Goal: Task Accomplishment & Management: Use online tool/utility

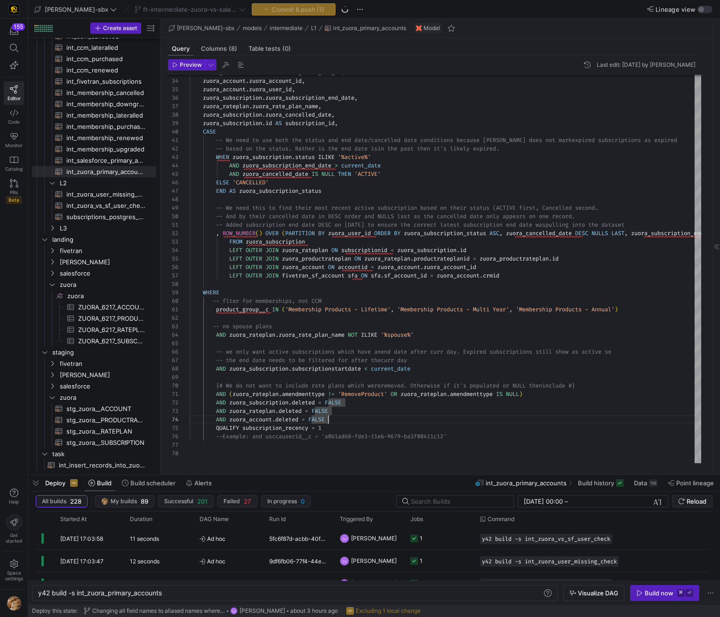
scroll to position [25, 139]
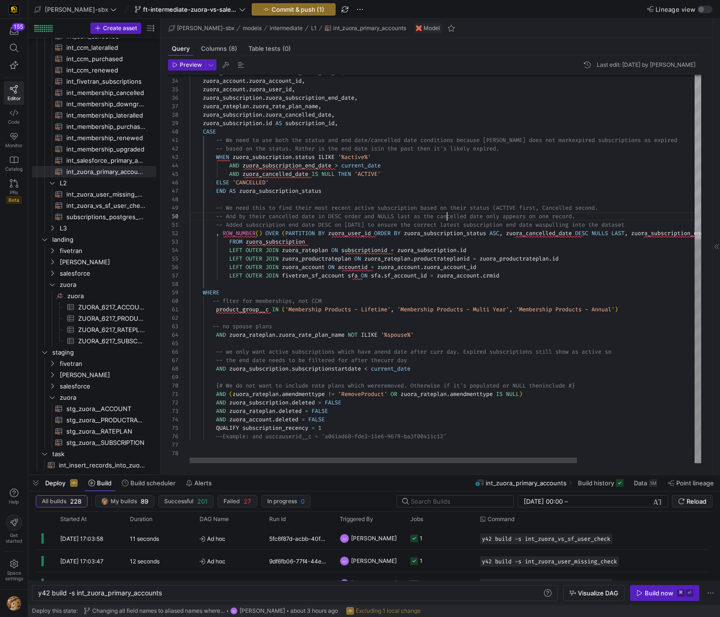
click at [448, 218] on div "zuora_subscription . zuora_subscription_end_date , zuora_rateplan . zuora_rate_…" at bounding box center [523, 127] width 667 height 674
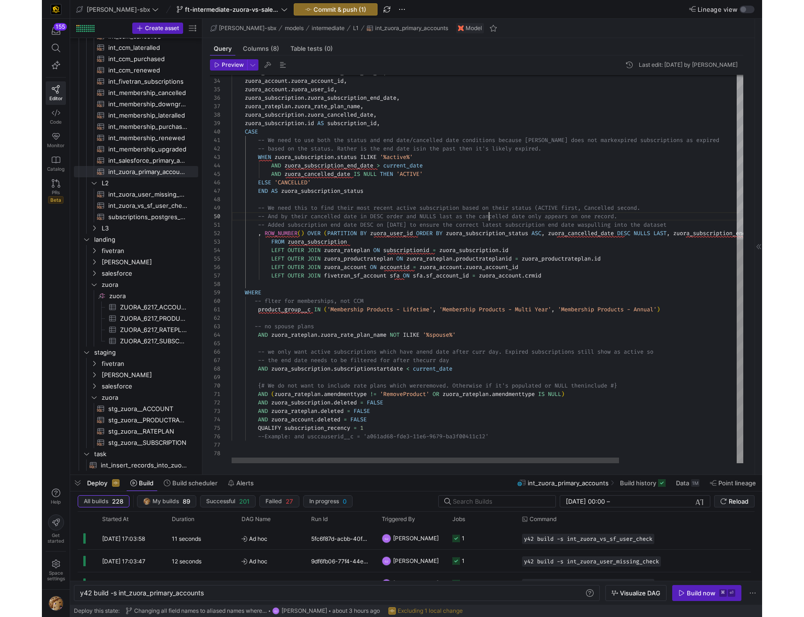
scroll to position [68, 257]
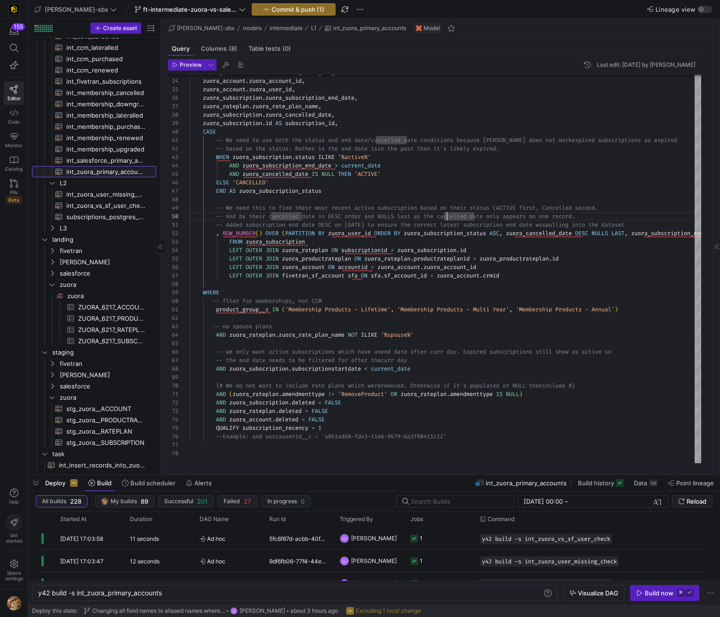
click at [102, 170] on span "int_zuora_primary_accounts​​​​​​​​​​" at bounding box center [105, 172] width 79 height 11
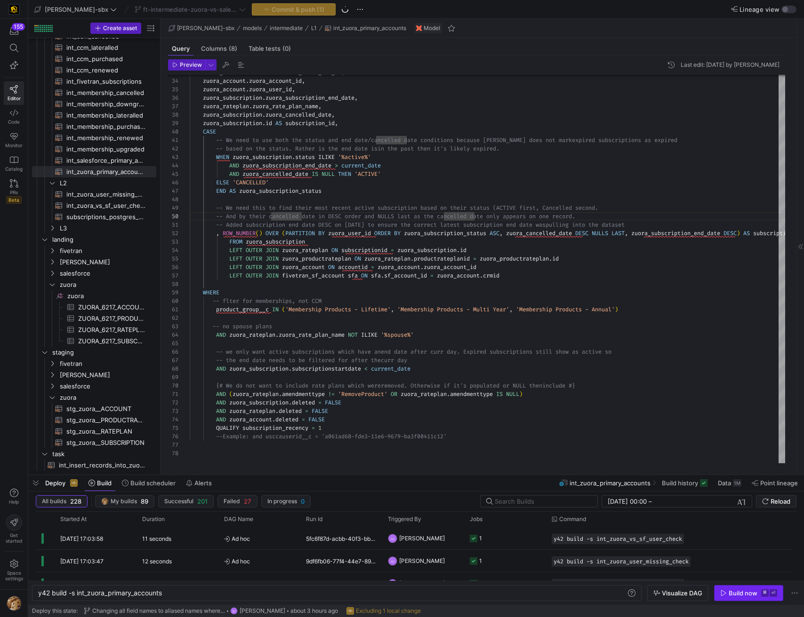
click at [720, 591] on div "Build now" at bounding box center [742, 594] width 29 height 8
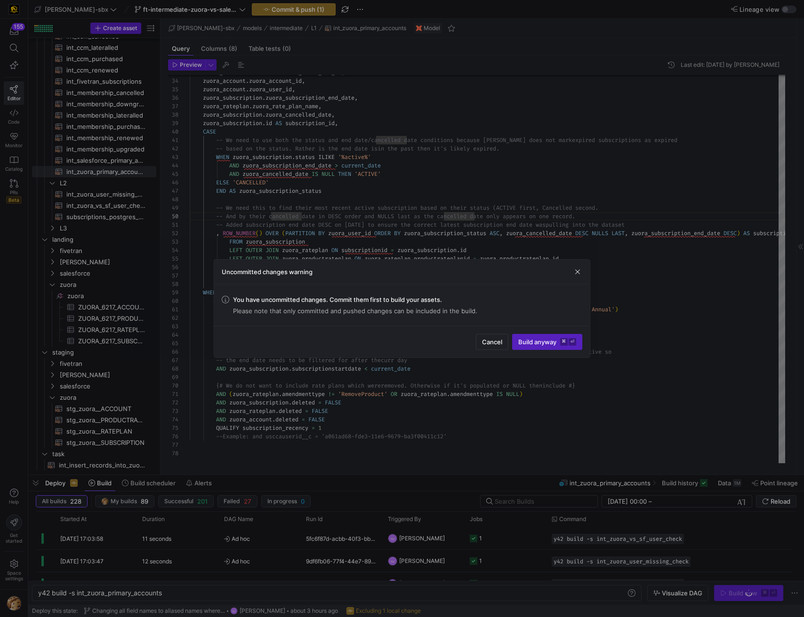
click at [570, 269] on div "Uncommitted changes warning" at bounding box center [402, 272] width 376 height 25
drag, startPoint x: 577, startPoint y: 268, endPoint x: 399, endPoint y: 155, distance: 211.4
click at [577, 268] on span "button" at bounding box center [577, 271] width 9 height 9
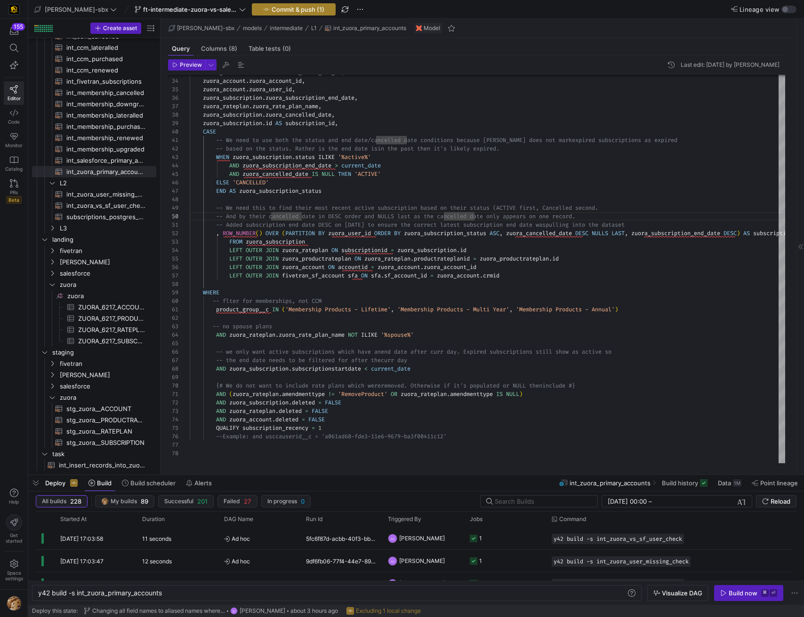
click at [272, 9] on span "Commit & push (1)" at bounding box center [298, 10] width 53 height 8
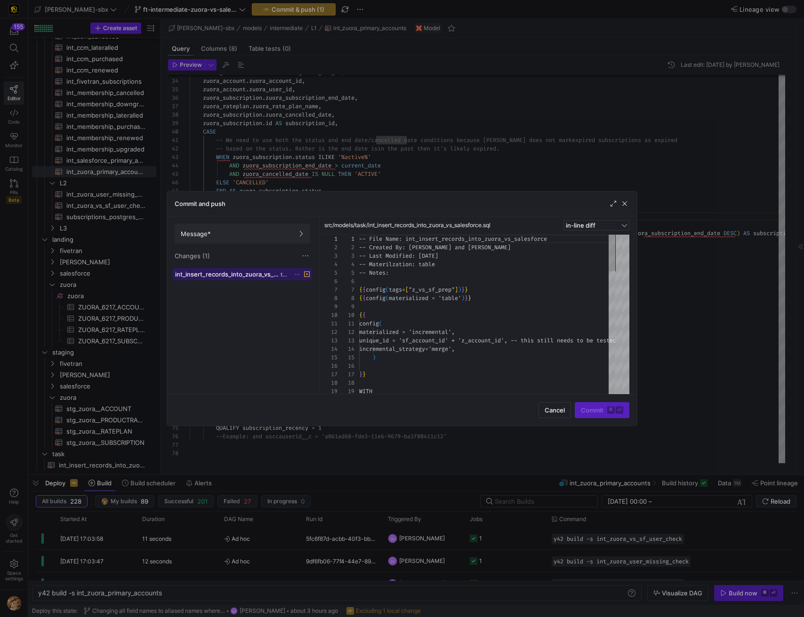
click at [261, 271] on span "int_insert_records_into_zuora_vs_salesforce.sql" at bounding box center [227, 275] width 104 height 8
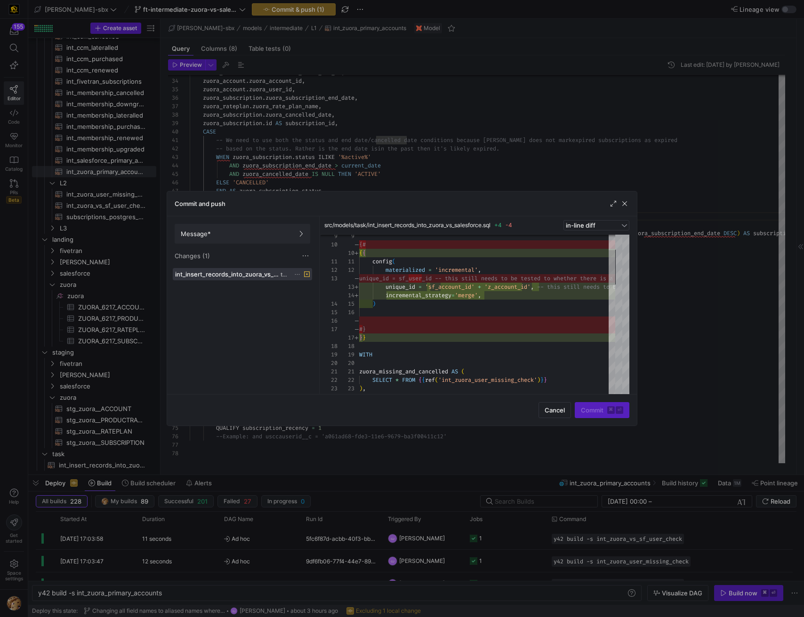
click at [398, 112] on div at bounding box center [402, 308] width 804 height 617
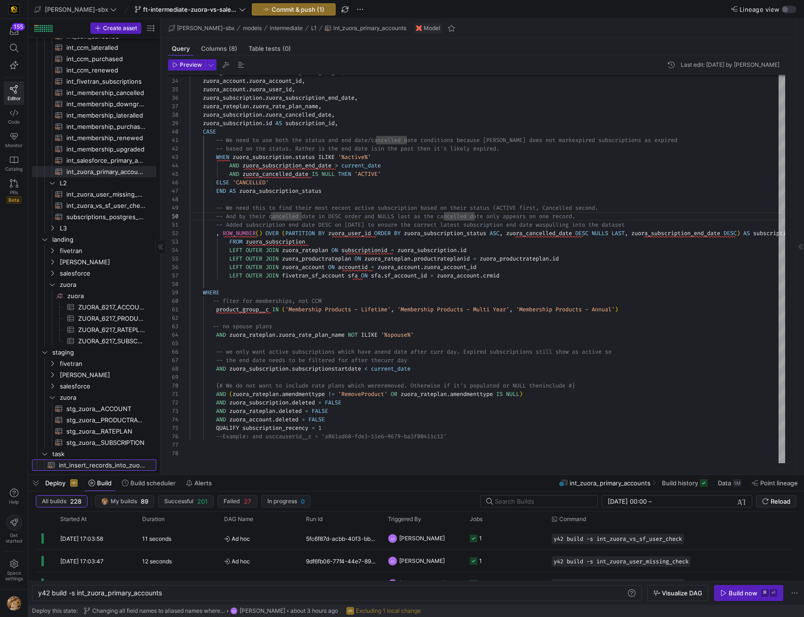
click at [96, 464] on span "int_insert_records_into_zuora_vs_salesforce​​​​​​​​​​" at bounding box center [102, 465] width 87 height 11
type textarea "-- File Name: int_insert_records_into_zuora_vs_salesforce -- Created By: [PERSO…"
type textarea "y42 build -s int_insert_records_into_zuora_vs_salesforce"
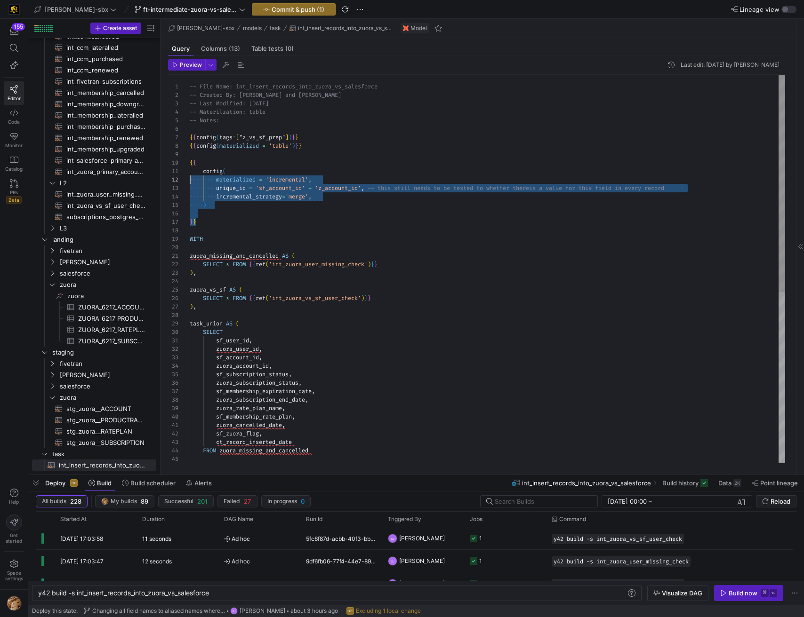
scroll to position [76, 0]
drag, startPoint x: 242, startPoint y: 215, endPoint x: 169, endPoint y: 159, distance: 91.6
click at [190, 159] on div "sf_account_id , zuora_account_id , sf_subscription_status , zuora_subscription_…" at bounding box center [487, 422] width 595 height 694
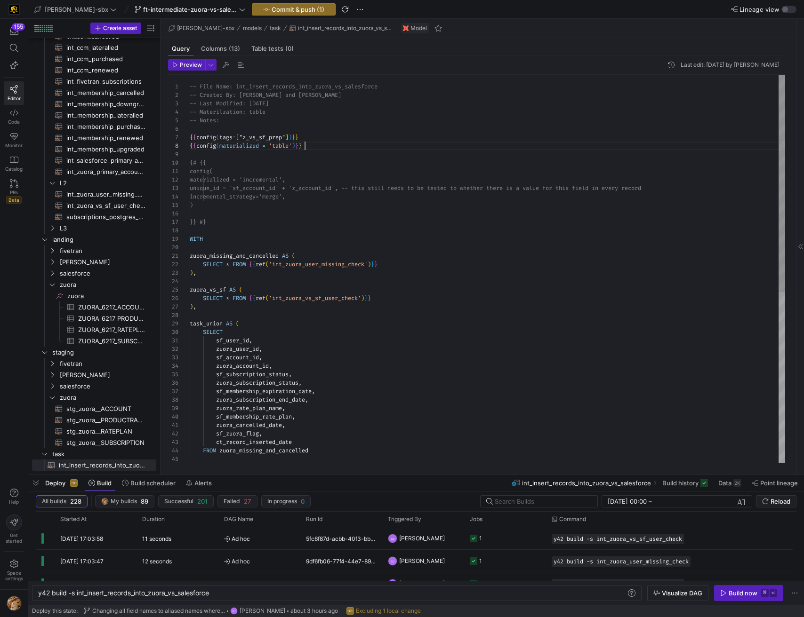
click at [491, 144] on div "sf_account_id , zuora_account_id , sf_subscription_status , zuora_subscription_…" at bounding box center [487, 422] width 595 height 694
type textarea "-- File Name: int_insert_records_into_zuora_vs_salesforce -- Created By: [PERSO…"
click at [272, 6] on span "Commit & push (1)" at bounding box center [298, 10] width 53 height 8
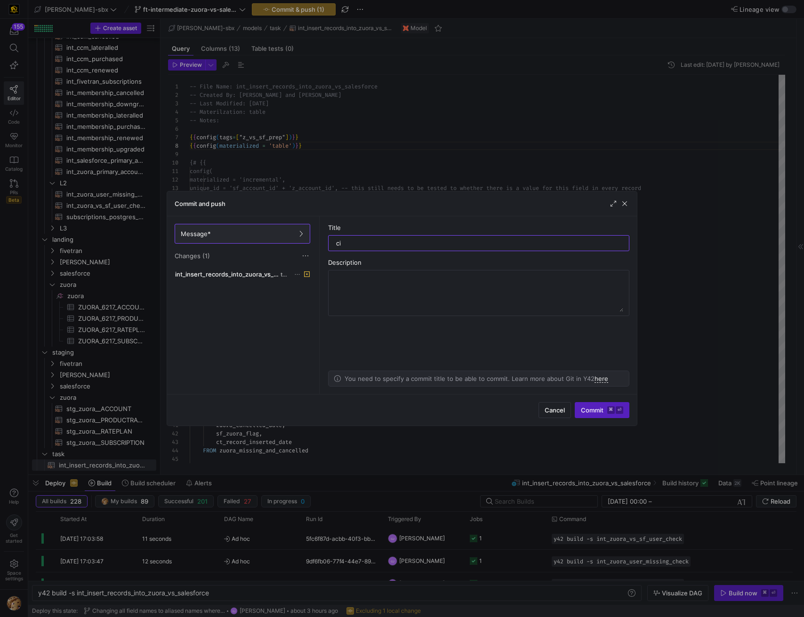
type input "c"
type input "commented out config"
click at [596, 412] on span "Commit ⌘ ⏎" at bounding box center [602, 411] width 42 height 8
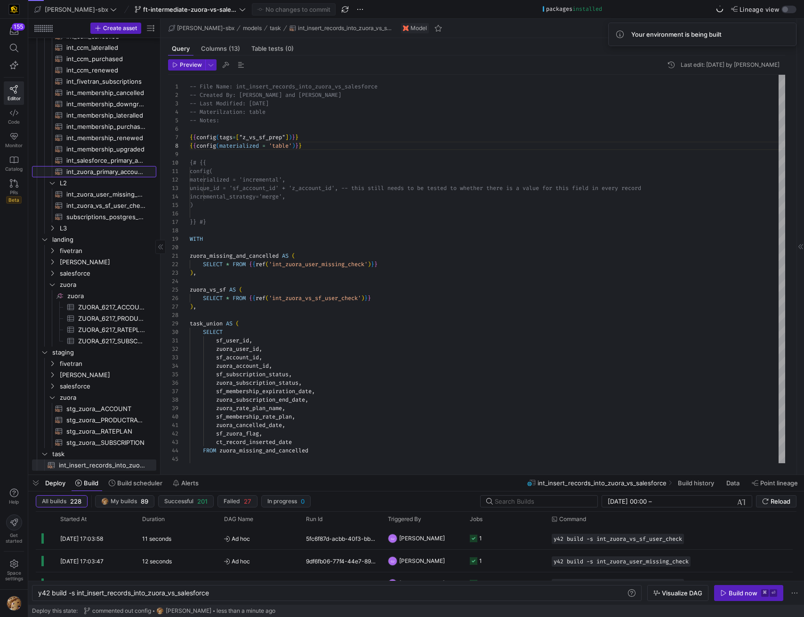
click at [113, 173] on span "int_zuora_primary_accounts​​​​​​​​​​" at bounding box center [105, 172] width 79 height 11
type textarea "-- File Name: int_zuora_primary_accounts -- Created by: [PERSON_NAME] -- Last M…"
type textarea "y42 build -s int_zuora_primary_accounts"
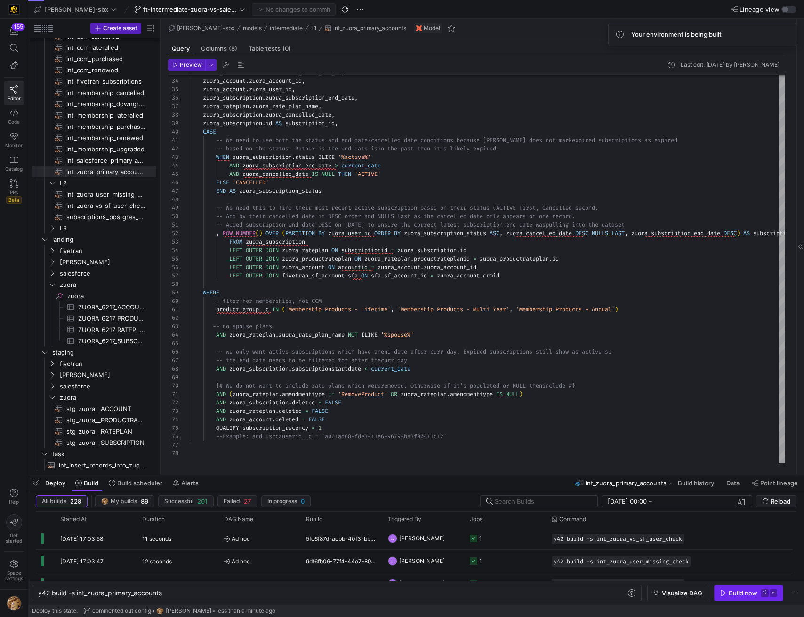
click at [720, 593] on div "Build now" at bounding box center [742, 594] width 29 height 8
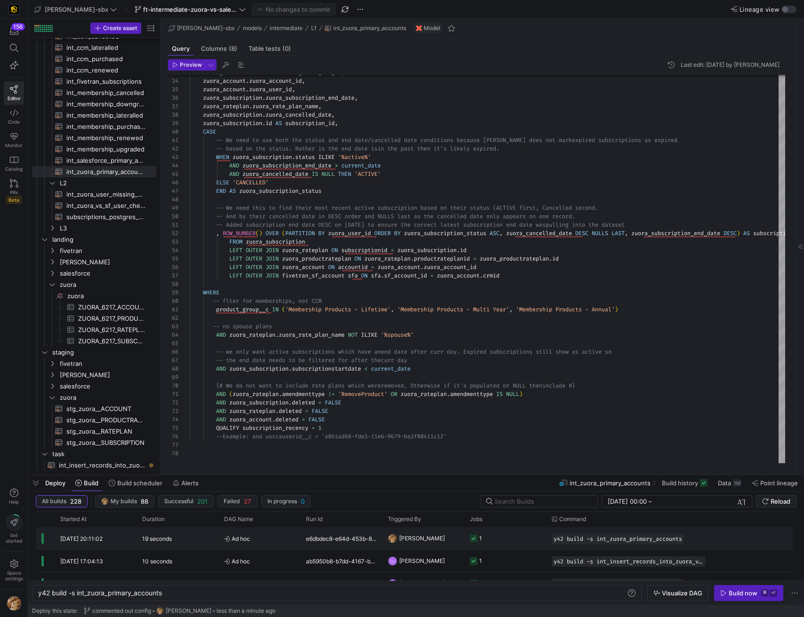
click at [197, 539] on div "19 seconds" at bounding box center [177, 539] width 82 height 22
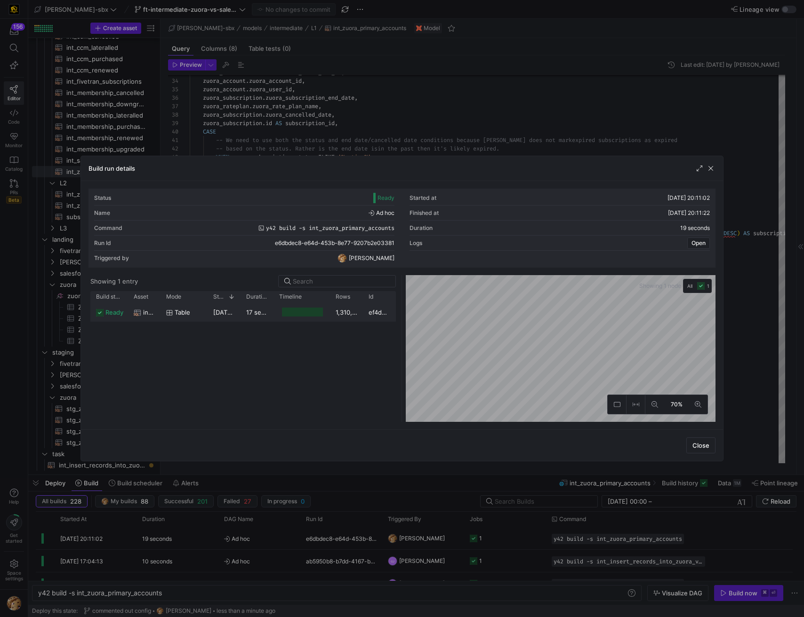
click at [287, 313] on div at bounding box center [302, 312] width 40 height 9
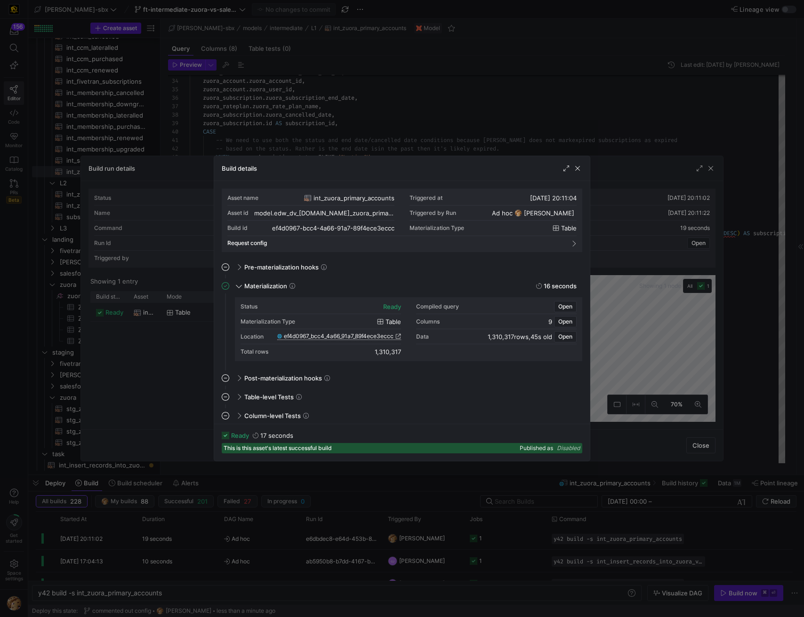
click at [368, 336] on span "ef4d0967_bcc4_4a66_91a7_89f4ece3eccc" at bounding box center [339, 336] width 110 height 7
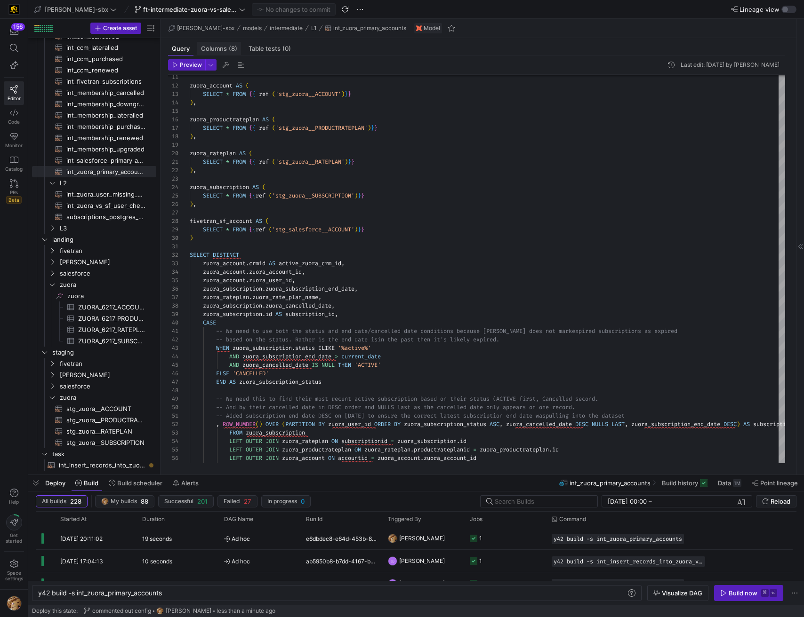
click at [222, 50] on span "Columns (8)" at bounding box center [219, 49] width 36 height 6
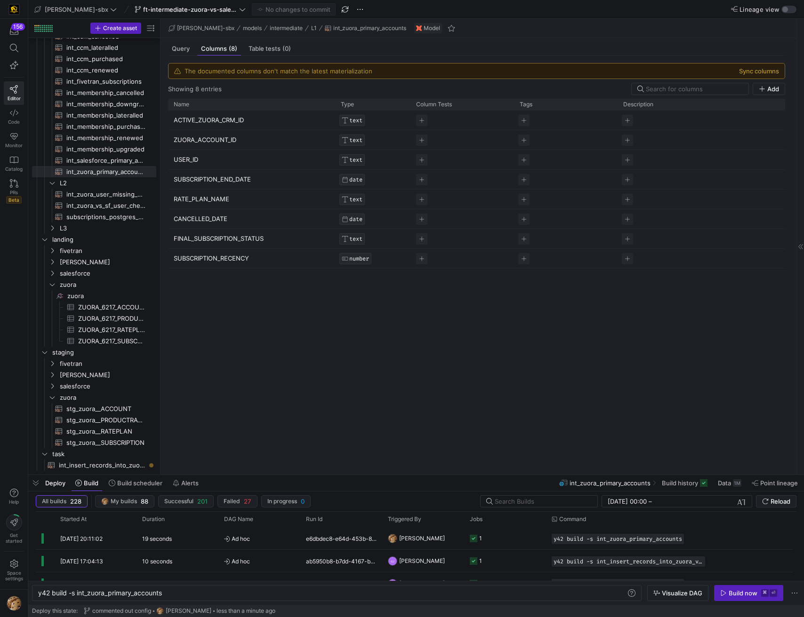
drag, startPoint x: 252, startPoint y: 258, endPoint x: 174, endPoint y: 140, distance: 141.9
click at [164, 130] on div "The documented columns don't match the latest materialization Sync columns Show…" at bounding box center [476, 262] width 632 height 412
drag, startPoint x: 172, startPoint y: 120, endPoint x: 248, endPoint y: 254, distance: 154.0
click at [248, 254] on div "ACTIVE_ZUORA_CRM_ID TEXT ZUORA_ACCOUNT_ID TEXT USER_ID TEXT SUBSCRIPTION_END_DA…" at bounding box center [476, 190] width 617 height 158
click at [185, 48] on span "Query" at bounding box center [181, 49] width 18 height 6
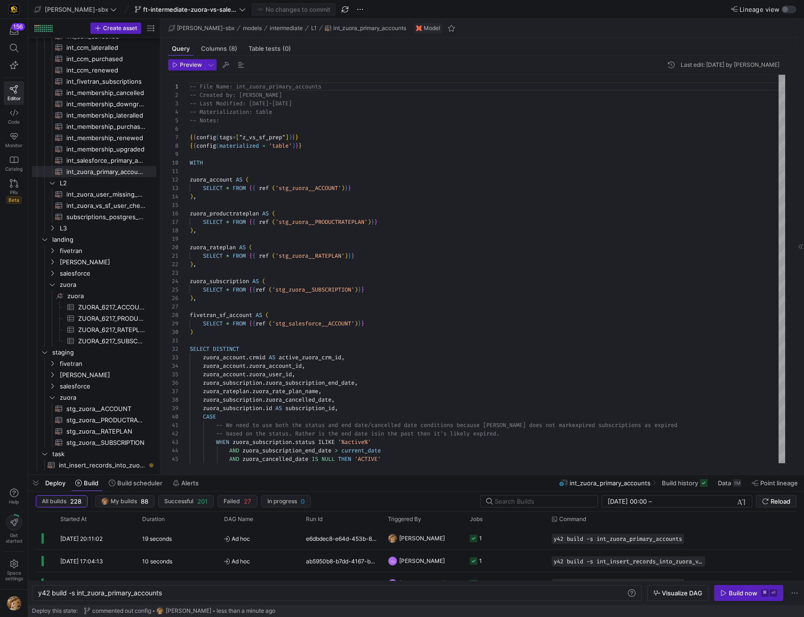
scroll to position [85, 0]
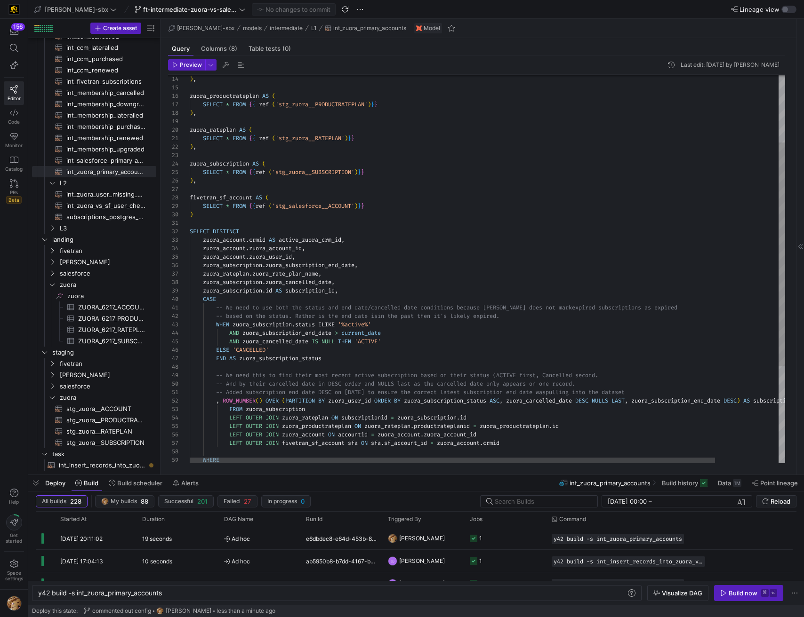
type textarea "SELECT DISTINCT zuora_account.crmid AS active_zuora_crm_id, zuora_account.zuora…"
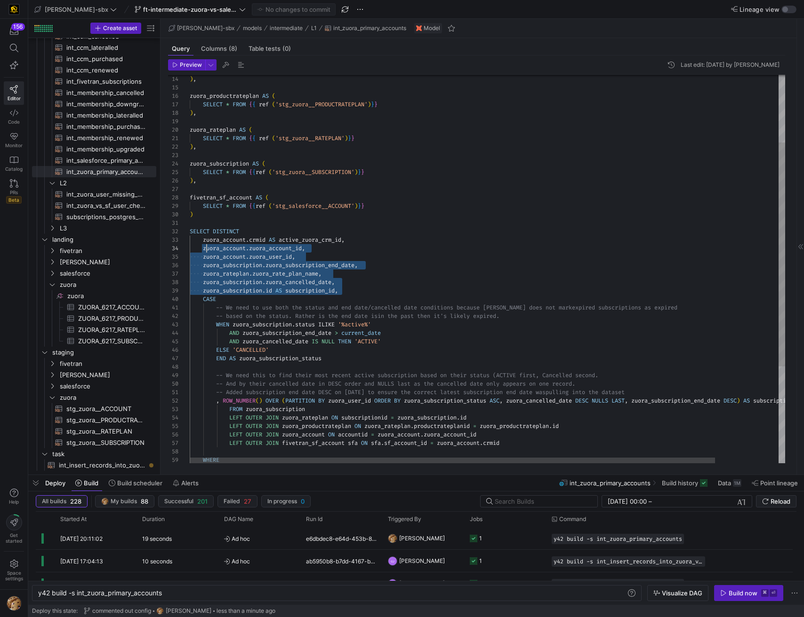
scroll to position [17, 14]
drag, startPoint x: 349, startPoint y: 292, endPoint x: 203, endPoint y: 240, distance: 154.8
click at [203, 240] on div ") , zuora_productrateplan AS ( SELECT * FROM { { ref ( 'stg_zuora__PRODUCTRATEP…" at bounding box center [523, 294] width 667 height 674
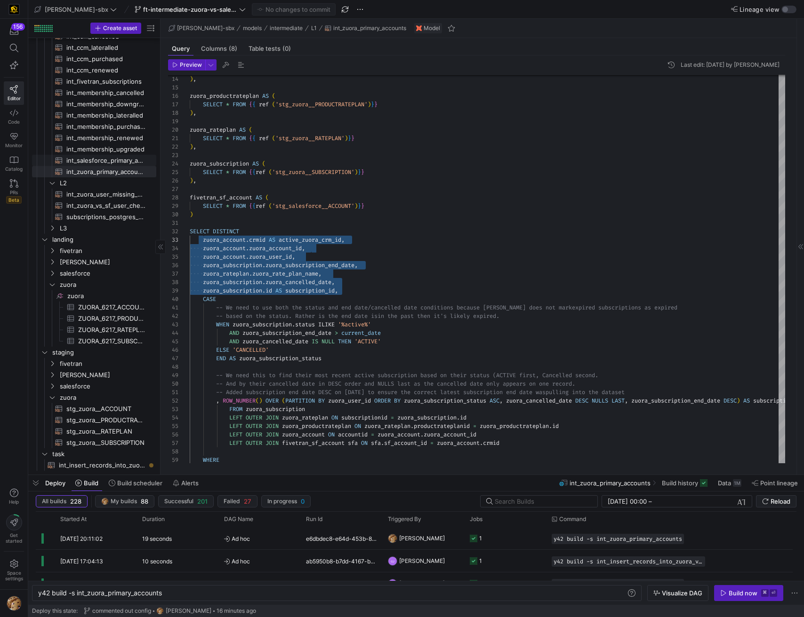
click at [93, 162] on span "int_salesforce_primary_account​​​​​​​​​​" at bounding box center [105, 160] width 79 height 11
type textarea "y42 build -s int_salesforce_primary_account"
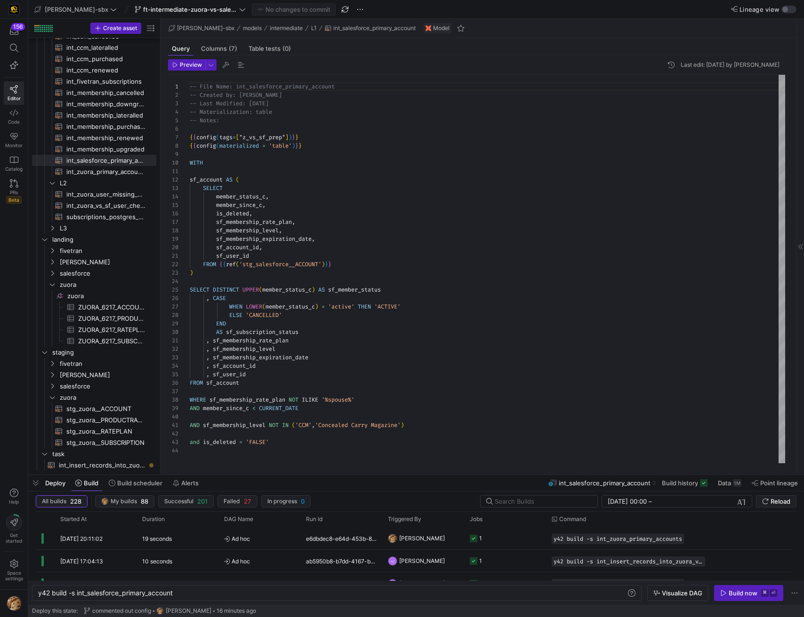
click at [339, 196] on div "-- File Name: int_salesforce_primary_account -- Created by: [PERSON_NAME] -- La…" at bounding box center [487, 269] width 595 height 389
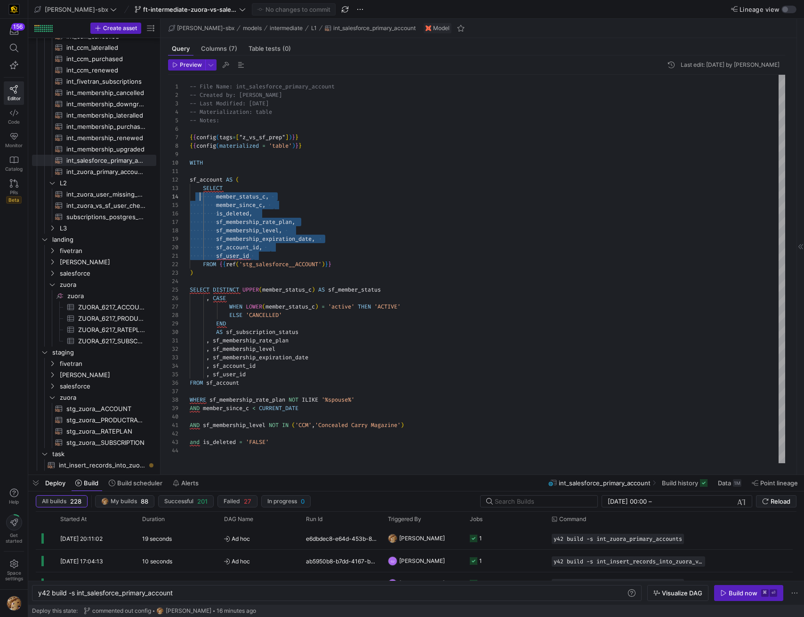
scroll to position [25, 14]
drag, startPoint x: 260, startPoint y: 257, endPoint x: 202, endPoint y: 195, distance: 85.2
click at [202, 195] on div "-- File Name: int_salesforce_primary_account -- Created by: [PERSON_NAME] -- La…" at bounding box center [487, 269] width 595 height 389
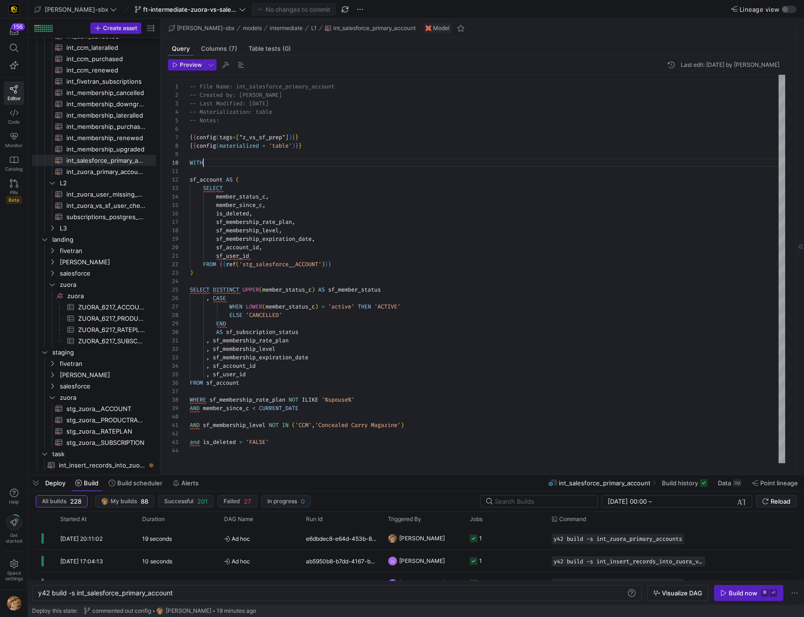
click at [272, 161] on div "-- File Name: int_salesforce_primary_account -- Created by: [PERSON_NAME] -- La…" at bounding box center [487, 269] width 595 height 389
drag, startPoint x: 742, startPoint y: 590, endPoint x: 736, endPoint y: 591, distance: 6.2
click at [720, 591] on div "Build now" at bounding box center [742, 594] width 29 height 8
click at [347, 532] on div "1991187d-b686-41ce-b3e0-774a807346de" at bounding box center [341, 539] width 82 height 22
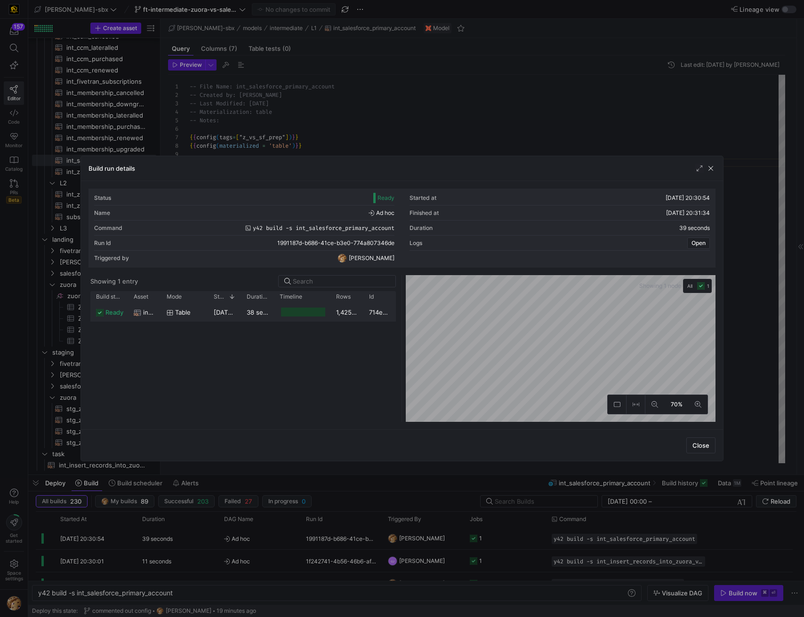
click at [314, 317] on y42-job-duration-timeline-cell-renderer at bounding box center [302, 312] width 45 height 17
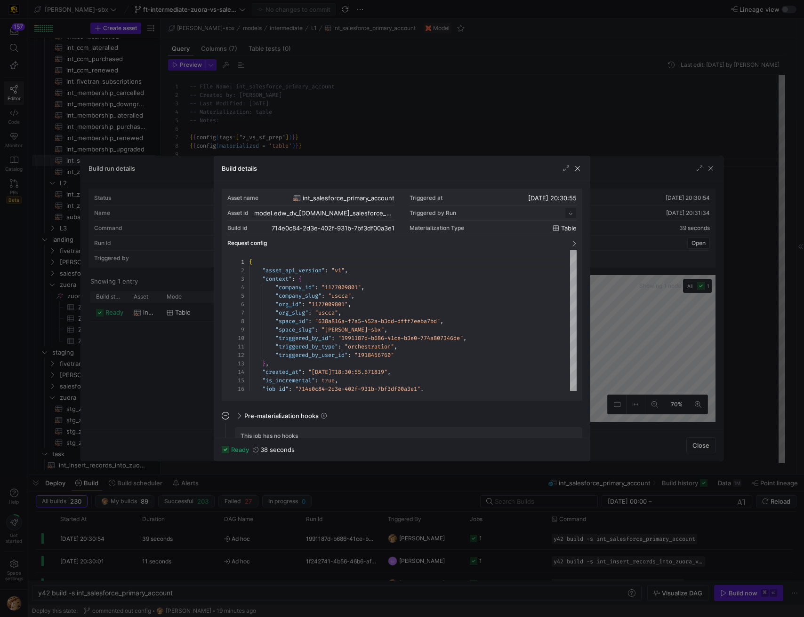
scroll to position [85, 0]
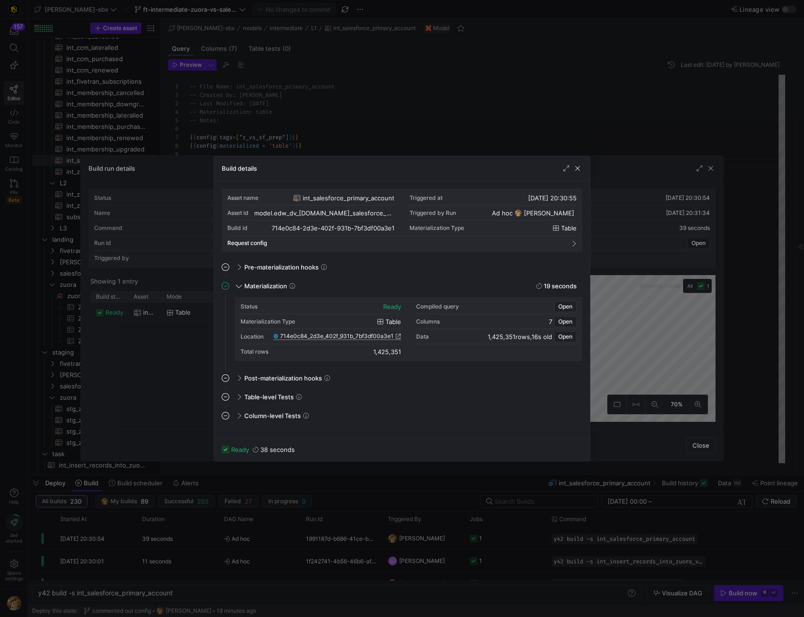
click at [360, 338] on span "714e0c84_2d3e_402f_931b_7bf3df00a3e1" at bounding box center [336, 336] width 113 height 7
click at [573, 168] on span "button" at bounding box center [577, 168] width 9 height 9
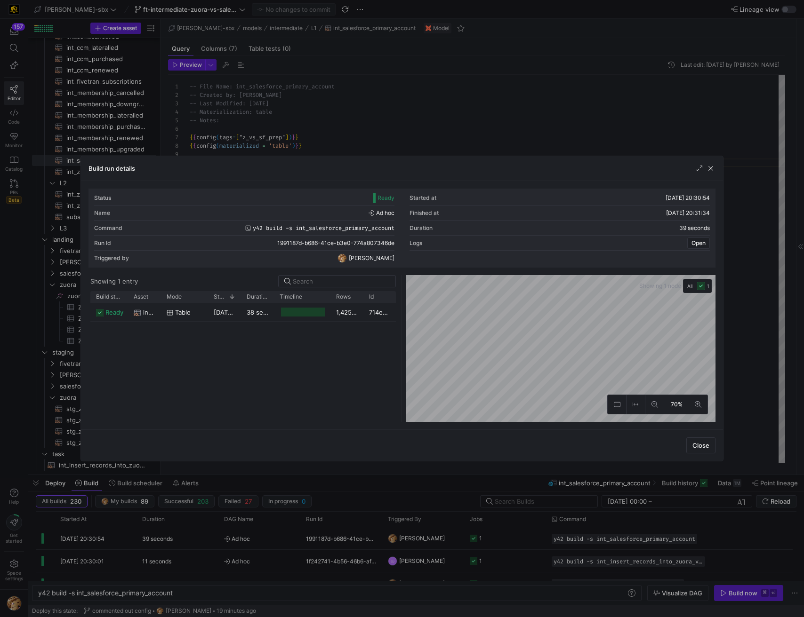
click at [312, 566] on div at bounding box center [402, 308] width 804 height 617
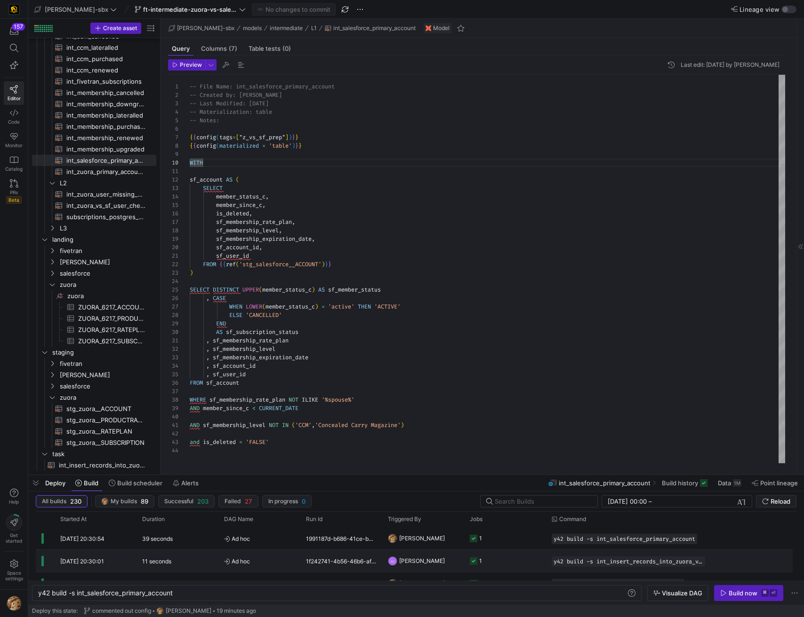
click at [315, 565] on div "1f242741-4b56-46b6-af61-0237a6a42e70" at bounding box center [341, 561] width 82 height 22
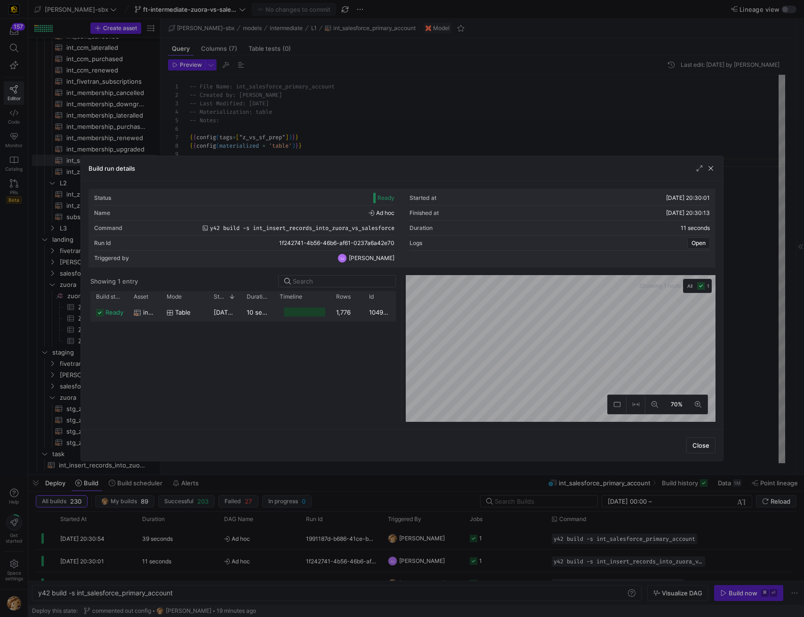
click at [299, 310] on div at bounding box center [304, 312] width 41 height 9
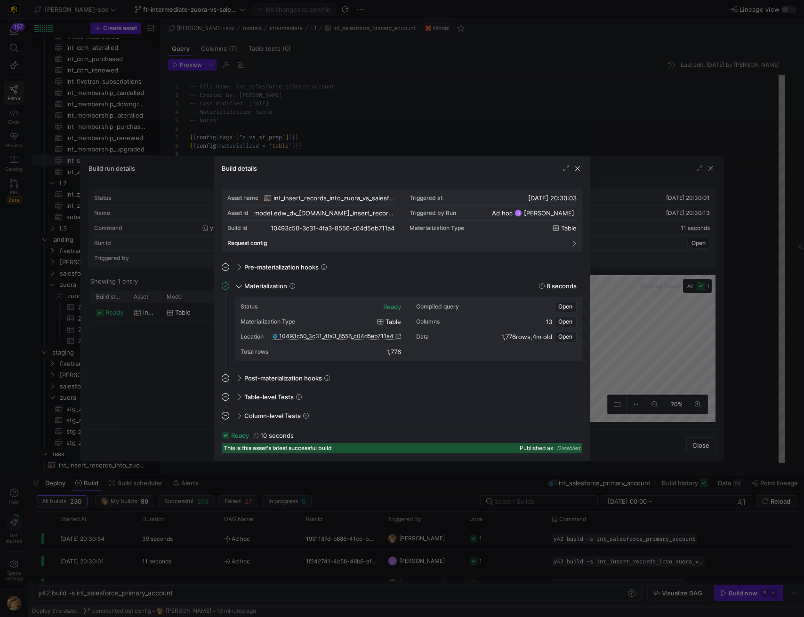
click at [371, 334] on span "10493c50_3c31_4fa3_8556_c04d5eb711a4" at bounding box center [336, 336] width 114 height 7
drag, startPoint x: 410, startPoint y: 125, endPoint x: 483, endPoint y: 147, distance: 76.2
click at [410, 125] on div at bounding box center [402, 308] width 804 height 617
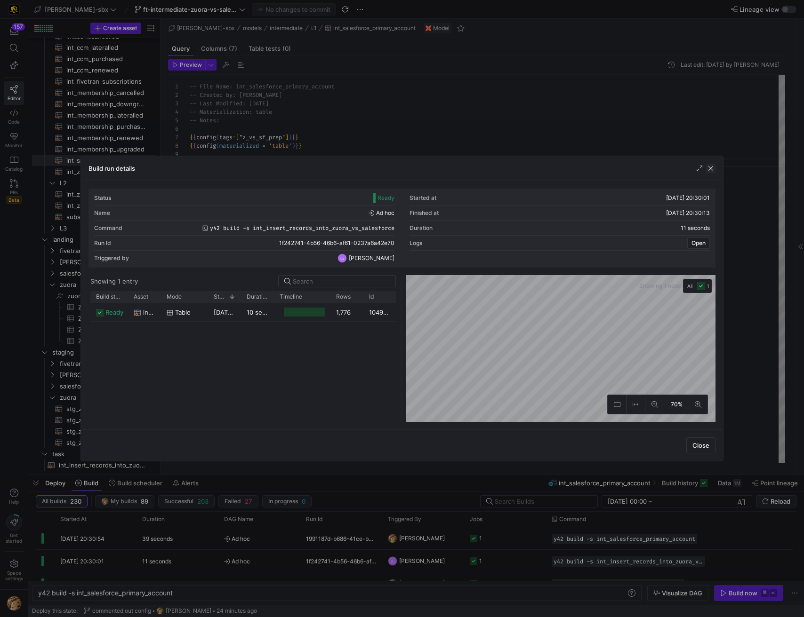
click at [714, 169] on span "button" at bounding box center [710, 168] width 9 height 9
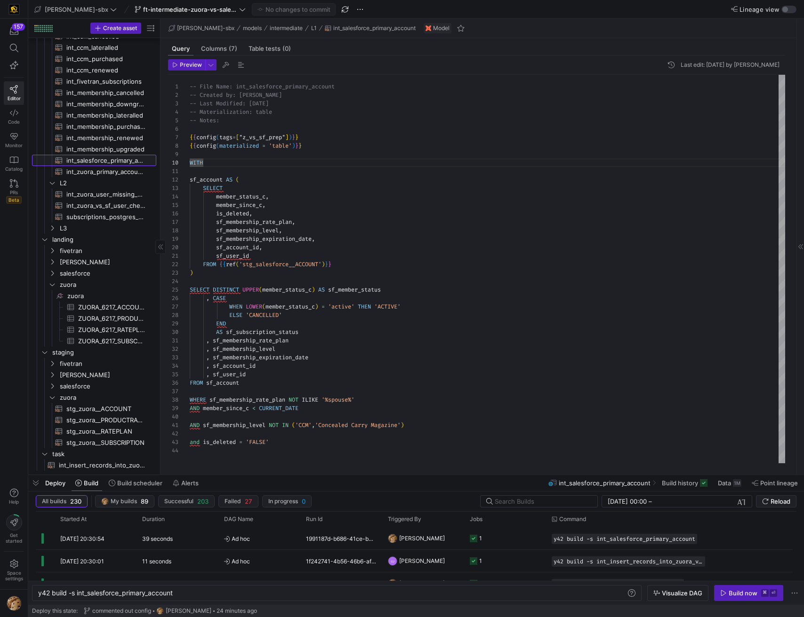
click at [104, 159] on span "int_salesforce_primary_account​​​​​​​​​​" at bounding box center [105, 160] width 79 height 11
type textarea "sf_account AS ( SELECT member_status_c, member_since_c, is_deleted, sf_membersh…"
click at [248, 198] on div "-- File Name: int_salesforce_primary_account -- Created by: [PERSON_NAME] -- La…" at bounding box center [487, 269] width 595 height 389
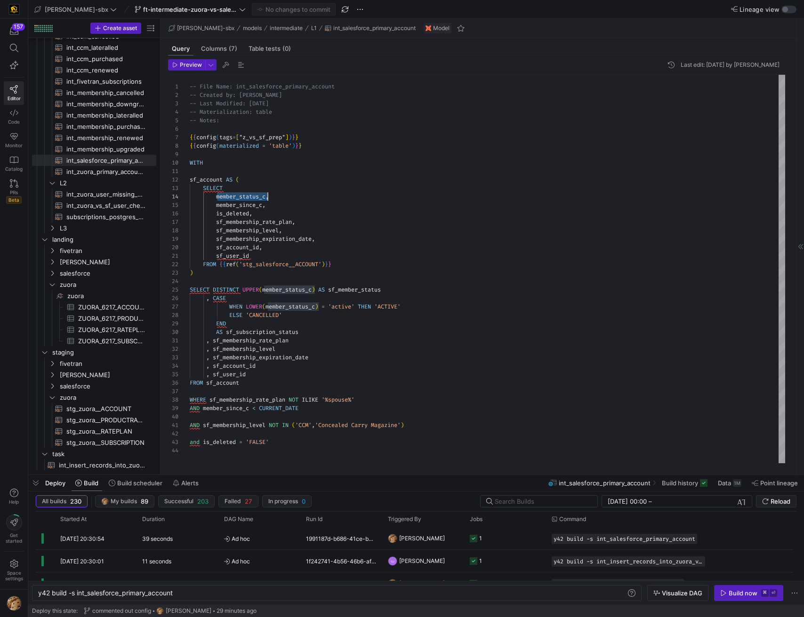
click at [397, 235] on div "-- File Name: int_salesforce_primary_account -- Created by: [PERSON_NAME] -- La…" at bounding box center [487, 269] width 595 height 389
click at [222, 48] on span "Columns (7)" at bounding box center [219, 49] width 36 height 6
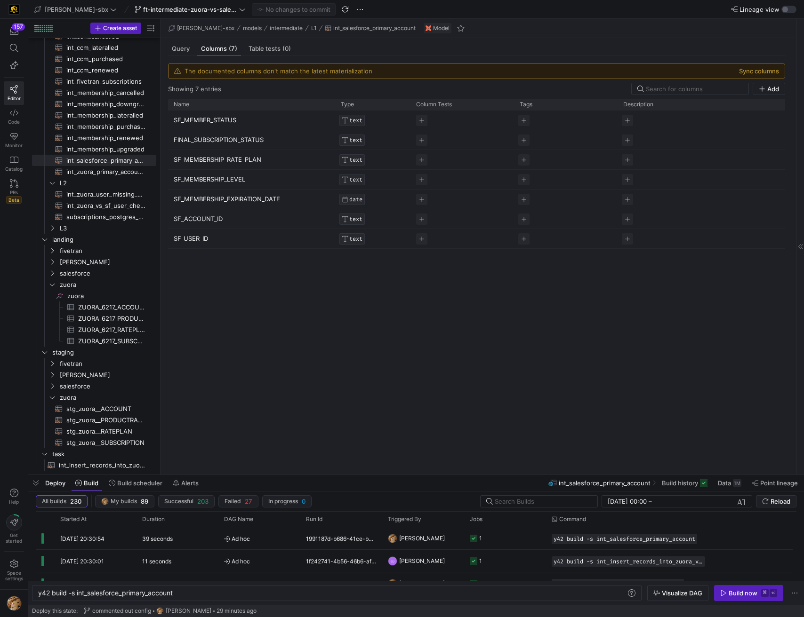
drag, startPoint x: 231, startPoint y: 122, endPoint x: 195, endPoint y: 125, distance: 36.3
click at [195, 125] on p "SF_MEMBER_STATUS" at bounding box center [252, 120] width 156 height 18
click at [194, 125] on input "SF_MEMBER_STATUS" at bounding box center [247, 120] width 146 height 18
click at [195, 124] on input "SF_MEMBER_STATUS" at bounding box center [247, 120] width 146 height 18
click at [194, 124] on input "SF_MEMBER_STATUS" at bounding box center [247, 120] width 146 height 18
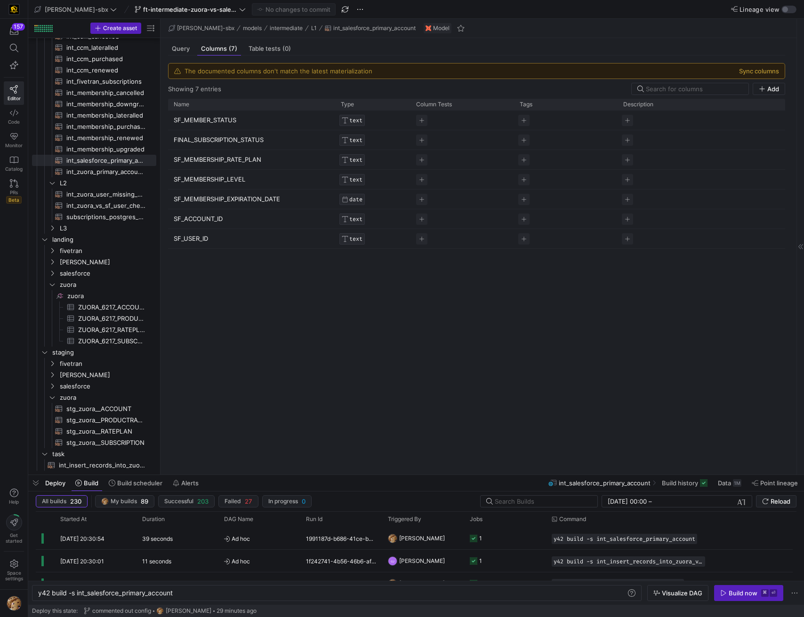
click at [241, 142] on p "FINAL_SUBSCRIPTION_STATUS" at bounding box center [252, 140] width 156 height 18
click at [241, 142] on input "FINAL_SUBSCRIPTION_STATUS" at bounding box center [247, 140] width 146 height 18
click at [720, 69] on button "Sync columns" at bounding box center [759, 71] width 40 height 8
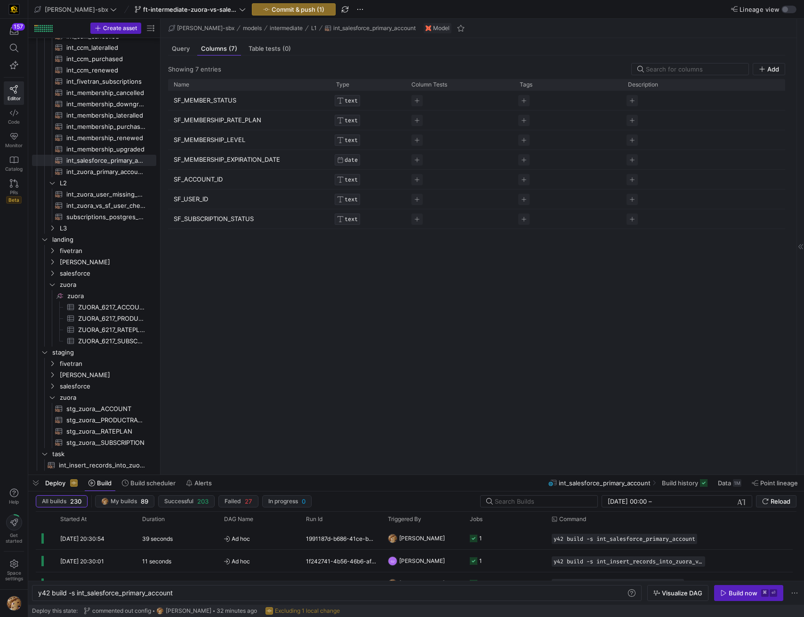
click at [251, 111] on p "SF_MEMBERSHIP_RATE_PLAN" at bounding box center [249, 120] width 151 height 18
click at [280, 291] on div "SF_MEMBER_STATUS TEXT SF_MEMBERSHIP_RATE_PLAN TEXT SF_MEMBERSHIP_LEVEL TEXT SF_…" at bounding box center [476, 279] width 617 height 376
click at [188, 51] on span "Query" at bounding box center [181, 49] width 18 height 6
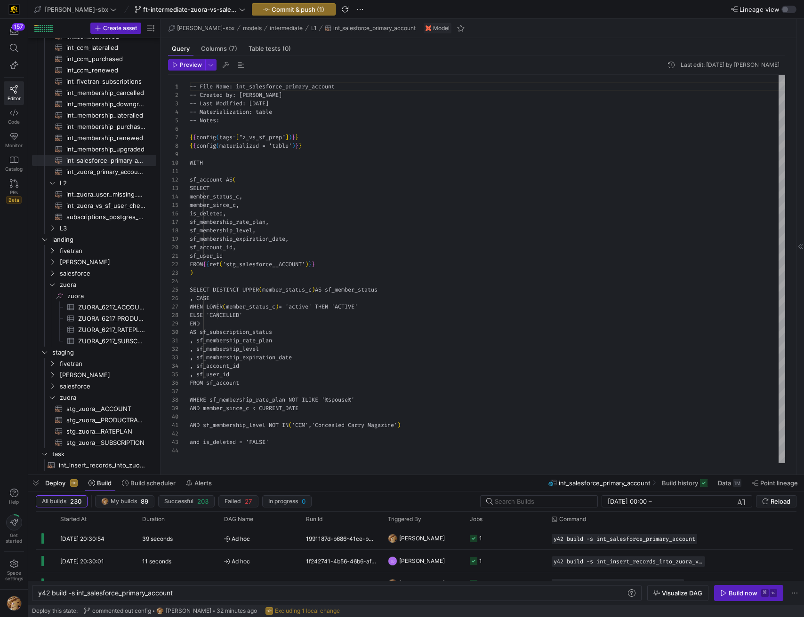
scroll to position [85, 0]
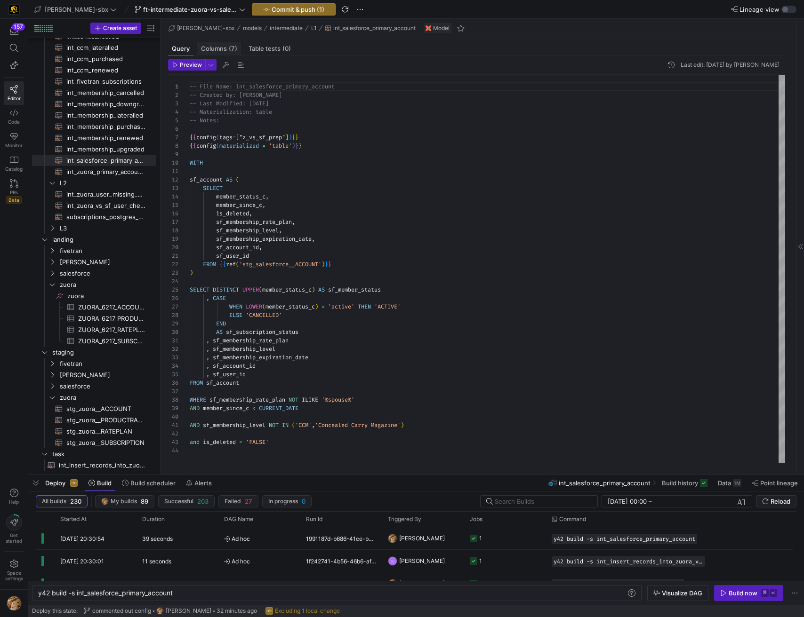
click at [206, 49] on span "Columns (7)" at bounding box center [219, 49] width 36 height 6
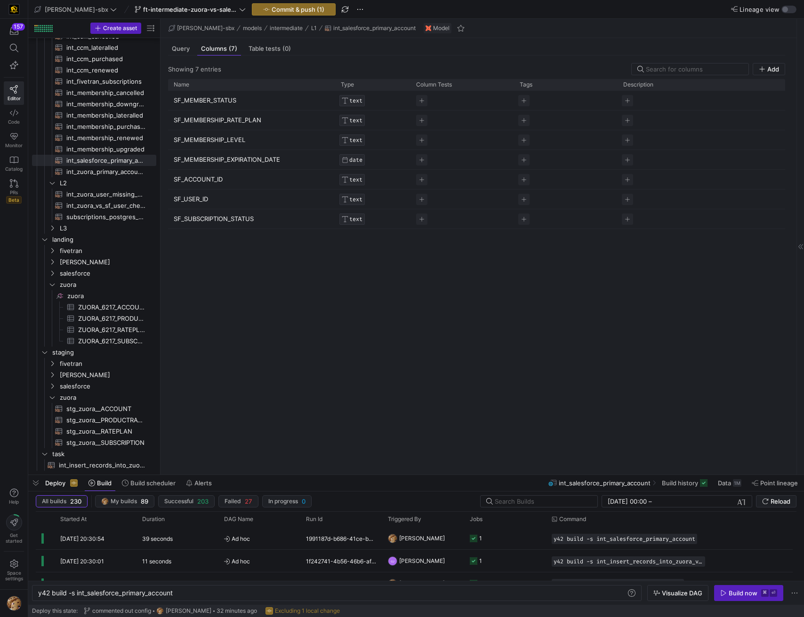
drag, startPoint x: 270, startPoint y: 229, endPoint x: 250, endPoint y: 187, distance: 46.3
click at [249, 183] on div "SF_MEMBER_STATUS TEXT SF_MEMBERSHIP_RATE_PLAN TEXT SF_MEMBERSHIP_LEVEL TEXT SF_…" at bounding box center [476, 279] width 617 height 376
drag, startPoint x: 240, startPoint y: 211, endPoint x: 219, endPoint y: 168, distance: 48.8
click at [219, 168] on div "SF_MEMBER_STATUS TEXT SF_MEMBERSHIP_RATE_PLAN TEXT SF_MEMBERSHIP_LEVEL TEXT SF_…" at bounding box center [476, 160] width 617 height 138
click at [252, 218] on p "SF_SUBSCRIPTION_STATUS" at bounding box center [252, 219] width 156 height 18
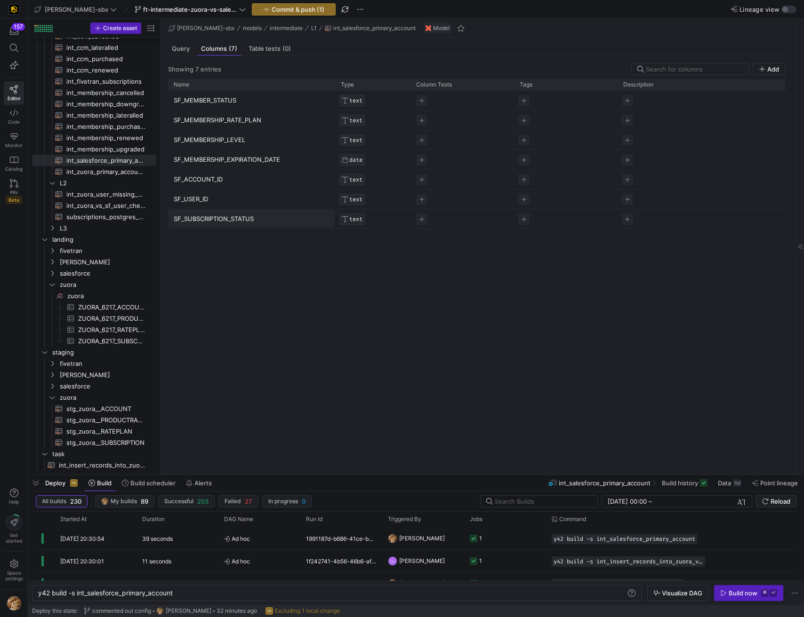
click at [252, 218] on input "SF_SUBSCRIPTION_STATUS" at bounding box center [247, 219] width 146 height 18
click at [197, 198] on p "SF_USER_ID" at bounding box center [252, 199] width 156 height 18
click at [194, 202] on input "SF_USER_ID" at bounding box center [247, 199] width 146 height 18
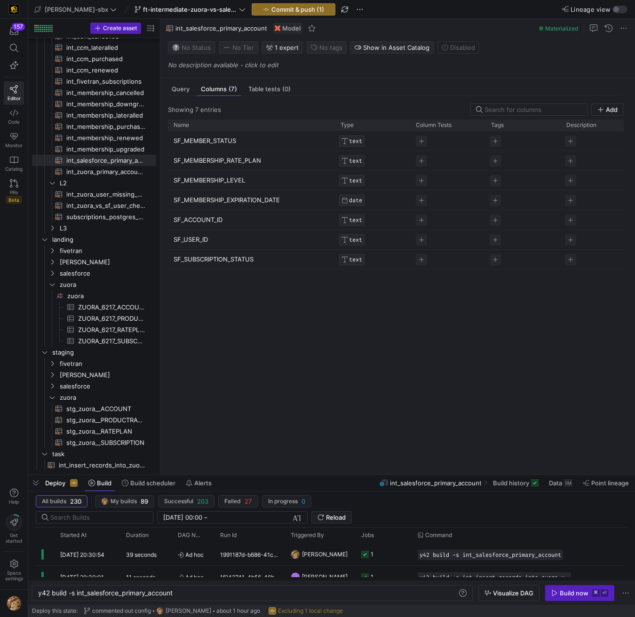
scroll to position [49, 0]
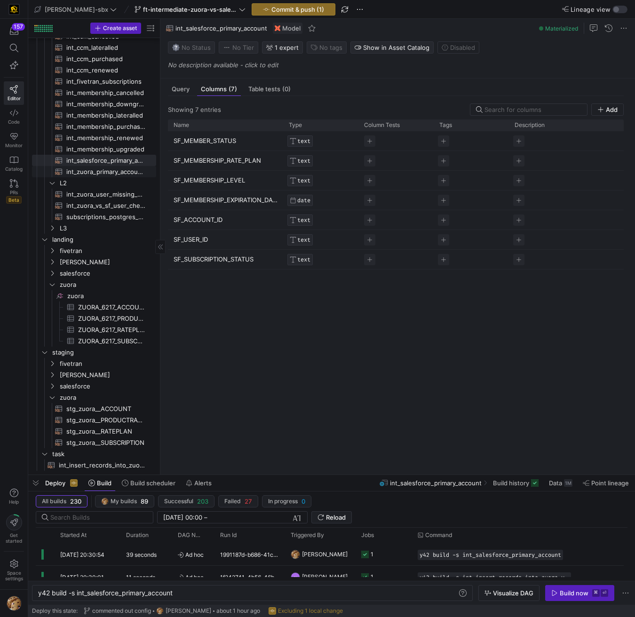
click at [110, 169] on span "int_zuora_primary_accounts​​​​​​​​​​" at bounding box center [105, 172] width 79 height 11
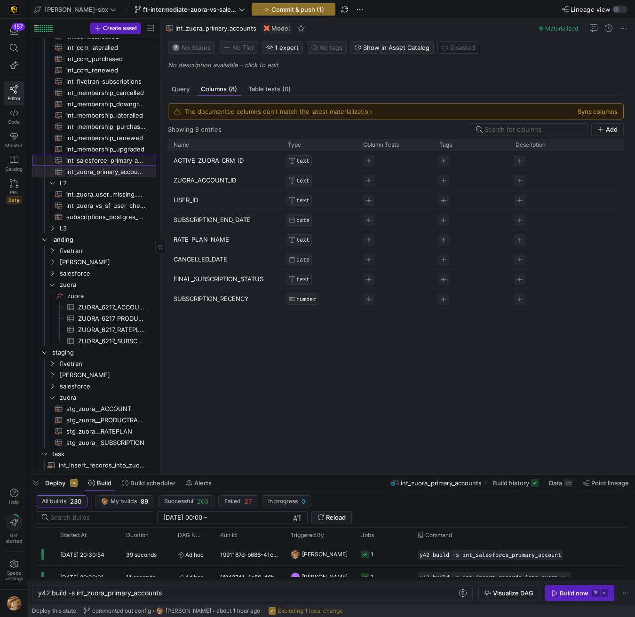
click at [112, 162] on span "int_salesforce_primary_account​​​​​​​​​​" at bounding box center [105, 160] width 79 height 11
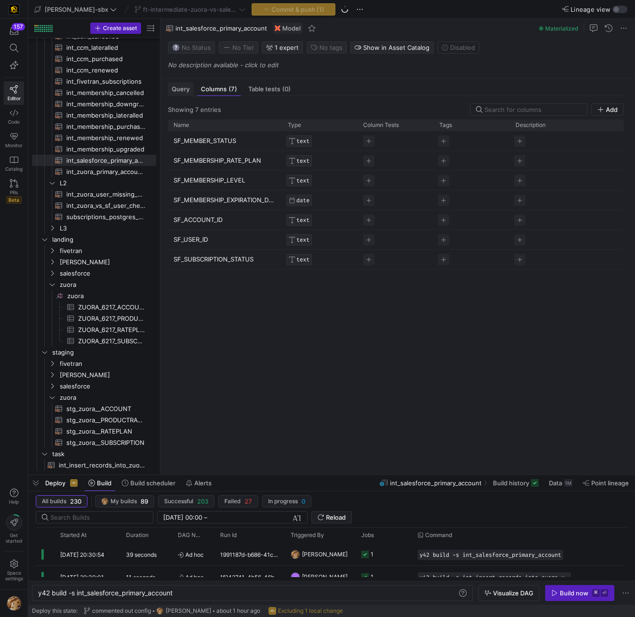
click at [182, 93] on div "Query" at bounding box center [180, 89] width 25 height 14
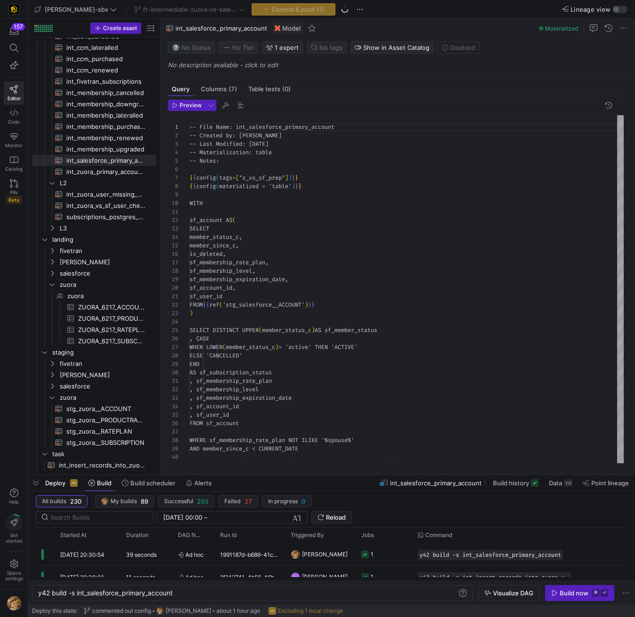
scroll to position [85, 0]
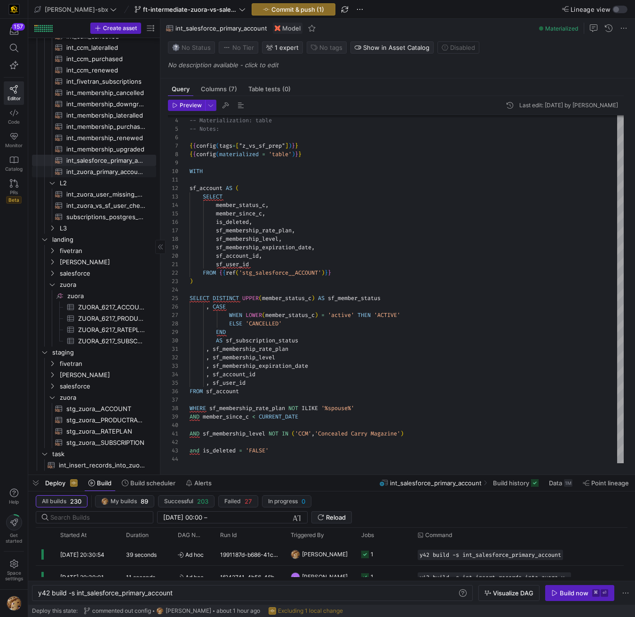
click at [110, 172] on span "int_zuora_primary_accounts​​​​​​​​​​" at bounding box center [105, 172] width 79 height 11
type textarea "y42 build -s int_zuora_primary_accounts"
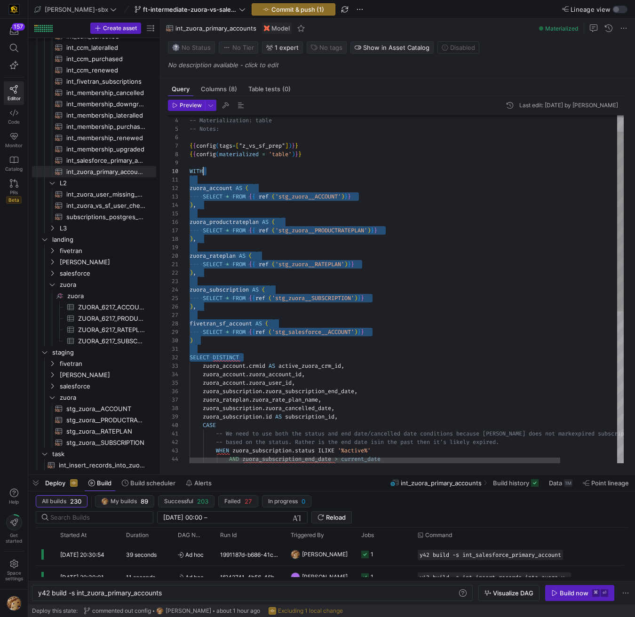
drag, startPoint x: 314, startPoint y: 343, endPoint x: 209, endPoint y: 175, distance: 198.3
click at [209, 175] on div "-- Last Modified: [DATE]-[DATE] -- Materialization: table -- Notes: { { config …" at bounding box center [440, 420] width 501 height 674
type textarea "zuora_account AS ( SELECT * FROM {{ ref ('stg_zuora__ACCOUNT')}} ), zuora_produ…"
click at [443, 208] on div "-- Last Modified: [DATE]-[DATE] -- Materialization: table -- Notes: { { config …" at bounding box center [440, 420] width 501 height 674
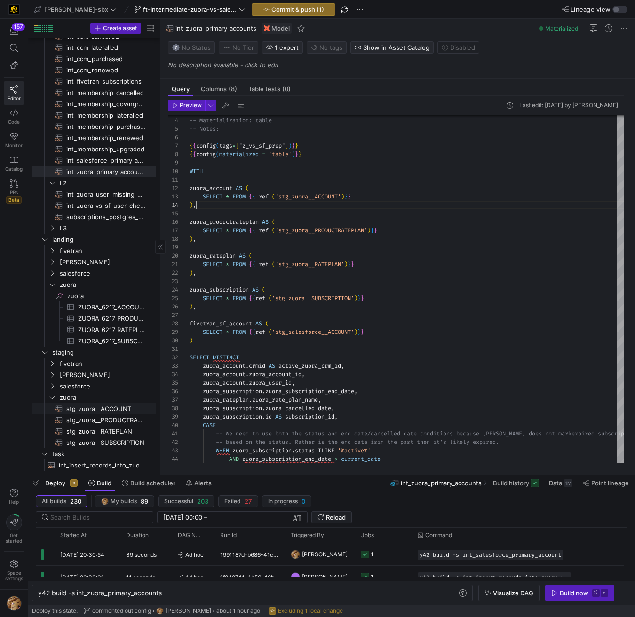
click at [89, 409] on span "stg_zuora__ACCOUNT​​​​​​​​​​" at bounding box center [105, 409] width 79 height 11
type textarea "y42 build -s stg_zuora__ACCOUNT"
type textarea "{{config(tags=["z_vs_sf_prep"])}} {{config(materialized = 'table')}} WITH sourc…"
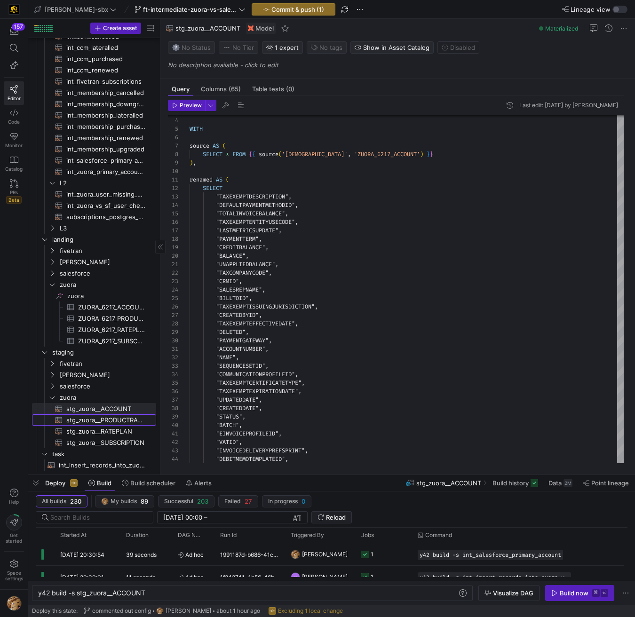
click at [103, 416] on span "stg_zuora__PRODUCTRATEPLAN​​​​​​​​​​" at bounding box center [105, 420] width 79 height 11
type textarea "y42 build -s stg_zuora__PRODUCTRATEPLAN"
type textarea "-- File Name: stg_zuora_PRODUCTRATEPLAN -- Created By: [PERSON_NAME] -- Last Mo…"
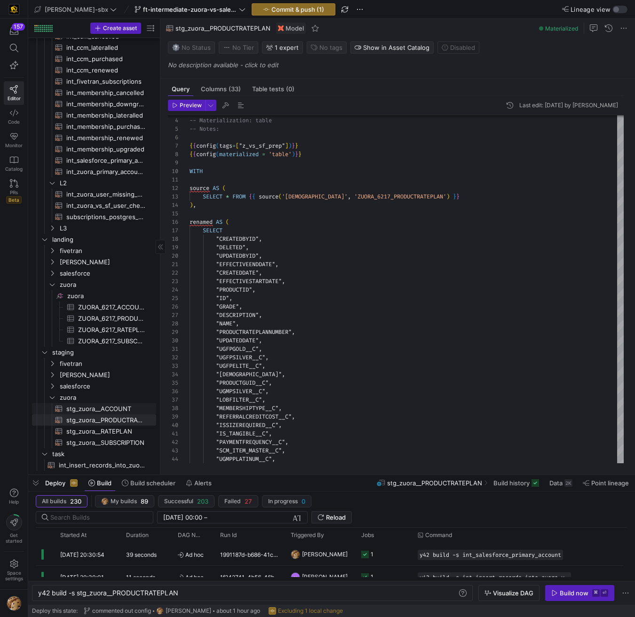
click at [105, 411] on span "stg_zuora__ACCOUNT​​​​​​​​​​" at bounding box center [105, 409] width 79 height 11
type textarea "y42 build -s stg_zuora__ACCOUNT"
type textarea "{{config(tags=["z_vs_sf_prep"])}} {{config(materialized = 'table')}} WITH sourc…"
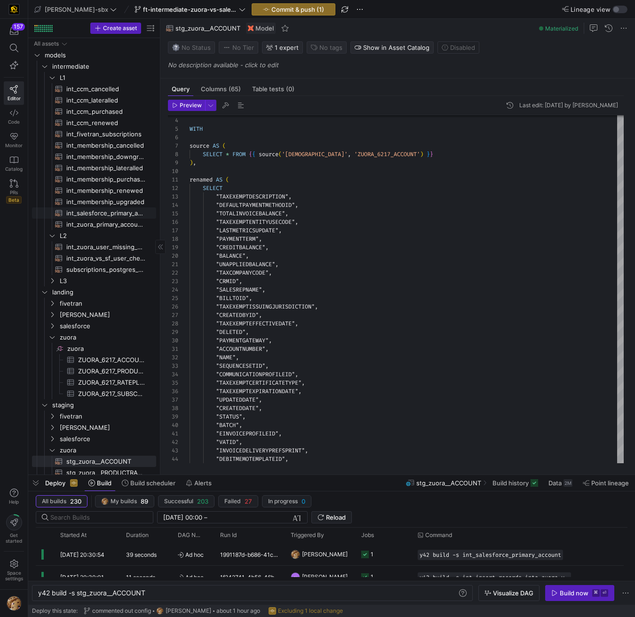
click at [102, 211] on span "int_salesforce_primary_account​​​​​​​​​​" at bounding box center [105, 213] width 79 height 11
type textarea "y42 build -s int_salesforce_primary_account"
type textarea "-- File Name: int_salesforce_primary_account -- Created by: [PERSON_NAME] -- La…"
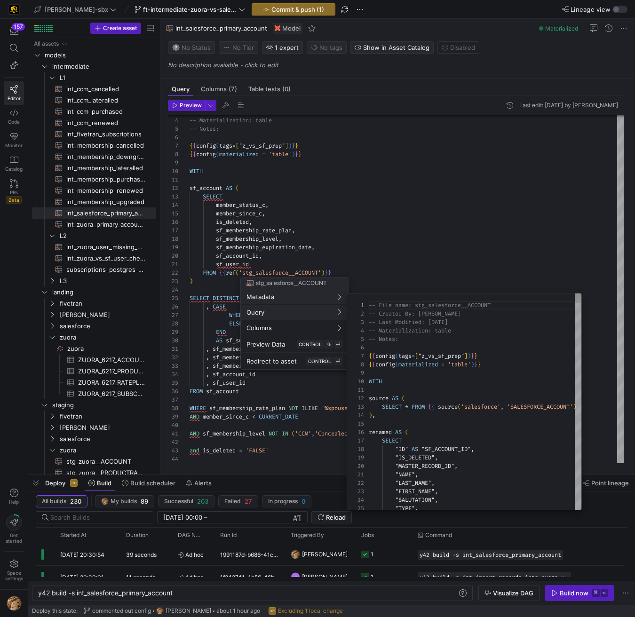
scroll to position [85, 0]
click at [260, 163] on div at bounding box center [317, 308] width 635 height 617
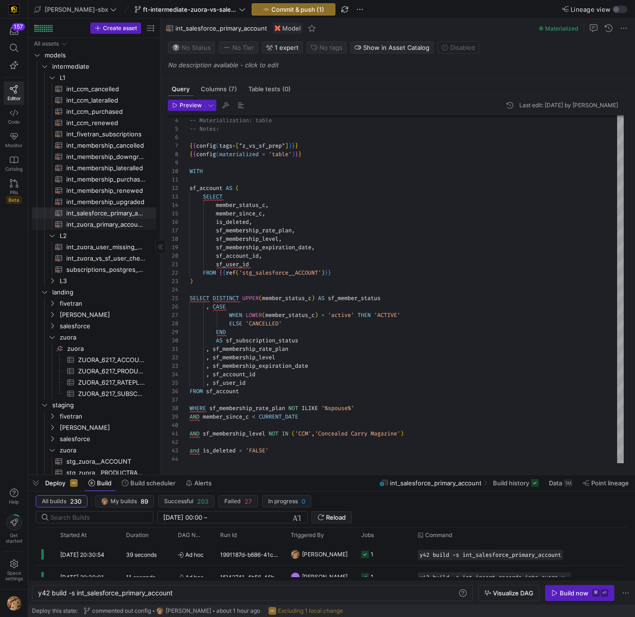
click at [96, 221] on span "int_zuora_primary_accounts​​​​​​​​​​" at bounding box center [105, 224] width 79 height 11
type textarea "y42 build -s int_zuora_primary_accounts"
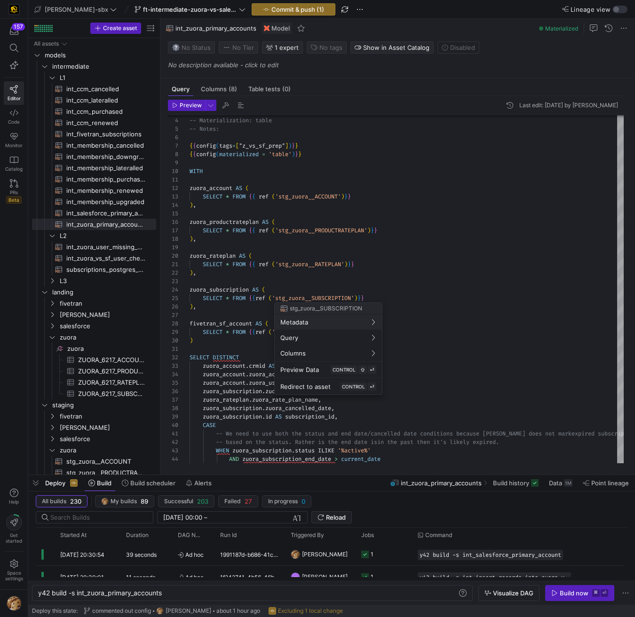
click at [259, 163] on div at bounding box center [317, 308] width 635 height 617
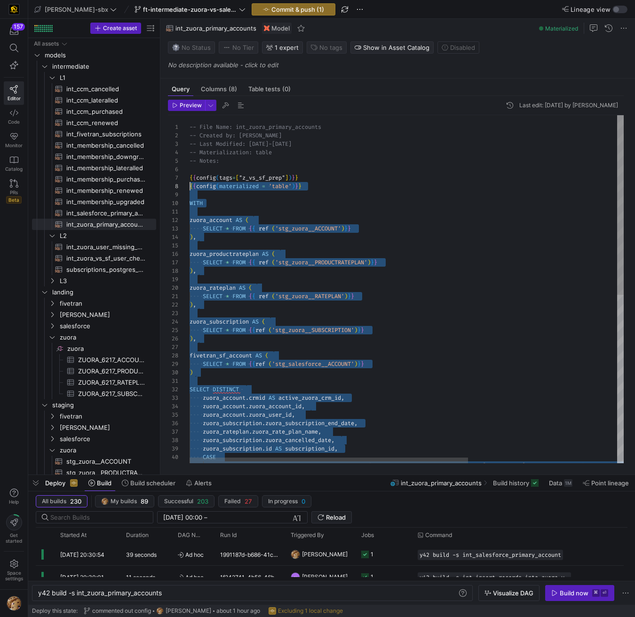
scroll to position [51, 0]
drag, startPoint x: 457, startPoint y: 440, endPoint x: 183, endPoint y: 180, distance: 378.2
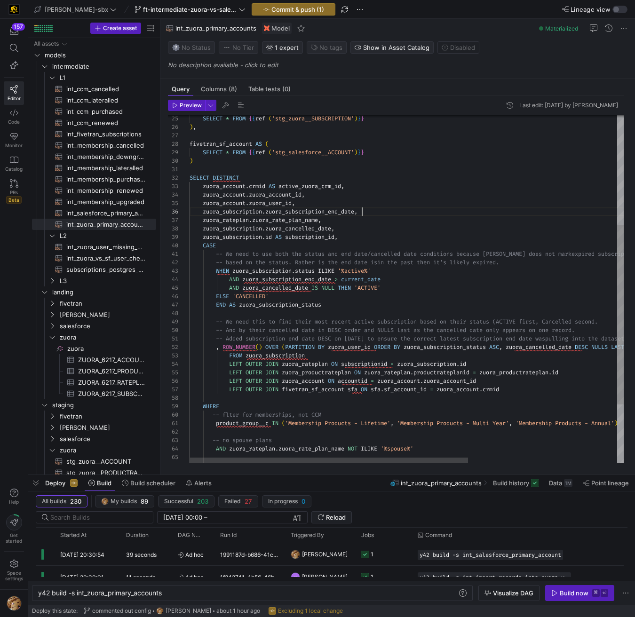
click at [421, 212] on div "zuora_subscription . zuora_cancelled_date , zuora_subscription . id AS subscrip…" at bounding box center [523, 241] width 667 height 674
click at [456, 378] on div "zuora_subscription . zuora_cancelled_date , zuora_subscription . id AS subscrip…" at bounding box center [523, 241] width 667 height 674
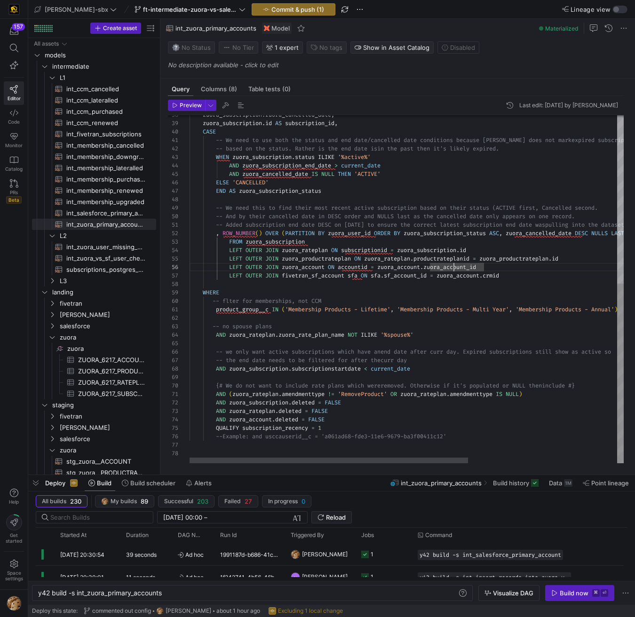
click at [331, 338] on div "zuora_subscription . zuora_cancelled_date , zuora_subscription . id AS subscrip…" at bounding box center [523, 127] width 667 height 674
click at [393, 340] on div "zuora_subscription . zuora_cancelled_date , zuora_subscription . id AS subscrip…" at bounding box center [523, 127] width 667 height 674
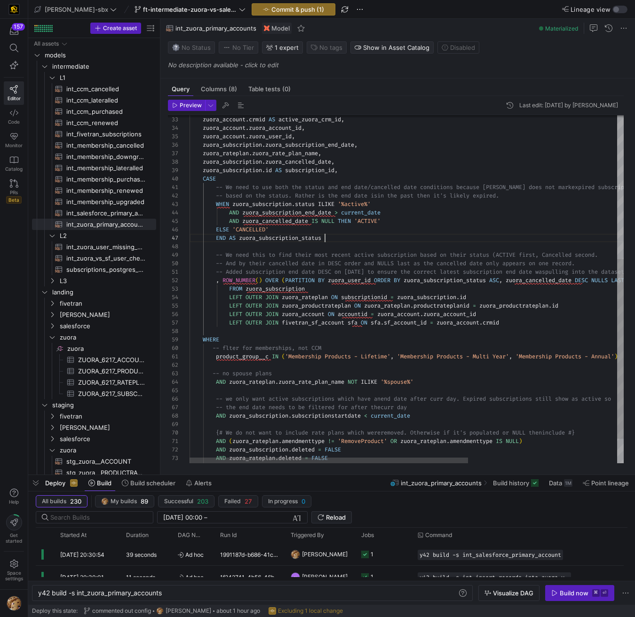
scroll to position [51, 136]
click at [341, 239] on div "zuora_subscription . zuora_cancelled_date , zuora_subscription . id AS subscrip…" at bounding box center [523, 174] width 667 height 674
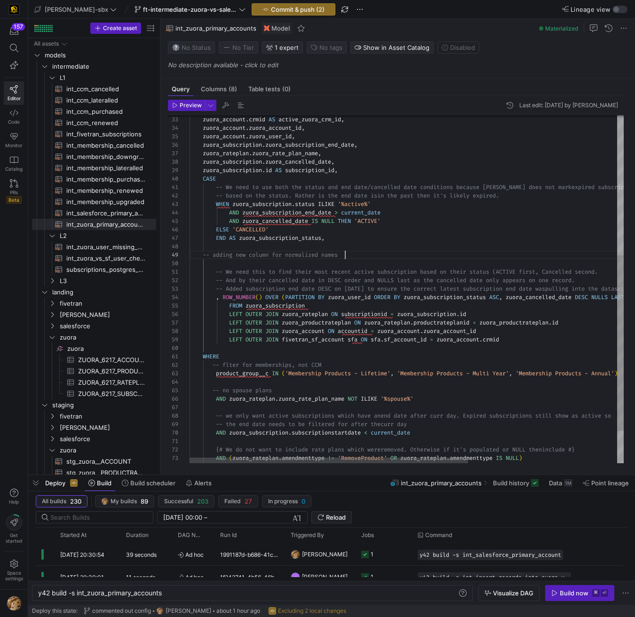
scroll to position [68, 156]
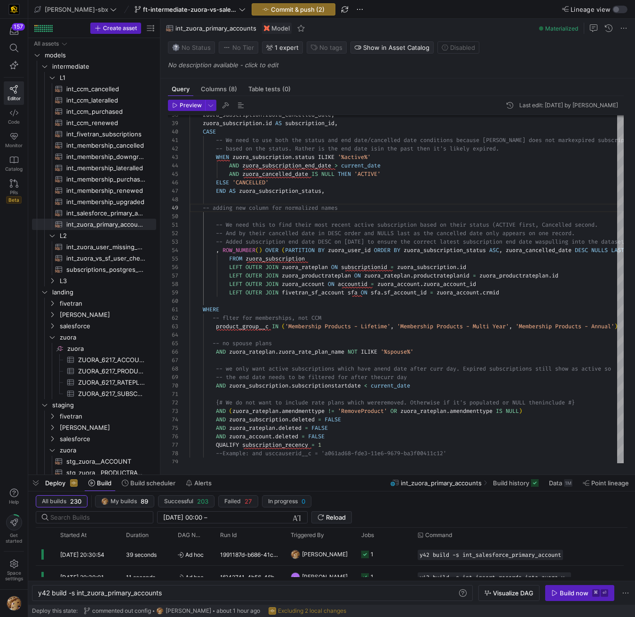
click at [191, 111] on header "Preview Last edit: [DATE] by [PERSON_NAME]" at bounding box center [396, 108] width 456 height 16
click at [192, 107] on span "Preview" at bounding box center [191, 105] width 22 height 7
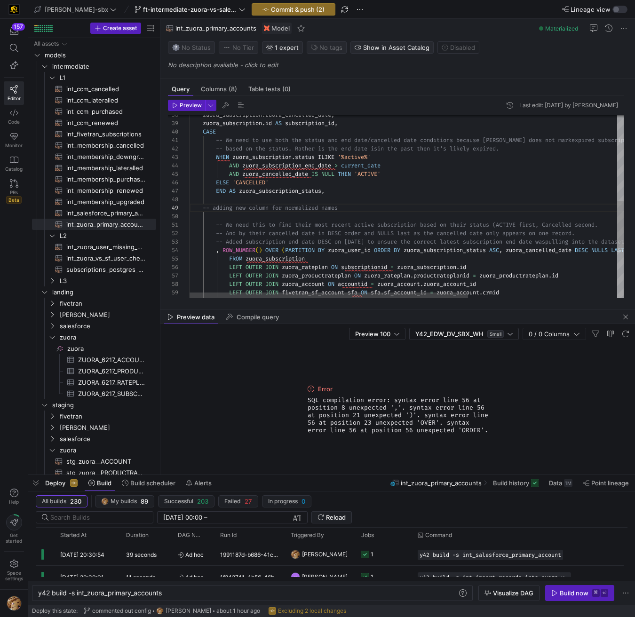
click at [340, 196] on div "zuora_subscription . zuora_cancelled_date , zuora_subscription . id AS subscrip…" at bounding box center [523, 135] width 667 height 691
click at [346, 192] on div "zuora_subscription . zuora_cancelled_date , zuora_subscription . id AS subscrip…" at bounding box center [523, 135] width 667 height 691
click at [190, 103] on span "Preview" at bounding box center [191, 105] width 22 height 7
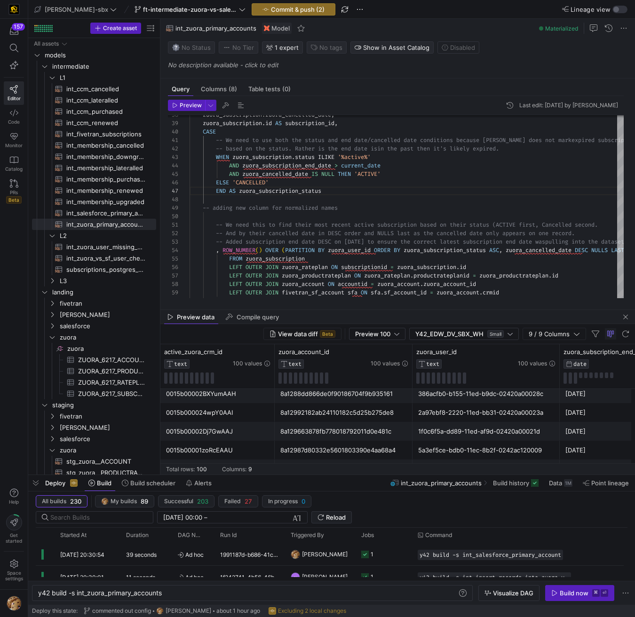
scroll to position [90, 0]
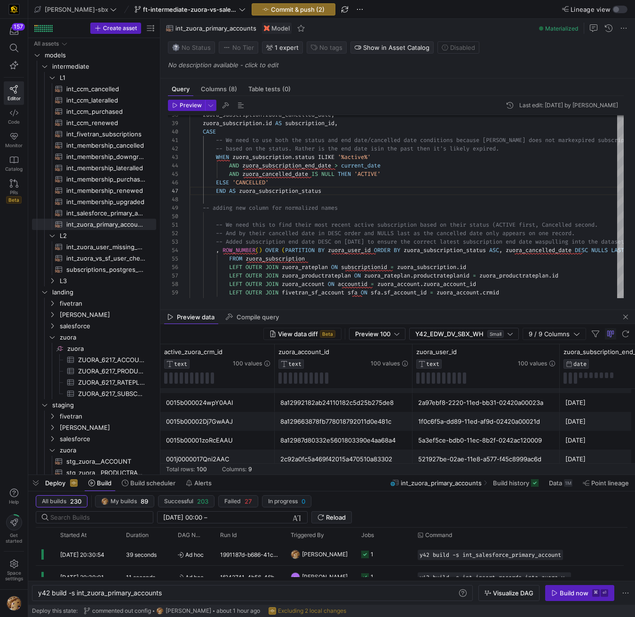
click at [284, 473] on div at bounding box center [331, 475] width 607 height 4
click at [285, 411] on div "8a12992182ab24110182c5d25b275de8" at bounding box center [343, 403] width 127 height 18
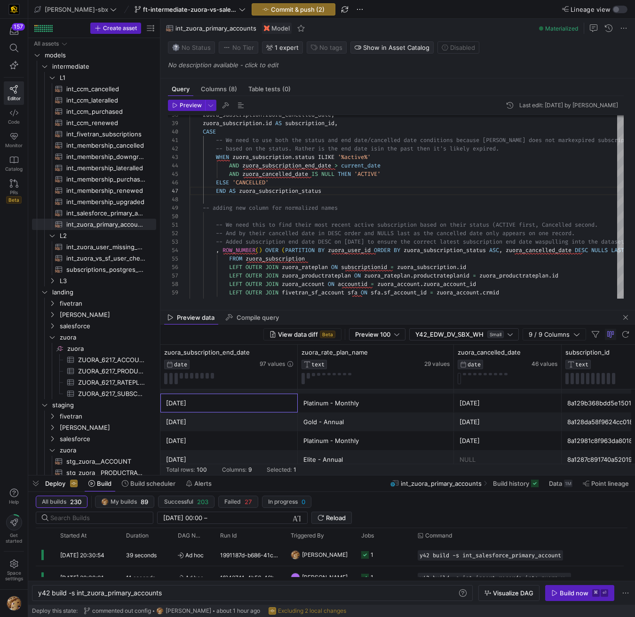
scroll to position [0, 114]
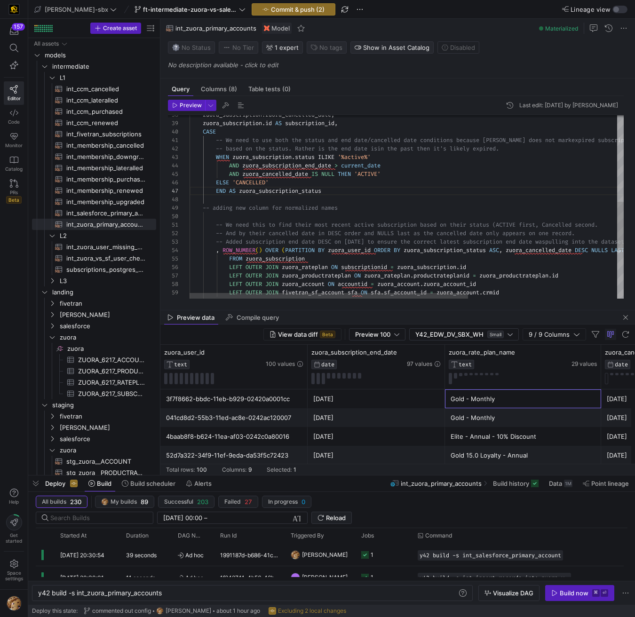
click at [337, 195] on div "AND zuora_subscription_end_date > current_date AND zuora_cancelled_date IS NULL…" at bounding box center [523, 135] width 667 height 691
click at [401, 205] on div "AND zuora_subscription_end_date > current_date AND zuora_cancelled_date IS NULL…" at bounding box center [523, 135] width 667 height 691
click at [444, 206] on div "AND zuora_subscription_end_date > current_date AND zuora_cancelled_date IS NULL…" at bounding box center [523, 135] width 667 height 691
click at [443, 206] on div "AND zuora_subscription_end_date > current_date AND zuora_cancelled_date IS NULL…" at bounding box center [523, 135] width 667 height 691
click at [472, 208] on div "AND zuora_subscription_end_date > current_date AND zuora_cancelled_date IS NULL…" at bounding box center [523, 135] width 667 height 691
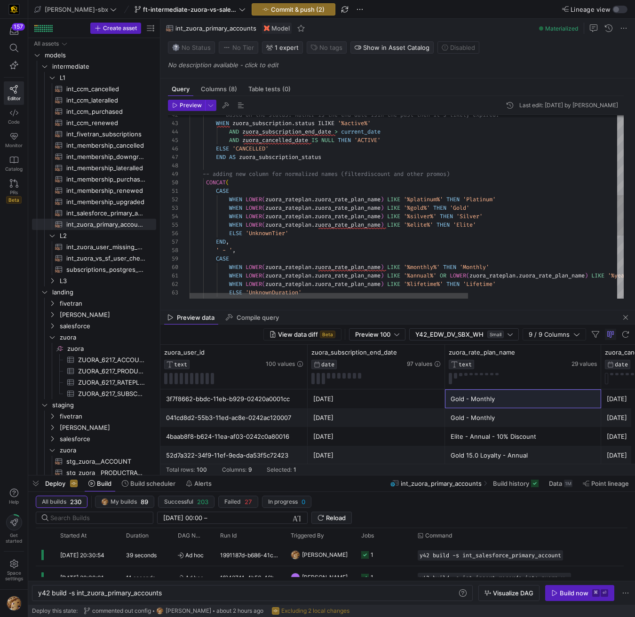
click at [331, 153] on div "-- adding new column for normalized names (filter discount and other promos) CO…" at bounding box center [523, 169] width 667 height 826
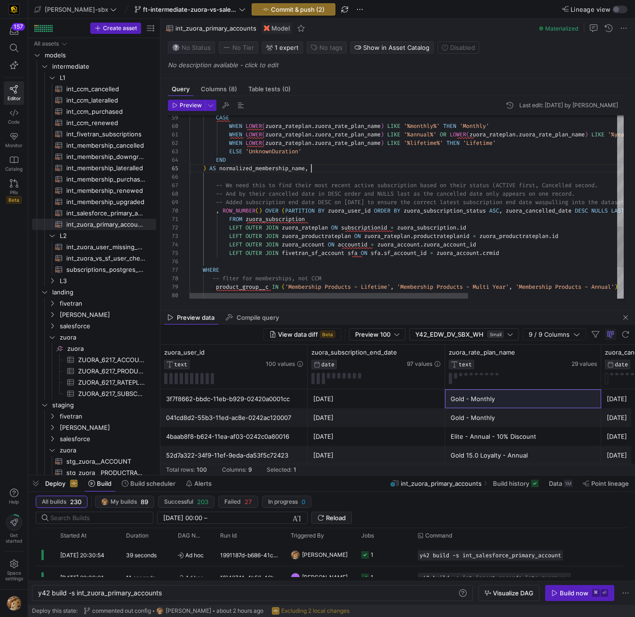
click at [326, 170] on div "CASE WHEN LOWER ( zuora_rateplan . zuora_rate_plan_name ) LIKE '%monthly%' THEN…" at bounding box center [523, 28] width 667 height 826
click at [180, 105] on span "Preview" at bounding box center [191, 105] width 22 height 7
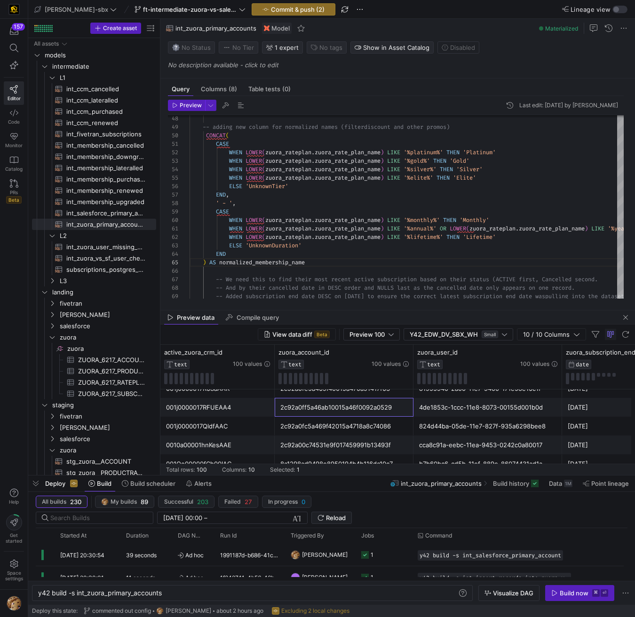
click at [327, 404] on div "2c92a0ff5a46ab10015a46f0092a0529" at bounding box center [344, 408] width 128 height 18
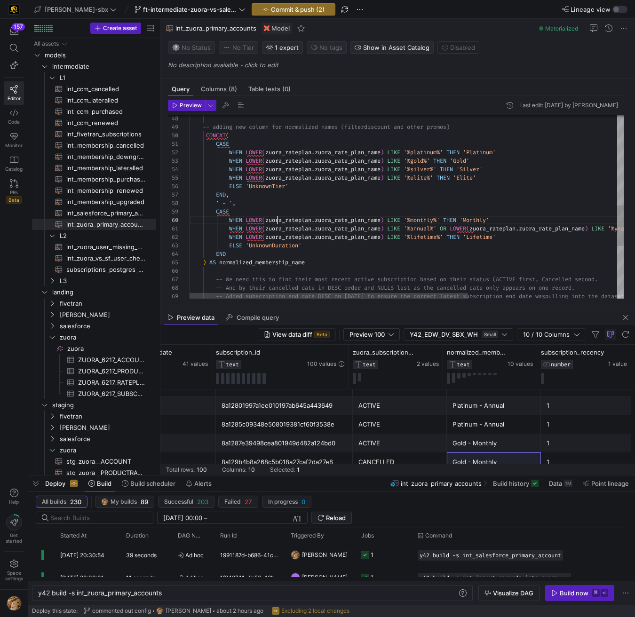
click at [277, 217] on div "CASE WHEN LOWER ( zuora_rateplan . zuora_rate_plan_name ) LIKE '%monthly%' THEN…" at bounding box center [523, 122] width 667 height 826
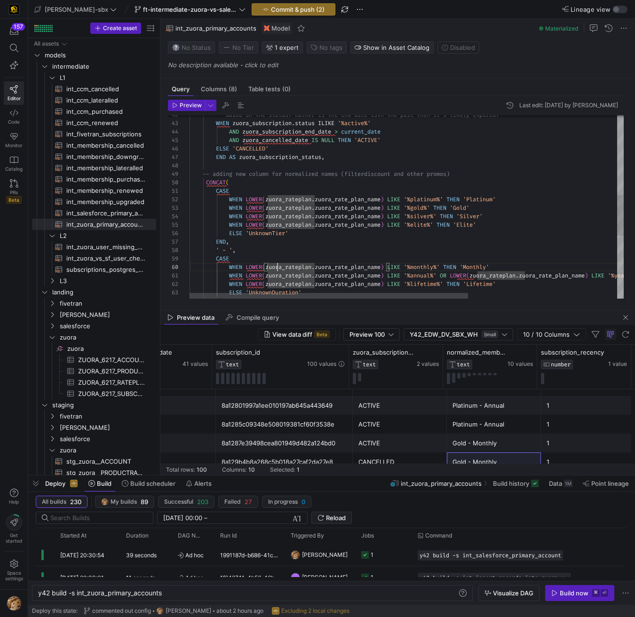
type textarea "itions because [PERSON_NAME] does not mark expired subscriptions as expired -- …"
click at [397, 184] on div "CASE WHEN LOWER ( zuora_rateplan . zuora_rate_plan_name ) LIKE '%monthly%' THEN…" at bounding box center [523, 169] width 667 height 826
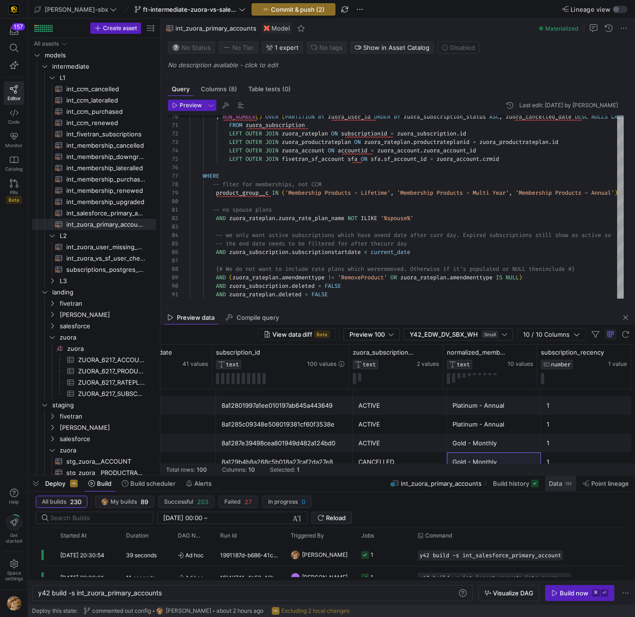
click at [556, 484] on span "Data" at bounding box center [555, 484] width 13 height 8
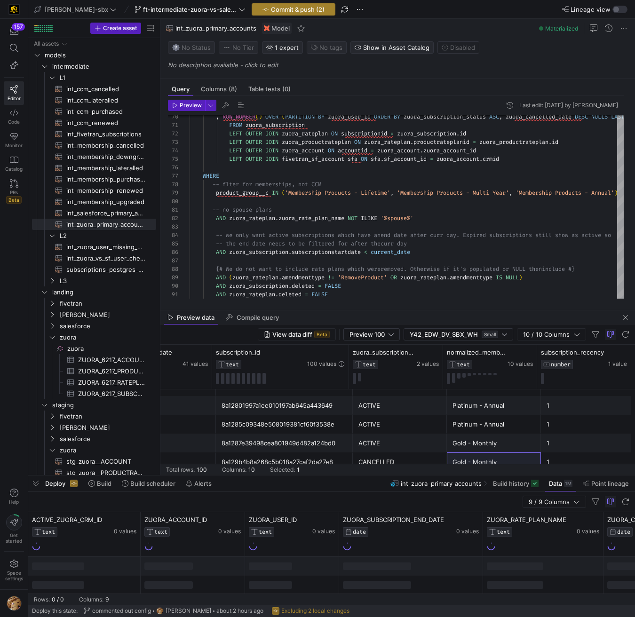
click at [271, 9] on span "Commit & push (2)" at bounding box center [298, 10] width 54 height 8
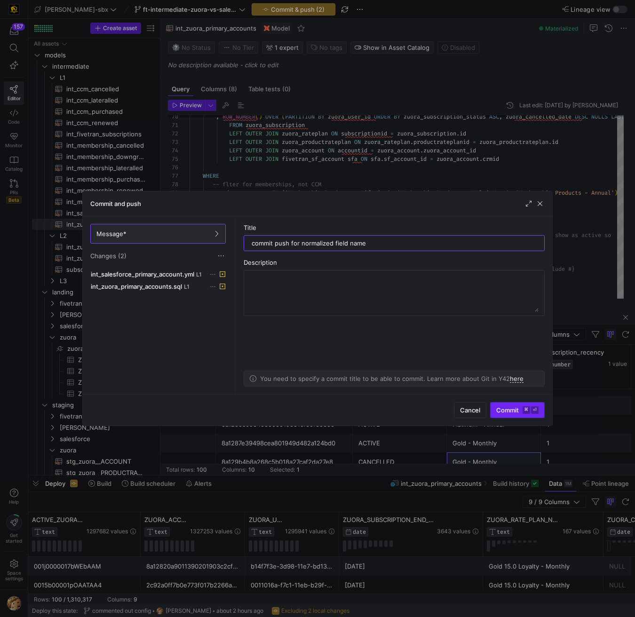
type input "commit push for normalized field name"
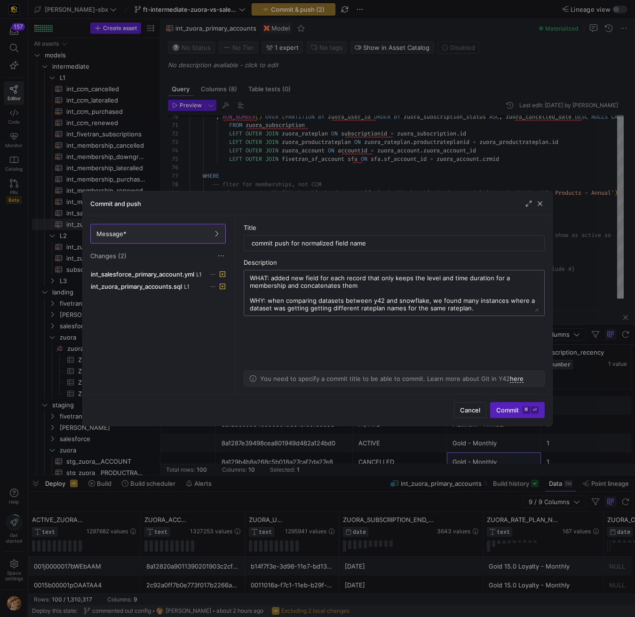
click at [477, 307] on textarea "WHAT: added new field for each record that only keeps the level and time durati…" at bounding box center [394, 293] width 289 height 38
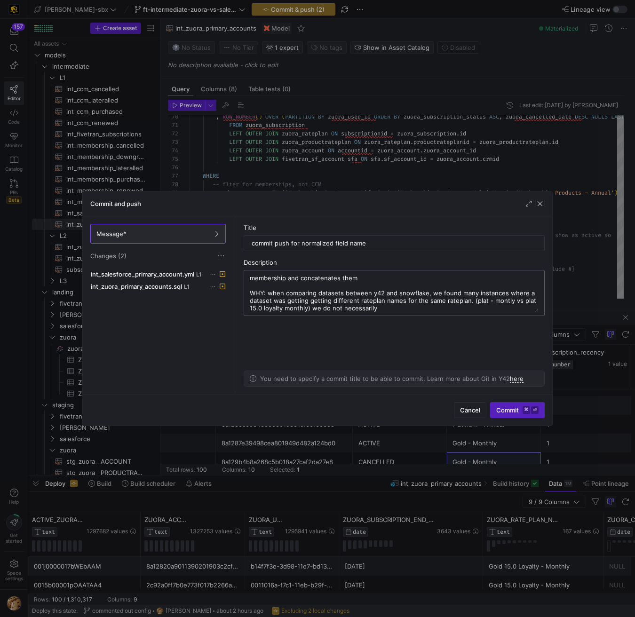
click at [387, 311] on textarea "WHAT: added new field for each record that only keeps the level and time durati…" at bounding box center [394, 293] width 289 height 38
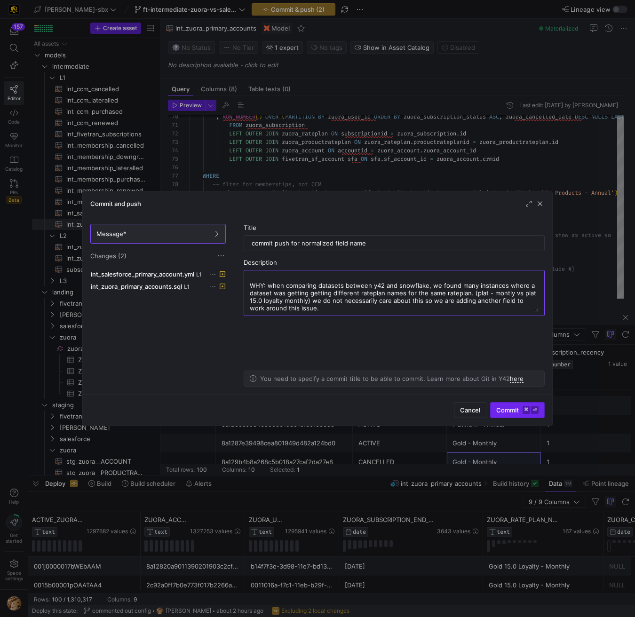
type textarea "WHAT: added new field for each record that only keeps the level and time durati…"
click at [505, 412] on span "Commit ⌘ ⏎" at bounding box center [517, 411] width 42 height 8
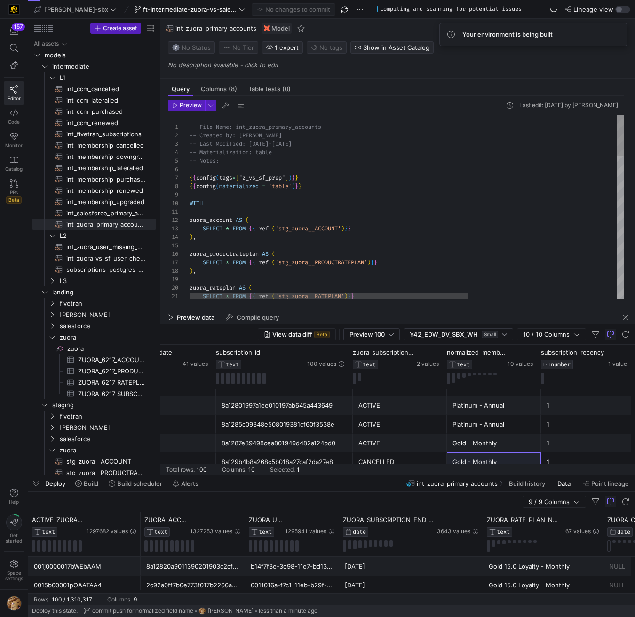
type textarea "-- File Name: int_zuora_primary_accounts -- Created by: [PERSON_NAME] -- Last M…"
click at [262, 178] on div "{ { config ( tags = [ "z_vs_sf_prep" ] ) } } { { config ( materialized = 'table…" at bounding box center [523, 528] width 667 height 826
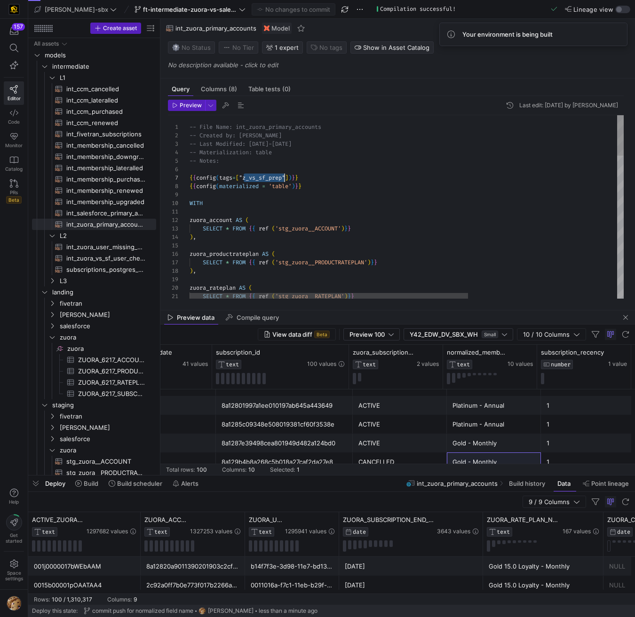
scroll to position [51, 95]
click at [481, 136] on div "{ { config ( tags = [ "z_vs_sf_prep" ] ) } } { { config ( materialized = 'table…" at bounding box center [523, 528] width 667 height 826
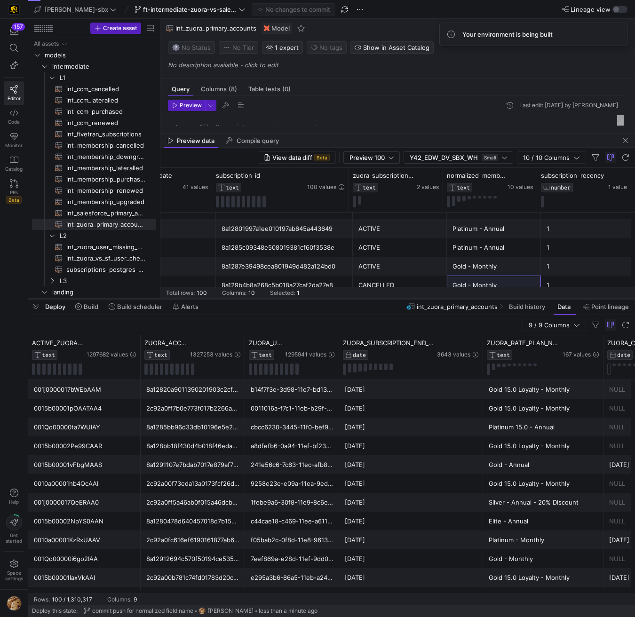
drag, startPoint x: 344, startPoint y: 476, endPoint x: 351, endPoint y: 326, distance: 149.8
click at [352, 299] on div at bounding box center [331, 299] width 607 height 4
click at [80, 309] on icon at bounding box center [78, 307] width 7 height 7
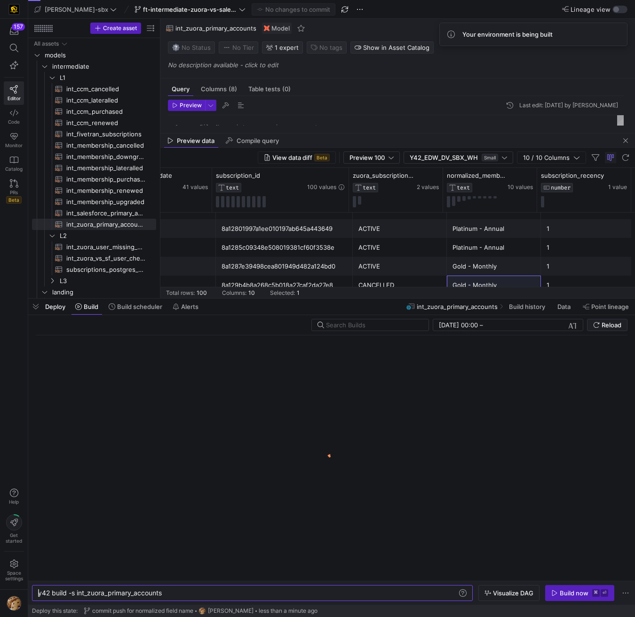
scroll to position [0, 125]
click at [183, 593] on div "y42 build -s int_zuora_primary_accounts" at bounding box center [247, 594] width 419 height 8
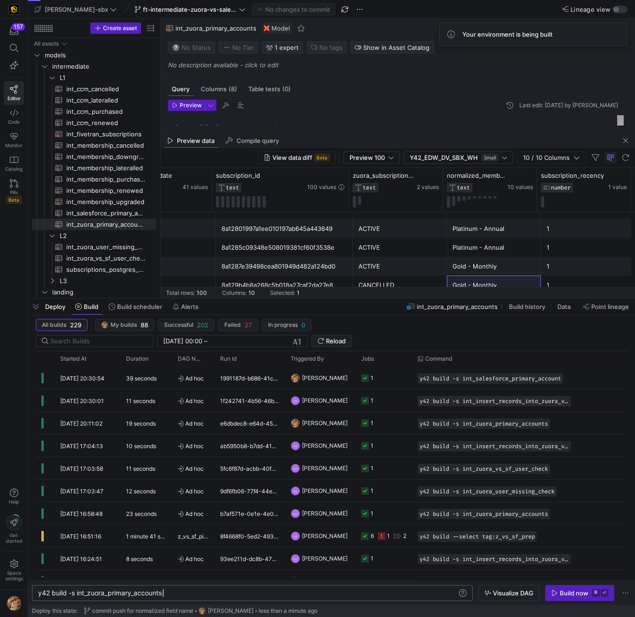
click at [183, 593] on div "y42 build -s int_zuora_primary_accounts" at bounding box center [247, 594] width 419 height 8
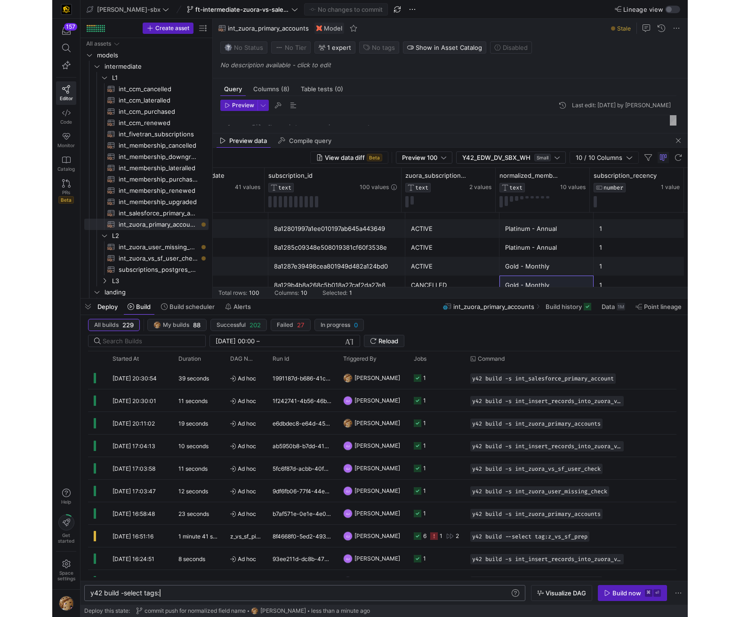
scroll to position [0, 109]
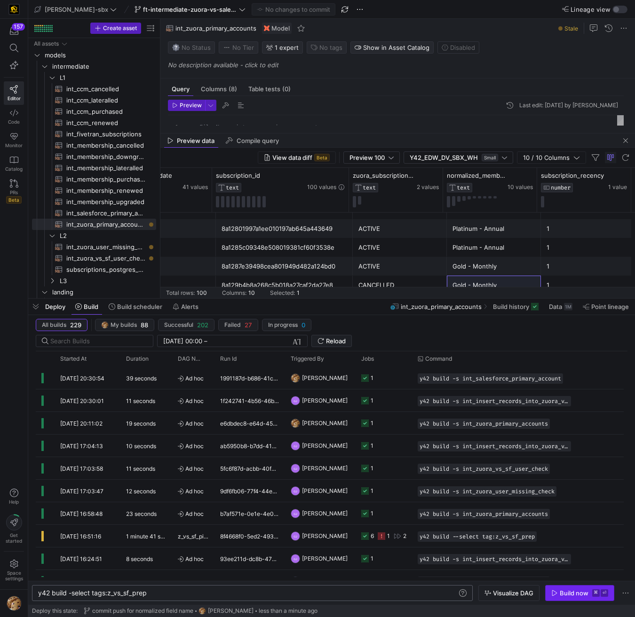
type textarea "y42 build -select tags:z_vs_sf_prep"
click at [565, 593] on div "Build now" at bounding box center [574, 594] width 29 height 8
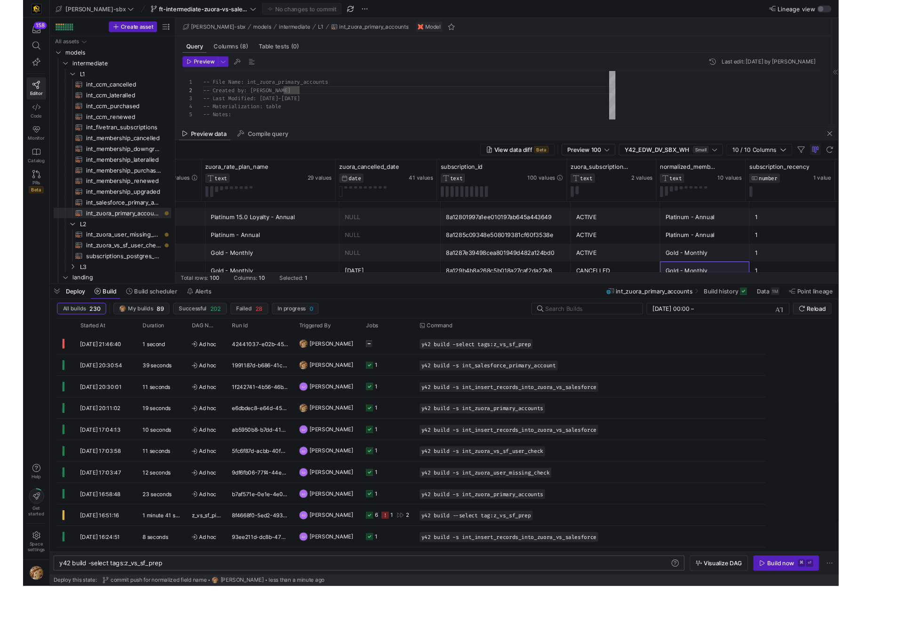
scroll to position [0, 466]
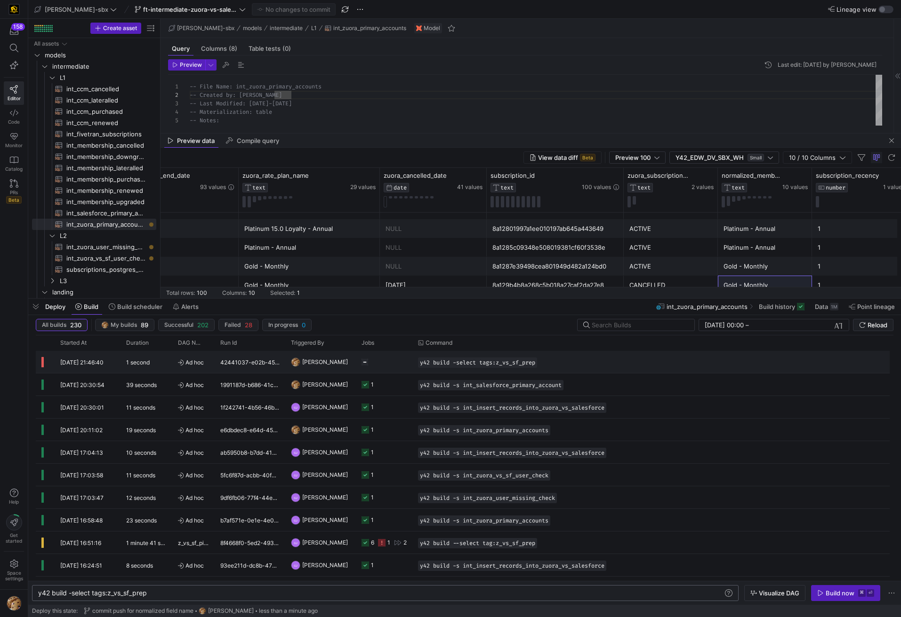
click at [359, 359] on div "Press SPACE to select this row." at bounding box center [384, 362] width 56 height 22
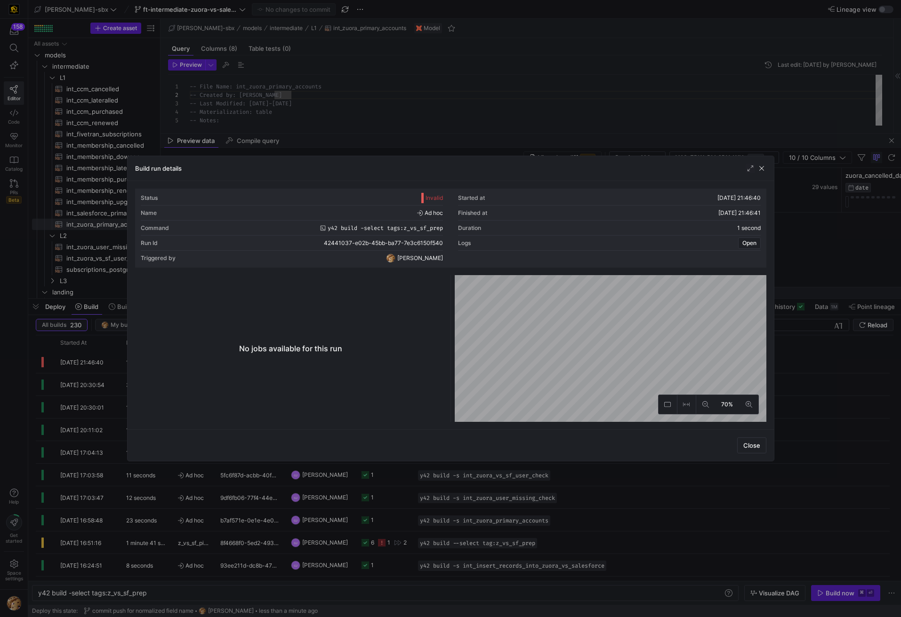
scroll to position [0, 109]
click at [767, 169] on div "Build run details" at bounding box center [451, 168] width 646 height 25
click at [761, 170] on span "button" at bounding box center [761, 168] width 9 height 9
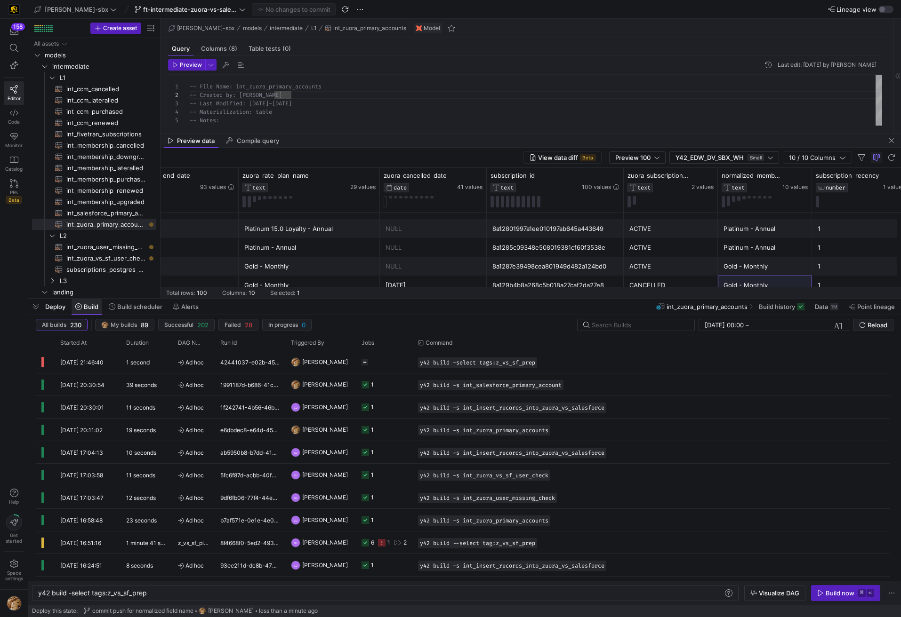
click at [88, 303] on span "Build" at bounding box center [91, 307] width 15 height 8
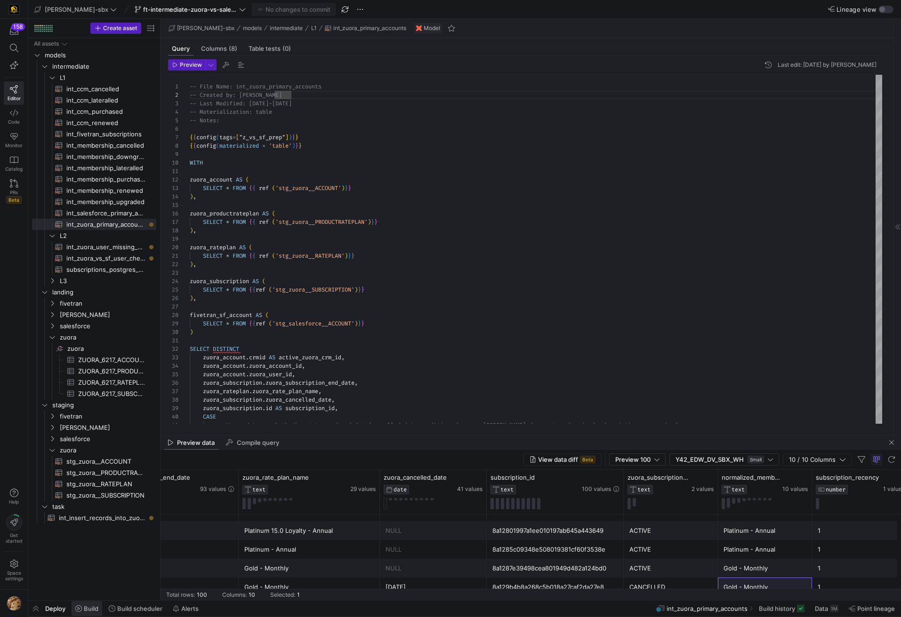
click at [96, 607] on button "Build" at bounding box center [87, 609] width 32 height 16
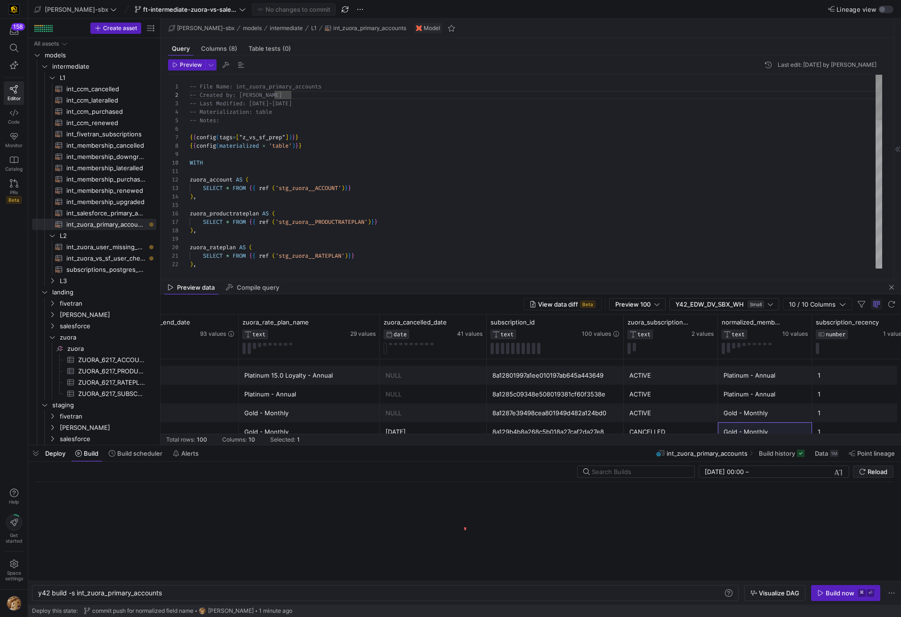
scroll to position [0, 125]
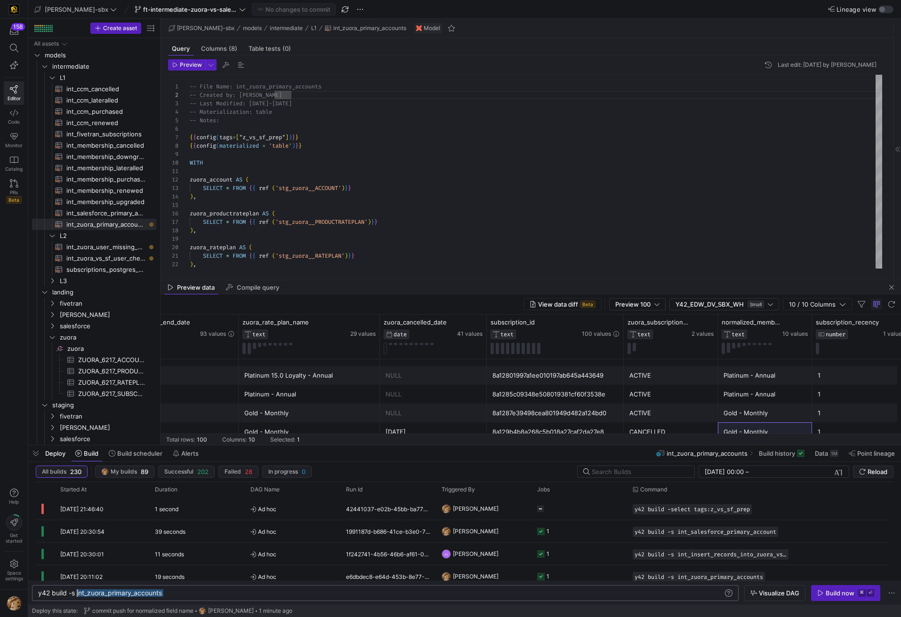
drag, startPoint x: 178, startPoint y: 594, endPoint x: 76, endPoint y: 593, distance: 102.1
click at [76, 593] on div "y42 build -s int_zuora_primary_accounts" at bounding box center [380, 594] width 685 height 8
type textarea "y42 build -select tag:z_vs_sf_prep"
click at [823, 592] on icon "button" at bounding box center [820, 593] width 7 height 7
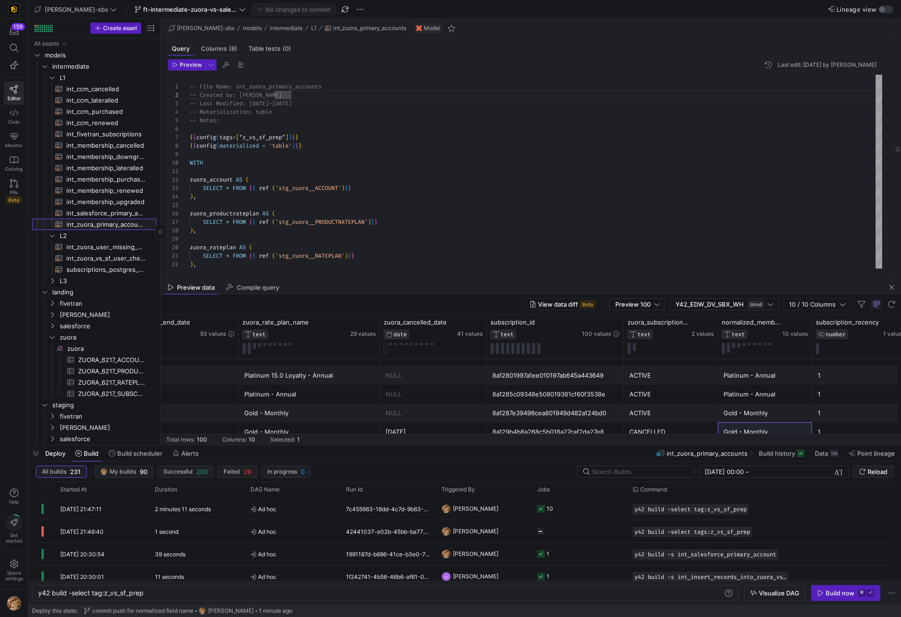
click at [108, 224] on span "int_zuora_primary_accounts​​​​​​​​​​" at bounding box center [105, 224] width 79 height 11
click at [470, 501] on span "[PERSON_NAME]" at bounding box center [476, 509] width 46 height 22
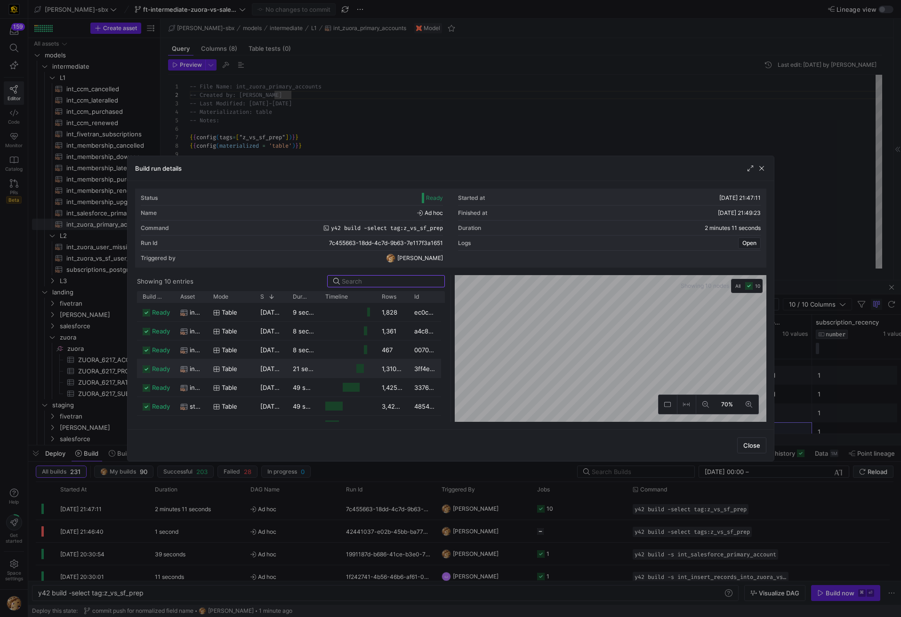
click at [249, 360] on div "table" at bounding box center [231, 369] width 47 height 18
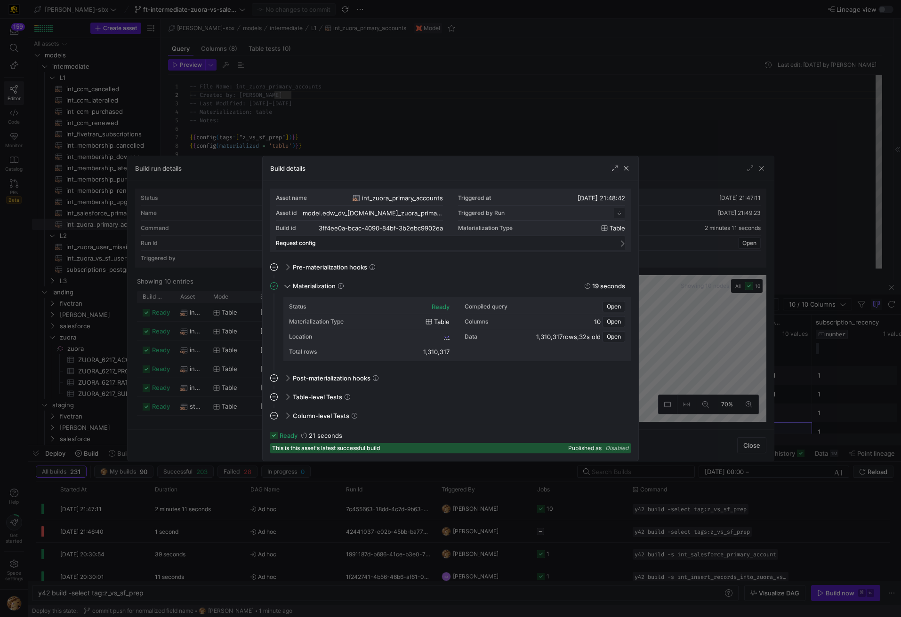
scroll to position [85, 0]
click at [626, 169] on span "button" at bounding box center [625, 168] width 9 height 9
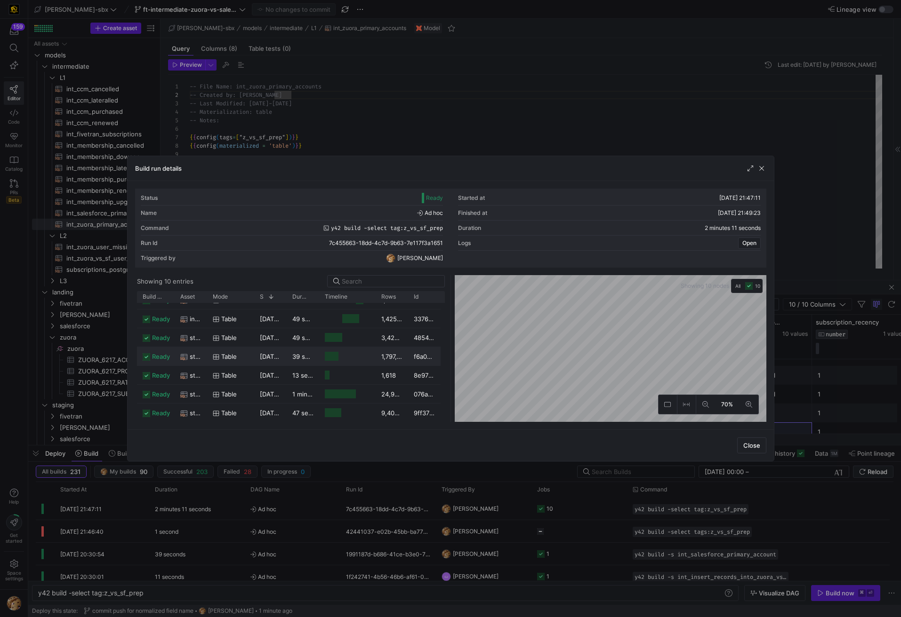
scroll to position [0, 0]
click at [337, 357] on div "Press SPACE to select this row." at bounding box center [332, 356] width 14 height 9
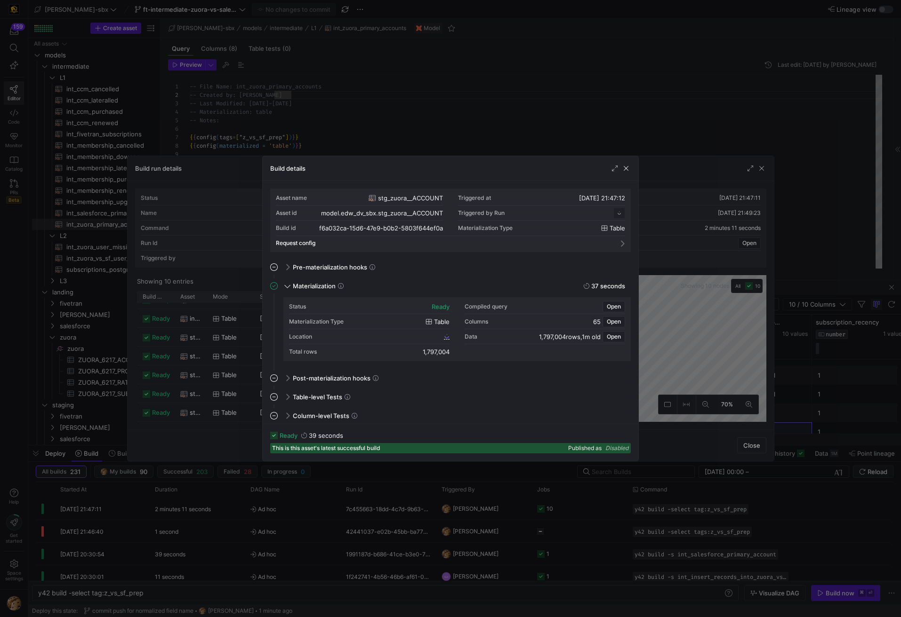
scroll to position [85, 0]
click at [623, 170] on span "button" at bounding box center [625, 168] width 9 height 9
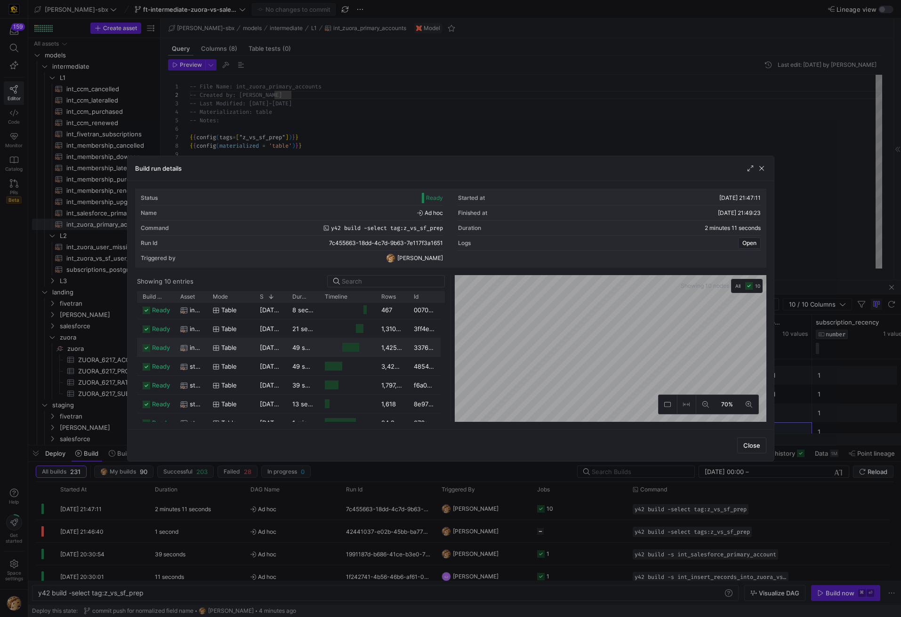
scroll to position [0, 0]
click at [766, 168] on span "button" at bounding box center [761, 168] width 9 height 9
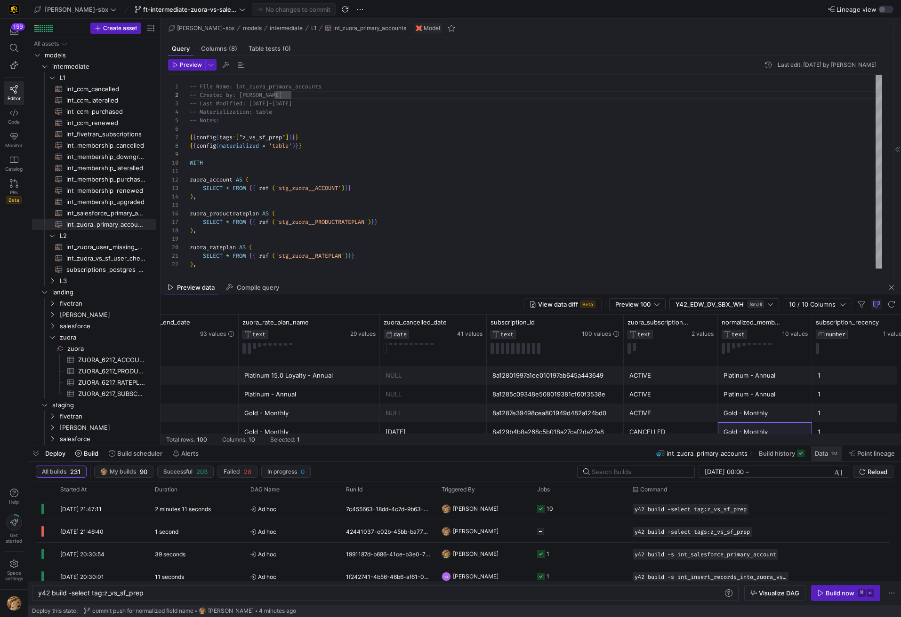
click at [825, 456] on span "Data" at bounding box center [821, 454] width 13 height 8
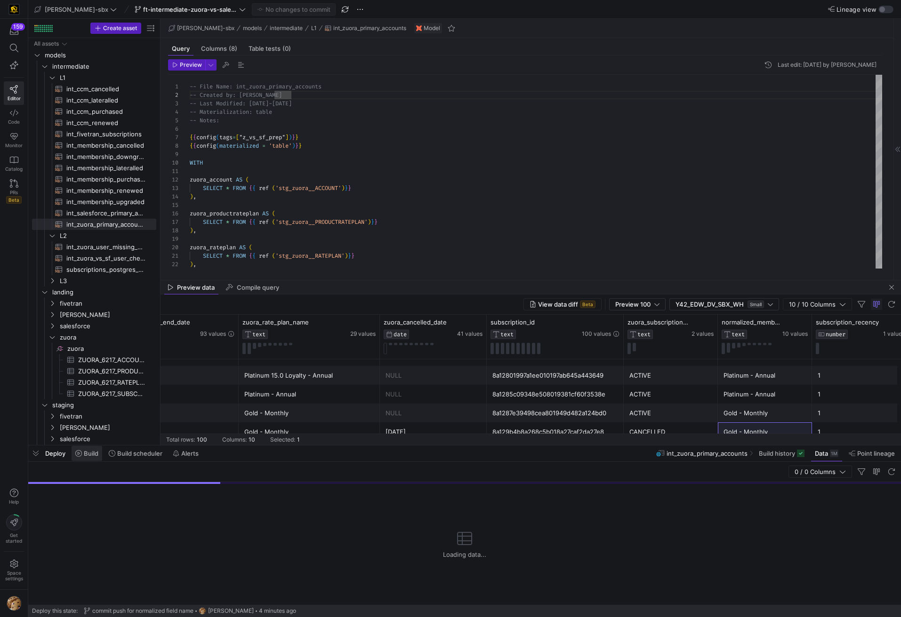
click at [80, 458] on span at bounding box center [87, 453] width 31 height 15
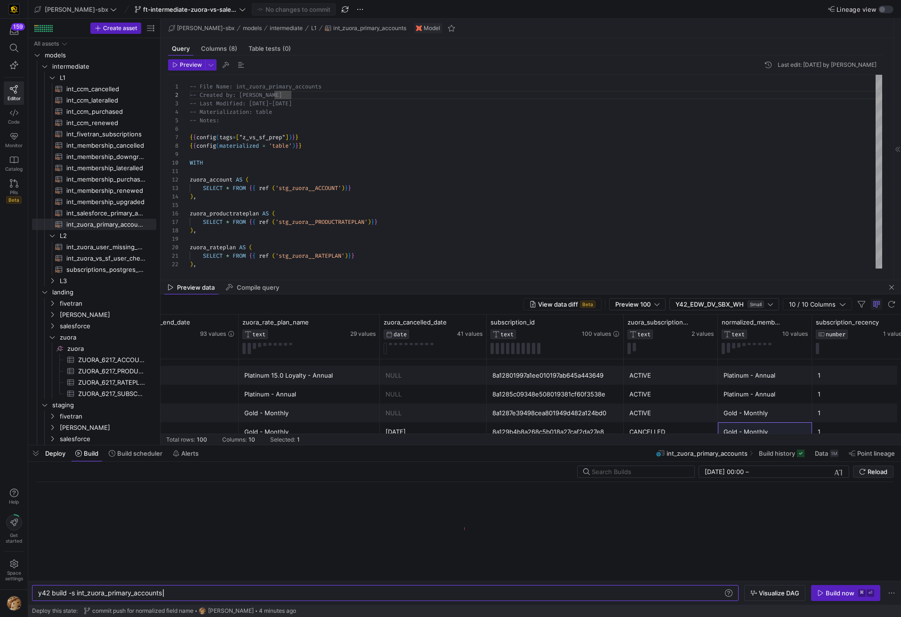
scroll to position [0, 125]
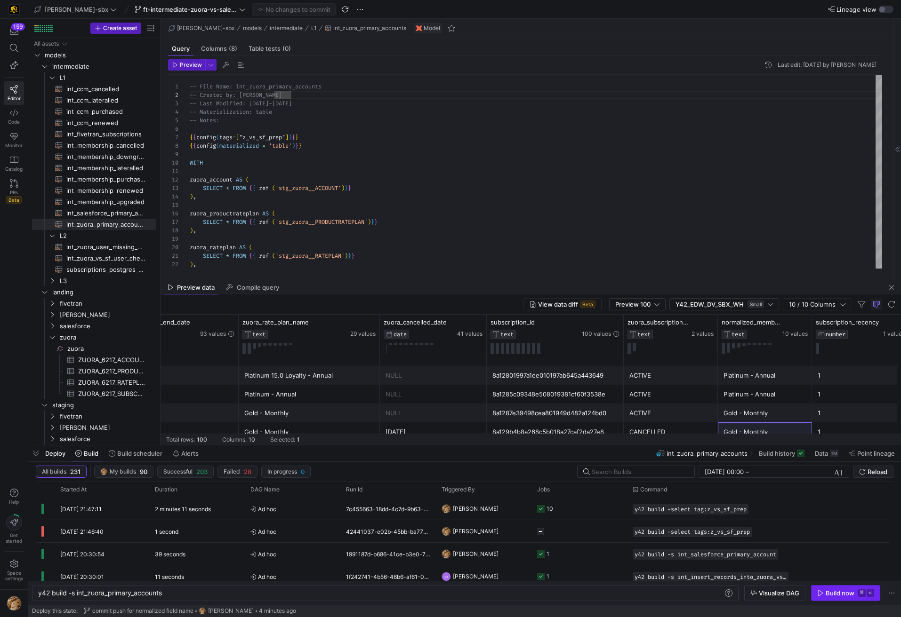
click at [834, 597] on div "Build now" at bounding box center [839, 594] width 29 height 8
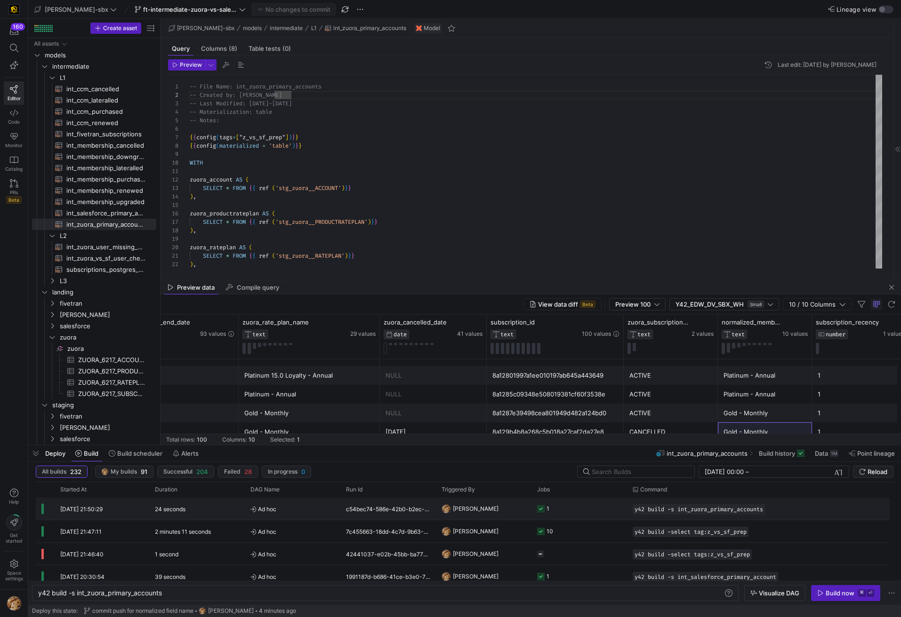
click at [280, 512] on span "Ad hoc" at bounding box center [292, 509] width 84 height 22
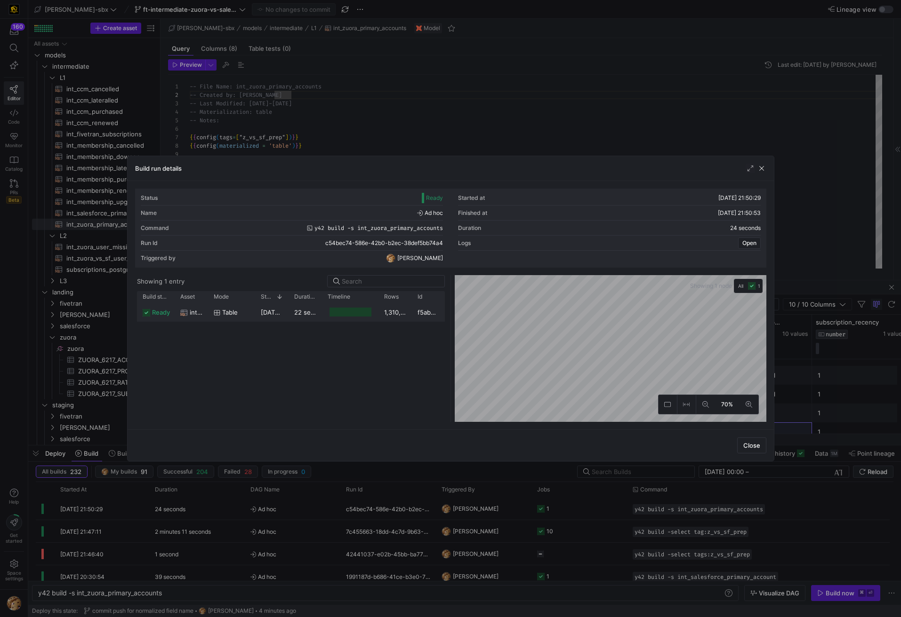
click at [356, 315] on div at bounding box center [349, 312] width 41 height 9
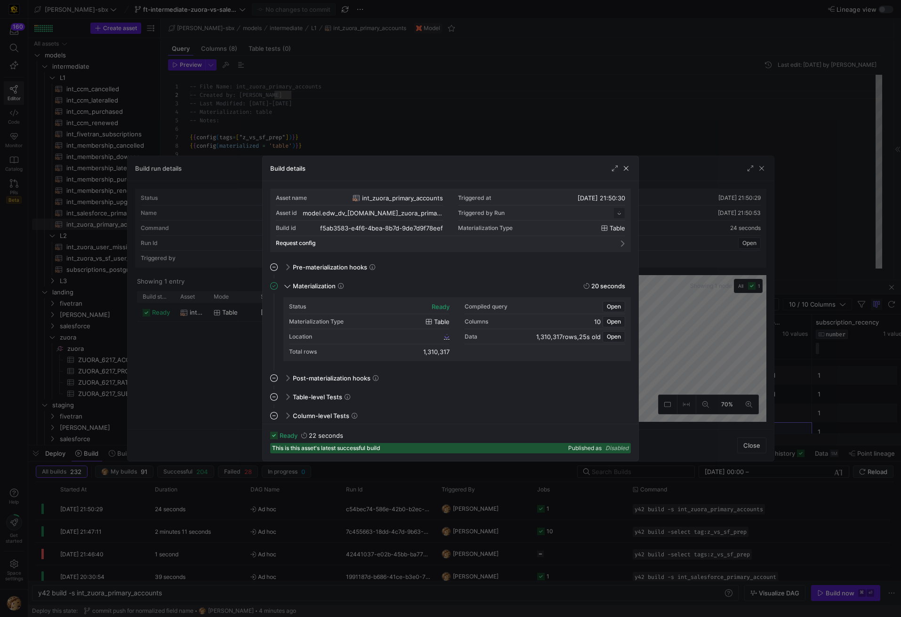
scroll to position [85, 0]
click at [393, 338] on span "f5ab3583_e4f6_4bea_8b7d_9de7d9f78eef" at bounding box center [388, 336] width 108 height 7
click at [626, 170] on span "button" at bounding box center [625, 168] width 9 height 9
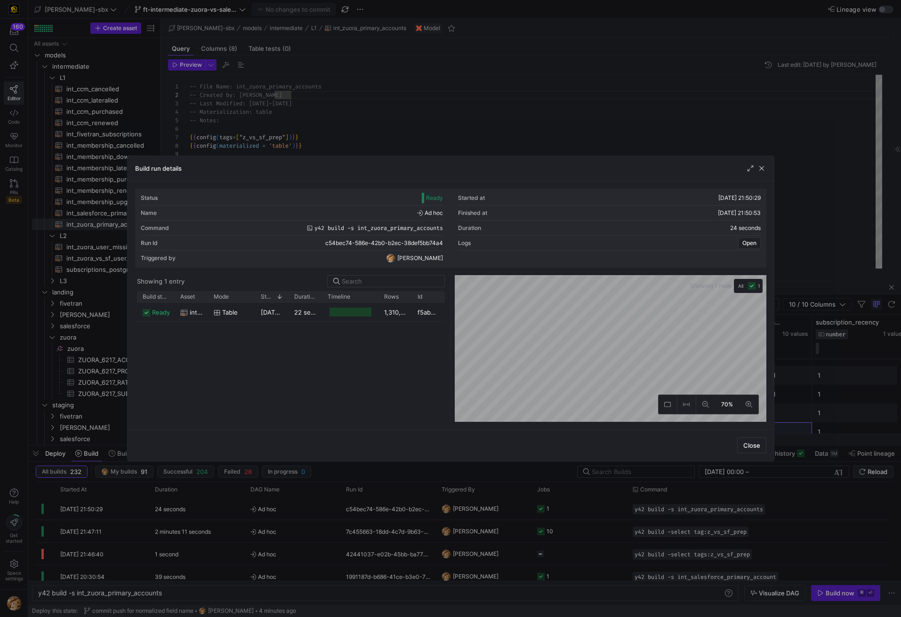
drag, startPoint x: 760, startPoint y: 169, endPoint x: 510, endPoint y: 124, distance: 253.9
click at [760, 169] on span "button" at bounding box center [761, 168] width 9 height 9
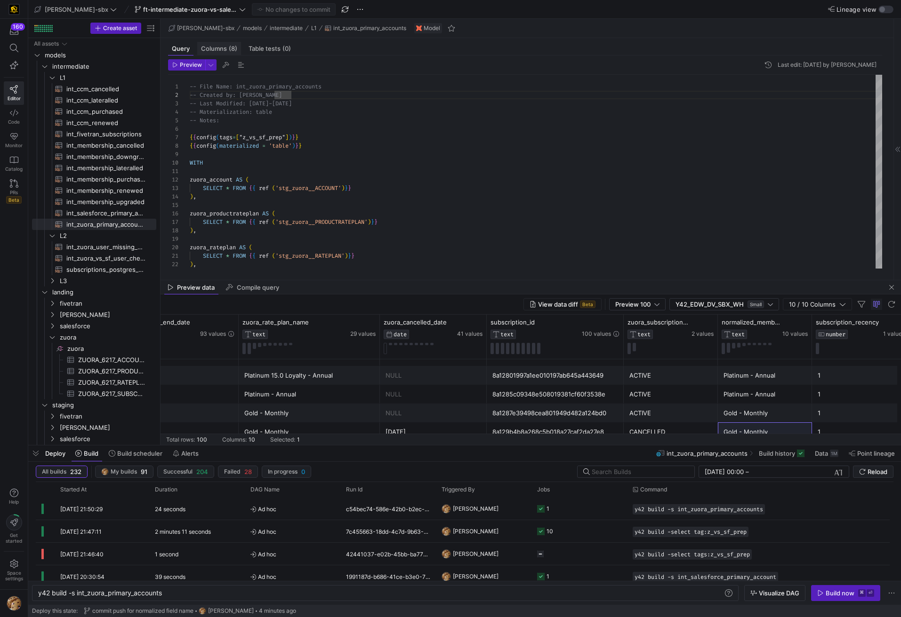
click at [228, 54] on div "Columns (8)" at bounding box center [219, 49] width 44 height 14
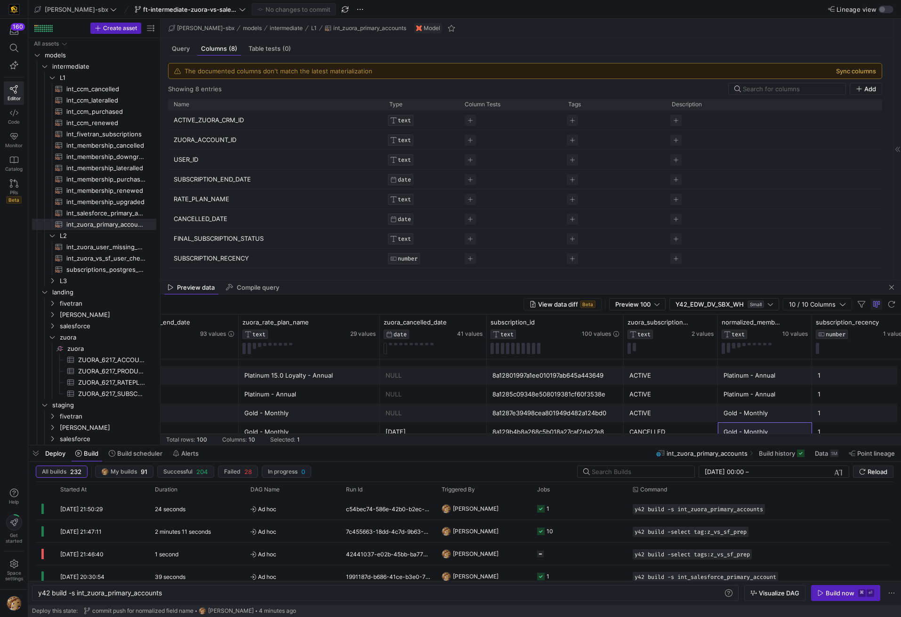
click at [850, 71] on button "Sync columns" at bounding box center [856, 71] width 40 height 8
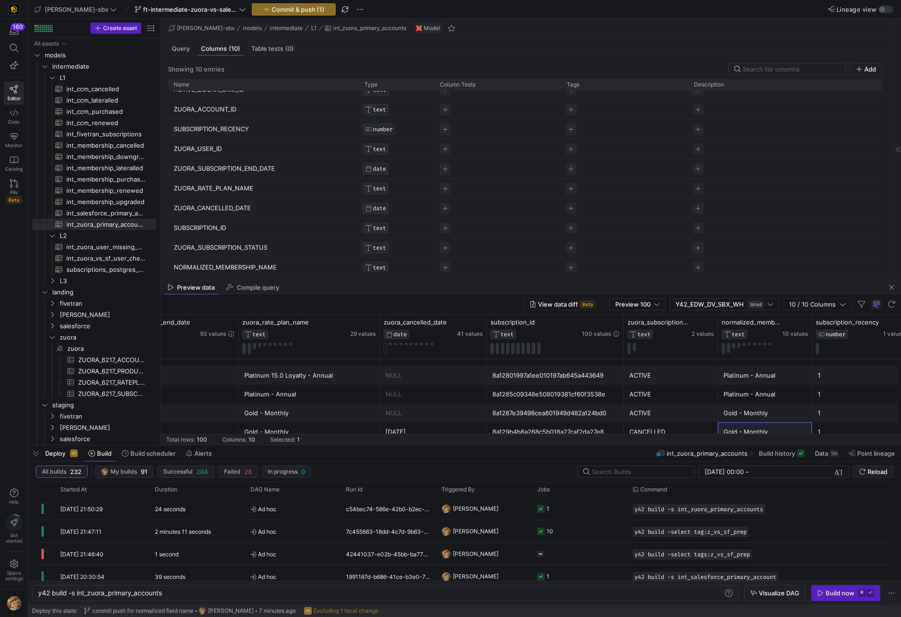
scroll to position [16, 0]
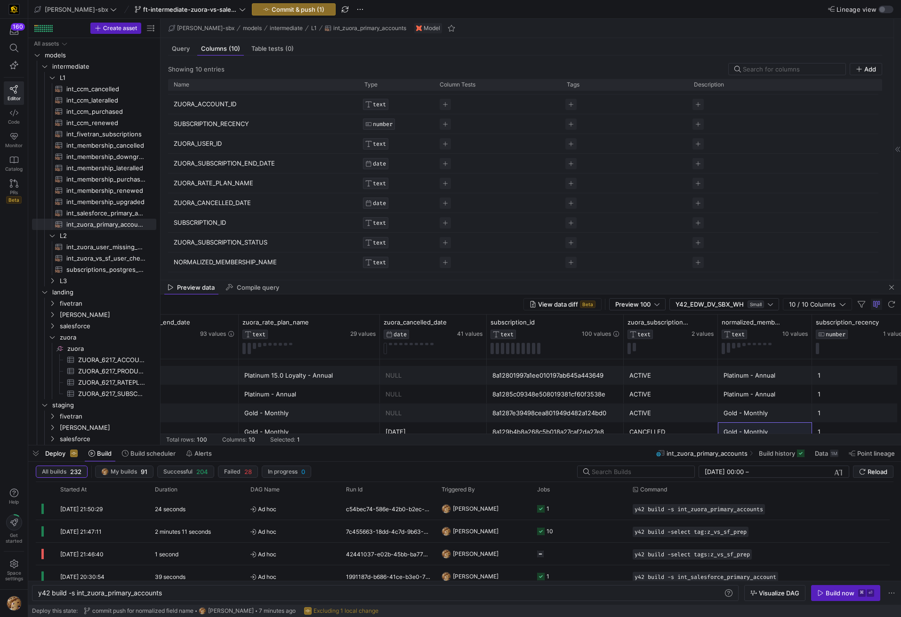
drag, startPoint x: 280, startPoint y: 264, endPoint x: 194, endPoint y: 125, distance: 163.5
click at [194, 125] on div "ACTIVE_ZUORA_CRM_ID TEXT ZUORA_ACCOUNT_ID TEXT SUBSCRIPTION_RECENCY NUMBER ZUOR…" at bounding box center [523, 174] width 710 height 198
drag, startPoint x: 195, startPoint y: 108, endPoint x: 250, endPoint y: 173, distance: 85.5
click at [294, 177] on div "ACTIVE_ZUORA_CRM_ID TEXT ZUORA_ACCOUNT_ID TEXT SUBSCRIPTION_RECENCY NUMBER ZUOR…" at bounding box center [523, 174] width 710 height 198
click at [182, 51] on span "Query" at bounding box center [181, 49] width 18 height 6
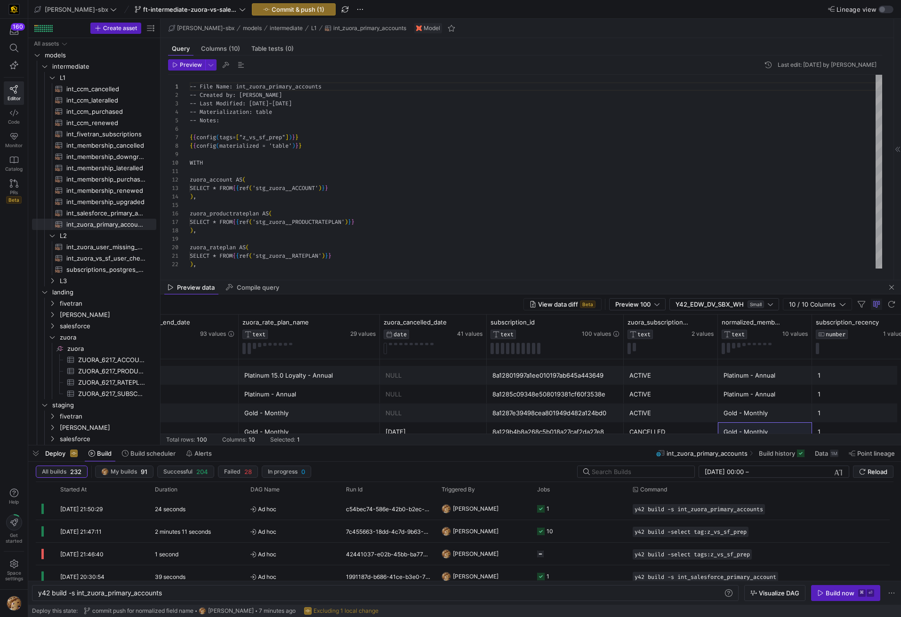
scroll to position [85, 0]
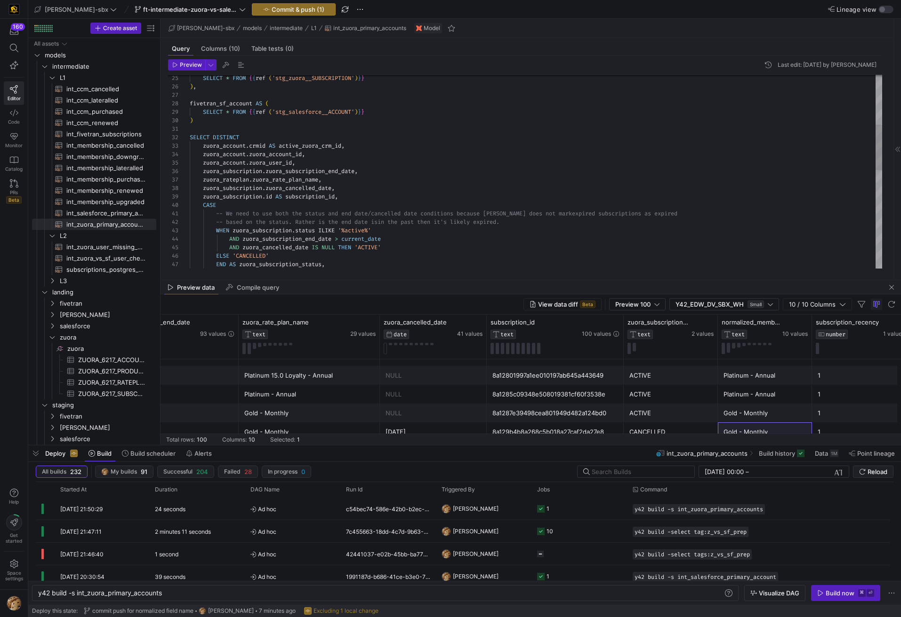
type textarea "SELECT DISTINCT zuora_account.crmid AS active_zuora_crm_id, zuora_account.zuora…"
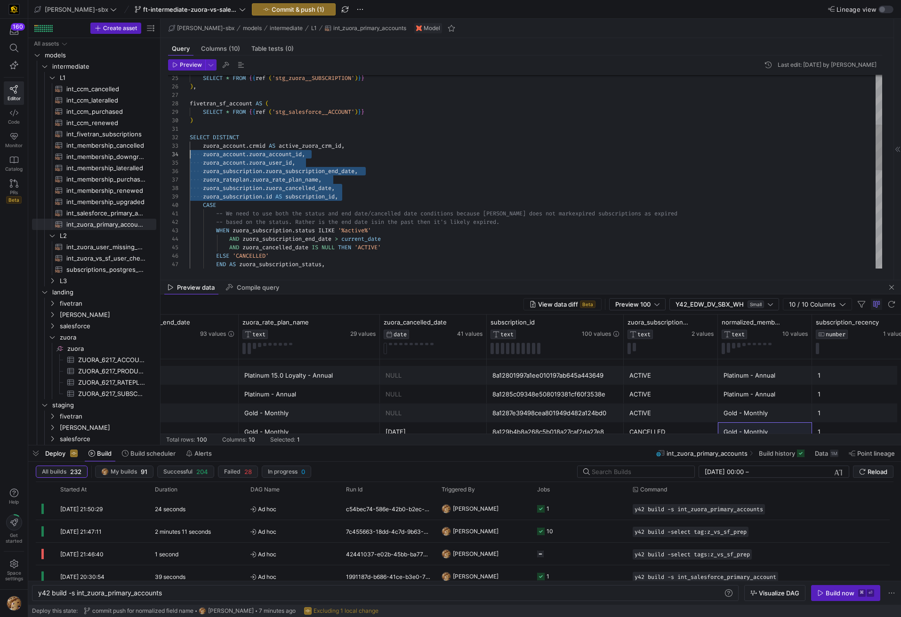
scroll to position [17, 0]
drag, startPoint x: 335, startPoint y: 199, endPoint x: 174, endPoint y: 145, distance: 169.5
click at [190, 145] on div "SELECT * FROM { { ref ( 'stg_zuora__SUBSCRIPTION' ) } } ) , fivetran_sf_account…" at bounding box center [536, 273] width 692 height 821
click at [226, 51] on span "Columns (10)" at bounding box center [220, 49] width 39 height 6
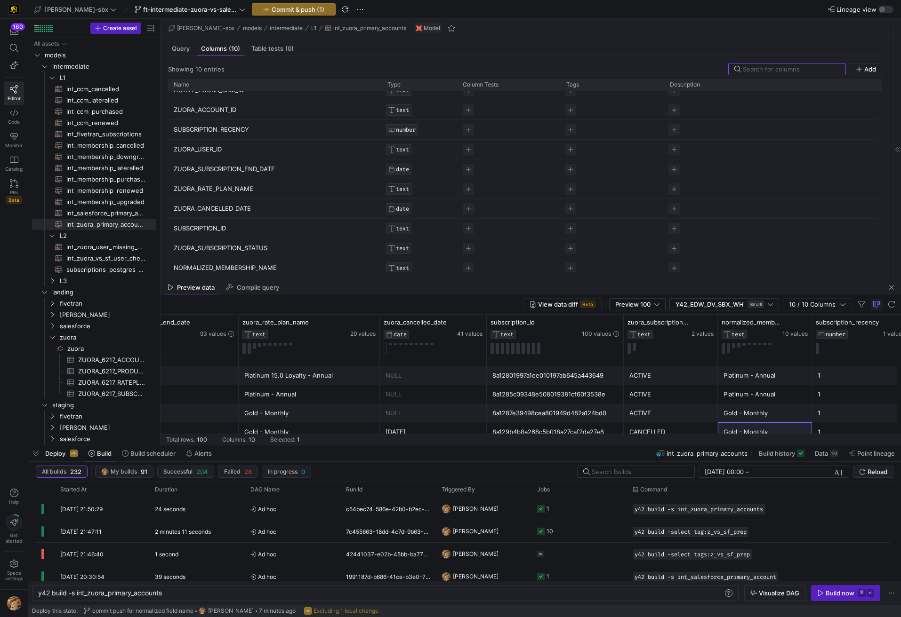
scroll to position [16, 0]
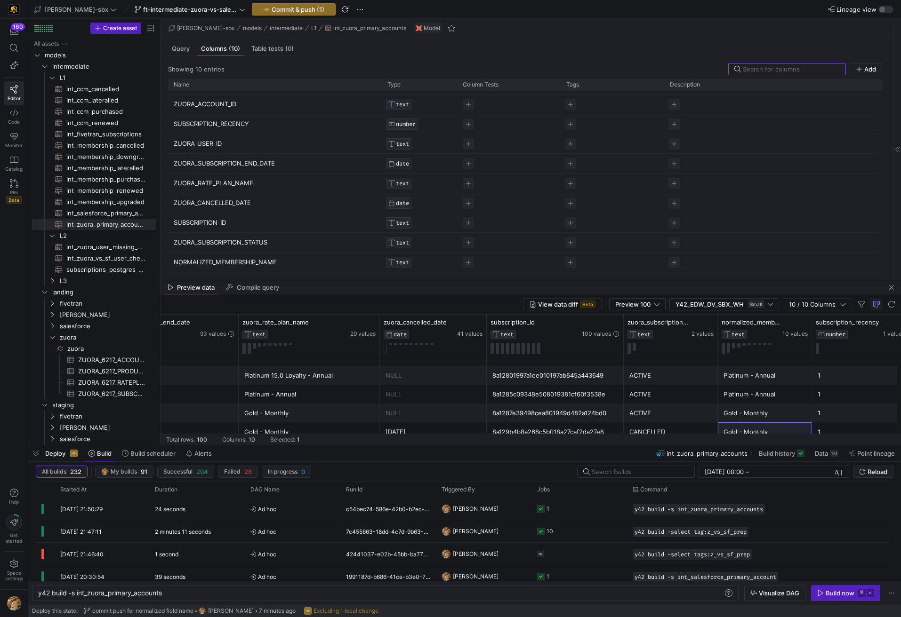
click at [207, 261] on p "NORMALIZED_MEMBERSHIP_NAME" at bounding box center [275, 262] width 202 height 18
click at [207, 261] on input "NORMALIZED_MEMBERSHIP_NAME" at bounding box center [270, 262] width 193 height 18
click at [339, 14] on span "button" at bounding box center [344, 9] width 11 height 11
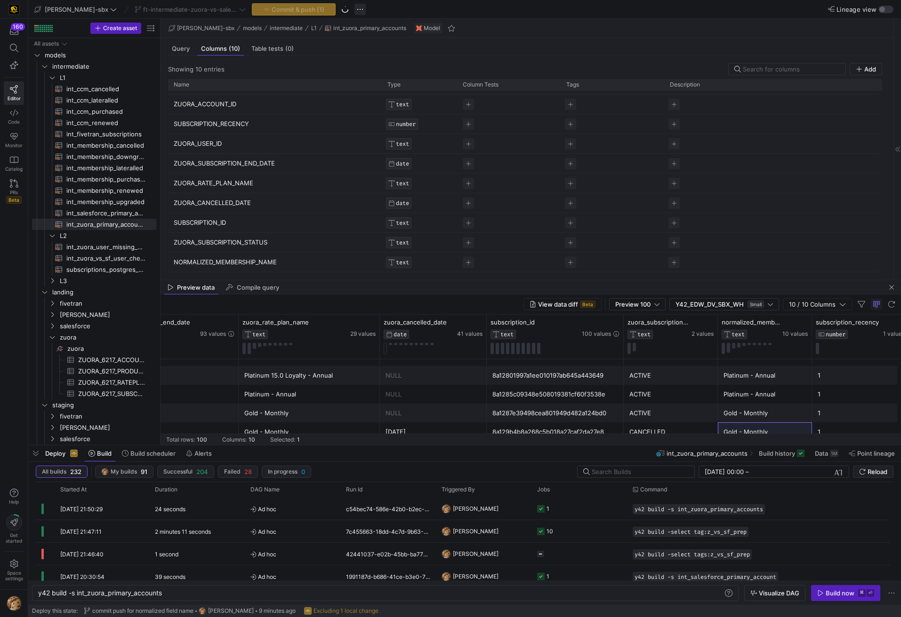
click at [354, 13] on span "button" at bounding box center [359, 9] width 11 height 11
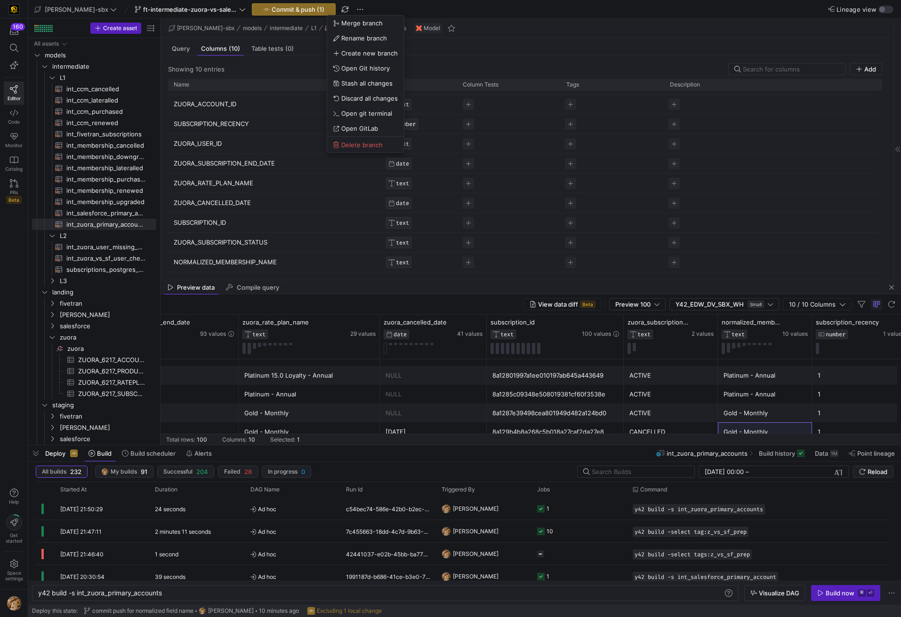
click at [201, 32] on div at bounding box center [450, 308] width 901 height 617
click at [174, 12] on span "ft-intermediate-zuora-vs-salesforce-08052025" at bounding box center [190, 10] width 94 height 8
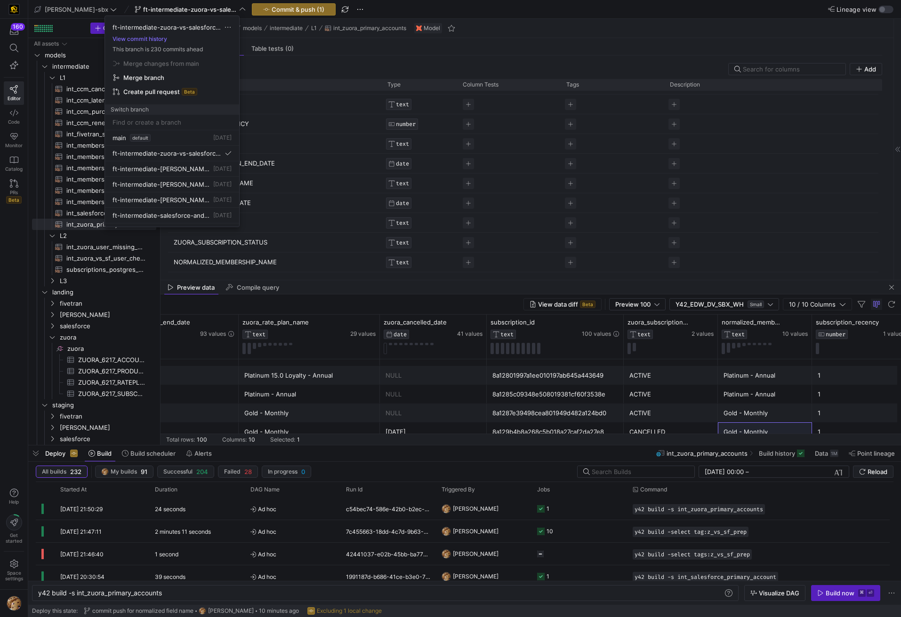
click at [388, 97] on div at bounding box center [450, 308] width 901 height 617
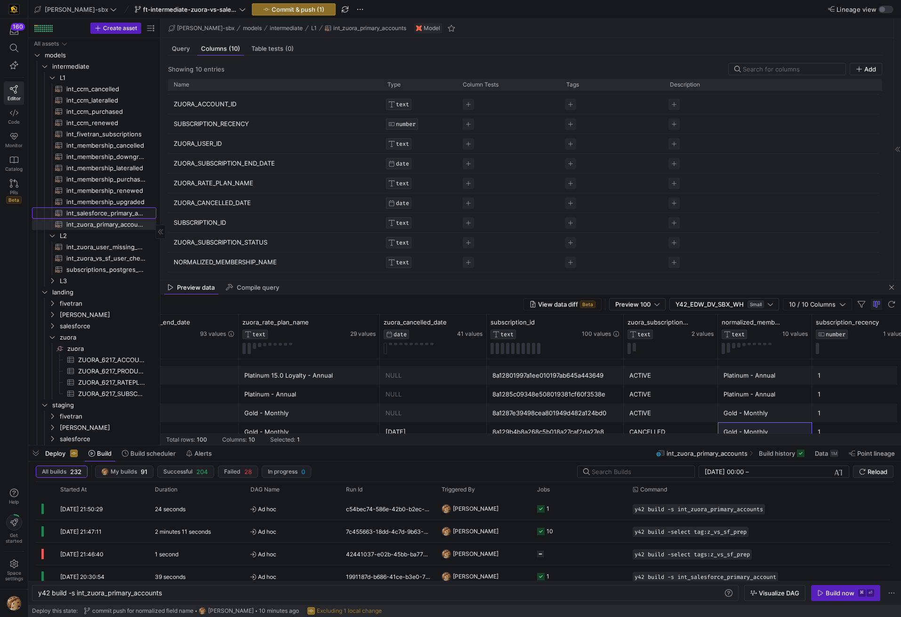
click at [103, 213] on span "int_salesforce_primary_account​​​​​​​​​​" at bounding box center [105, 213] width 79 height 11
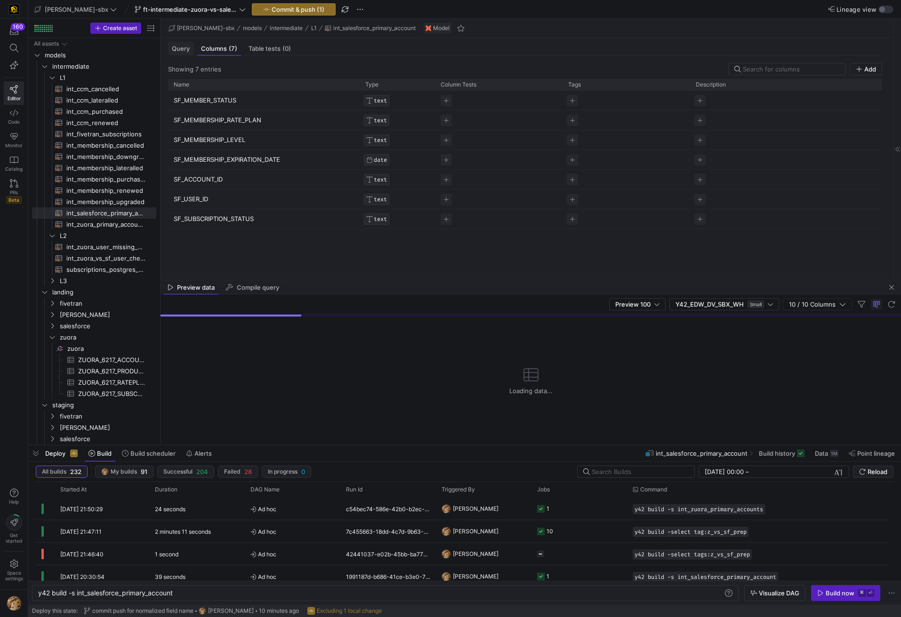
click at [185, 52] on span "Query" at bounding box center [181, 49] width 18 height 6
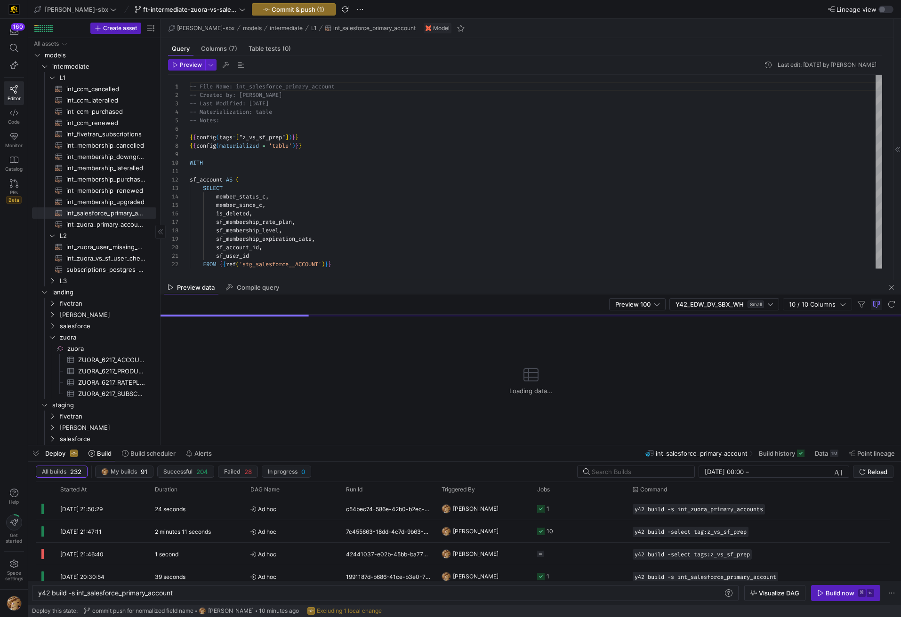
scroll to position [85, 0]
click at [115, 228] on span "int_zuora_primary_accounts​​​​​​​​​​" at bounding box center [105, 224] width 79 height 11
type textarea "y42 build -s int_zuora_primary_accounts"
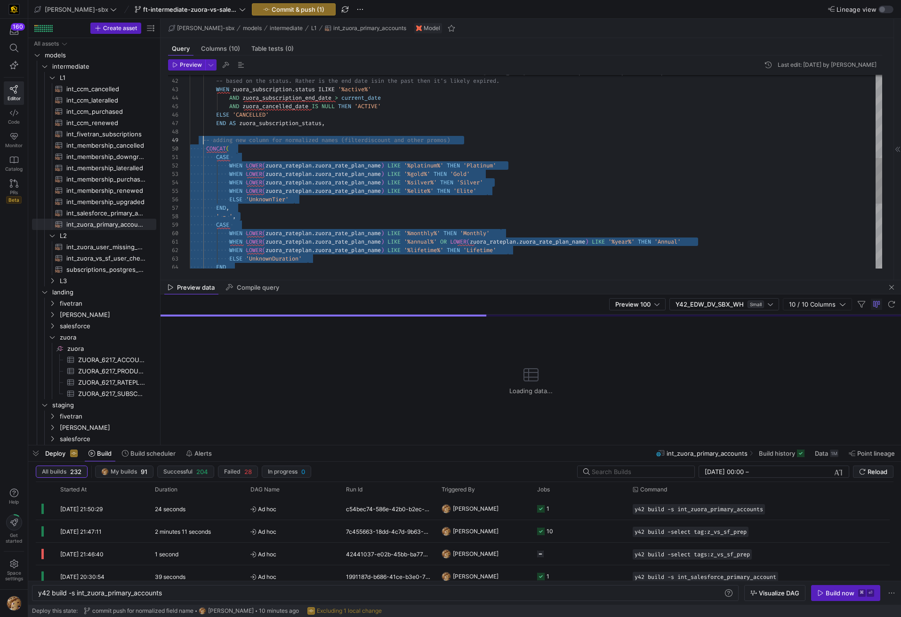
scroll to position [68, 14]
drag, startPoint x: 243, startPoint y: 205, endPoint x: 205, endPoint y: 142, distance: 73.7
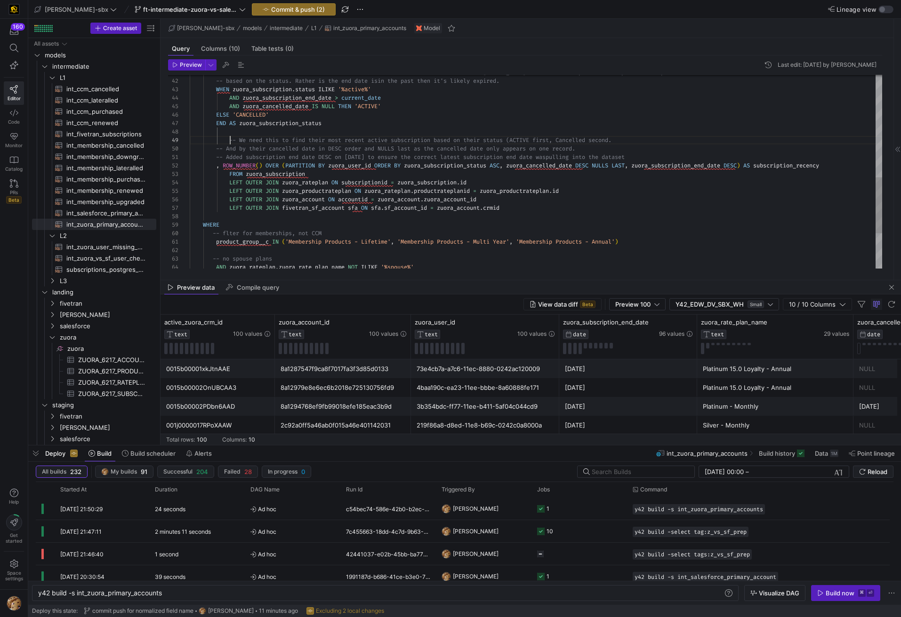
scroll to position [68, 27]
type textarea "-- We need to use both the status and end date/cancelled date conditions becaus…"
click at [272, 7] on span "Commit & push (2)" at bounding box center [298, 10] width 54 height 8
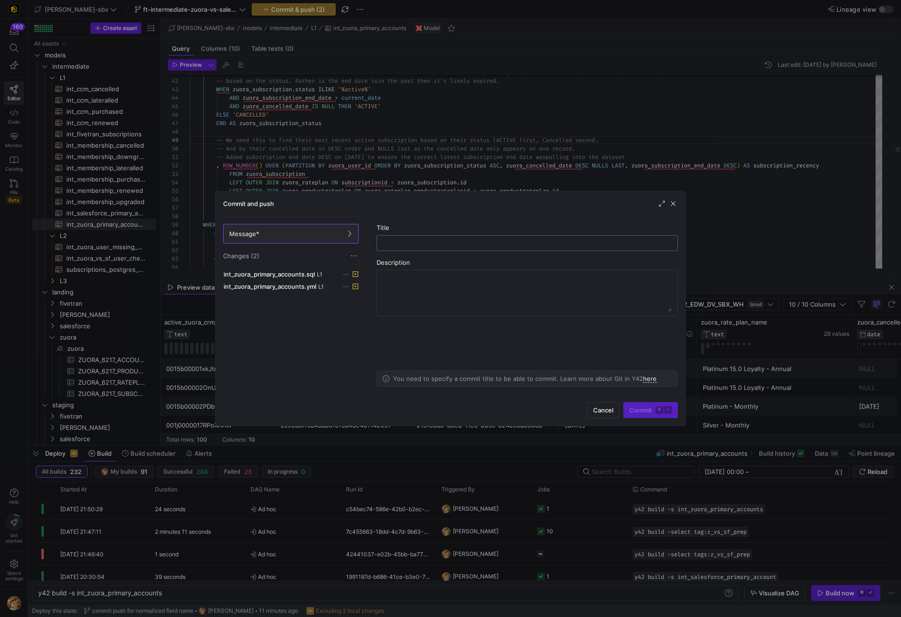
click at [442, 244] on input "text" at bounding box center [526, 244] width 285 height 8
type input "undoing the extra field we made"
click at [643, 413] on span "Commit ⌘ ⏎" at bounding box center [650, 411] width 42 height 8
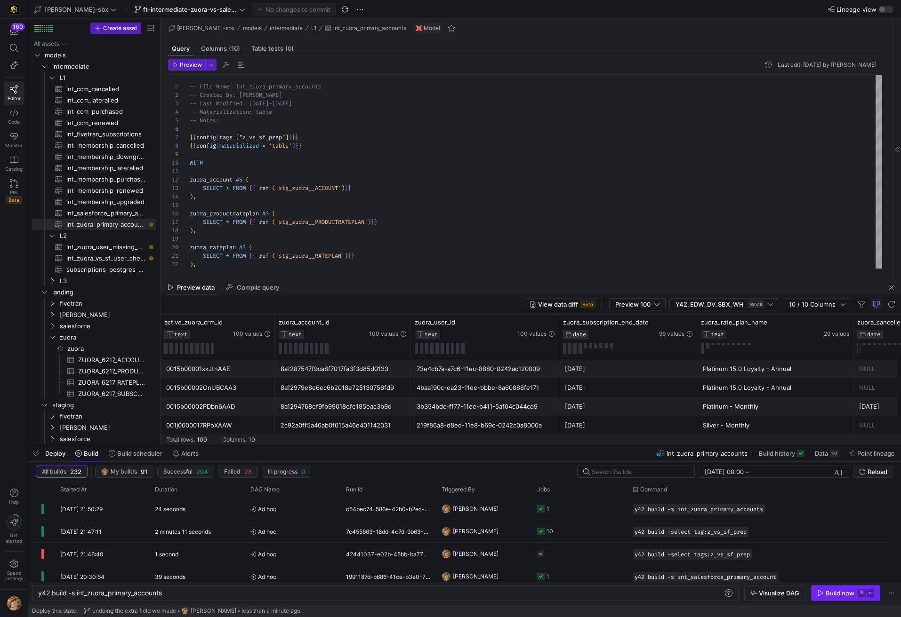
click at [838, 598] on span "button" at bounding box center [845, 593] width 68 height 15
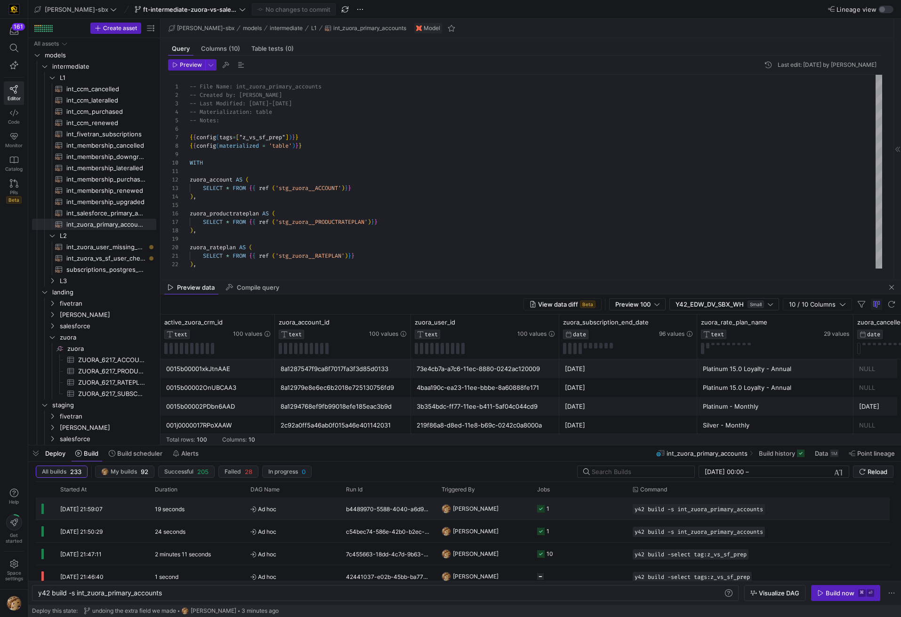
click at [357, 512] on div "b4489970-5588-4040-a6d9-0403cbc9c719" at bounding box center [388, 509] width 96 height 22
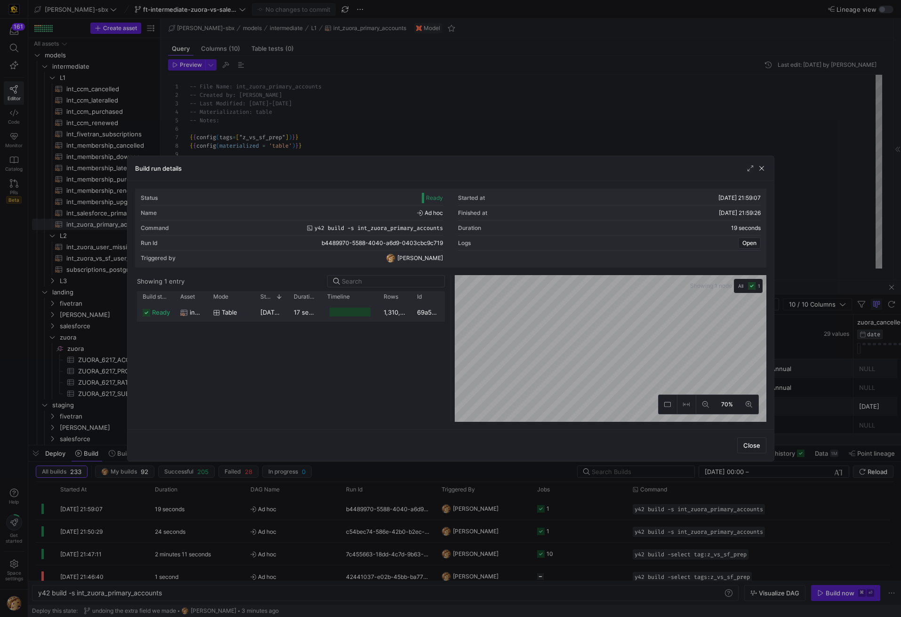
click at [351, 315] on div at bounding box center [349, 312] width 40 height 9
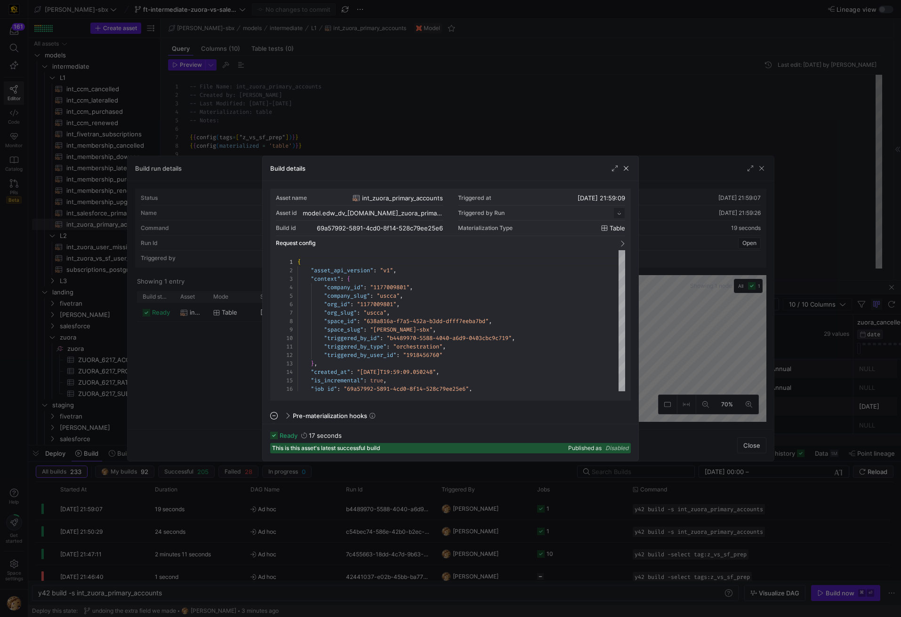
scroll to position [85, 0]
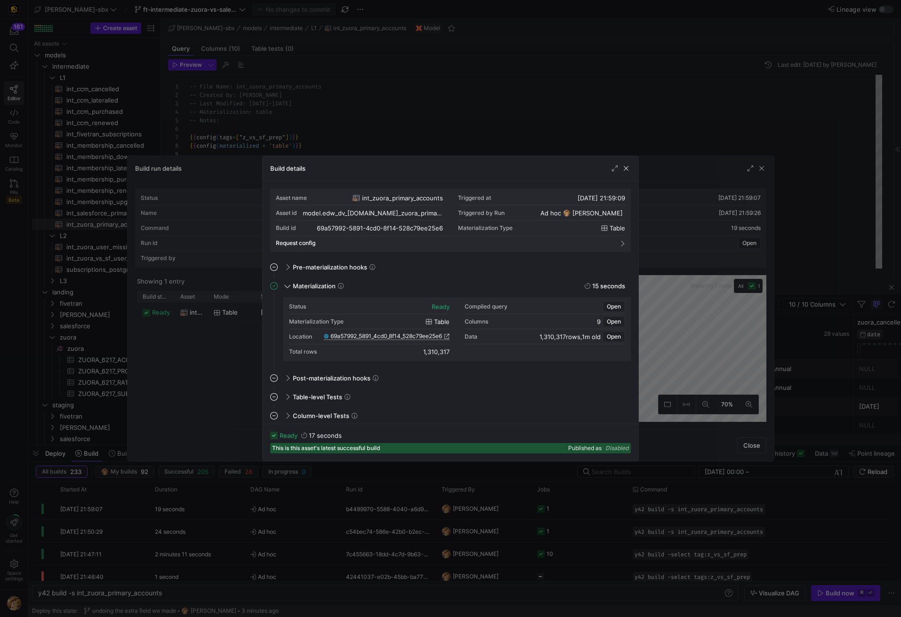
click at [398, 336] on span "69a57992_5891_4cd0_8f14_528c79ee25e6" at bounding box center [386, 336] width 112 height 7
click at [296, 128] on div at bounding box center [450, 308] width 901 height 617
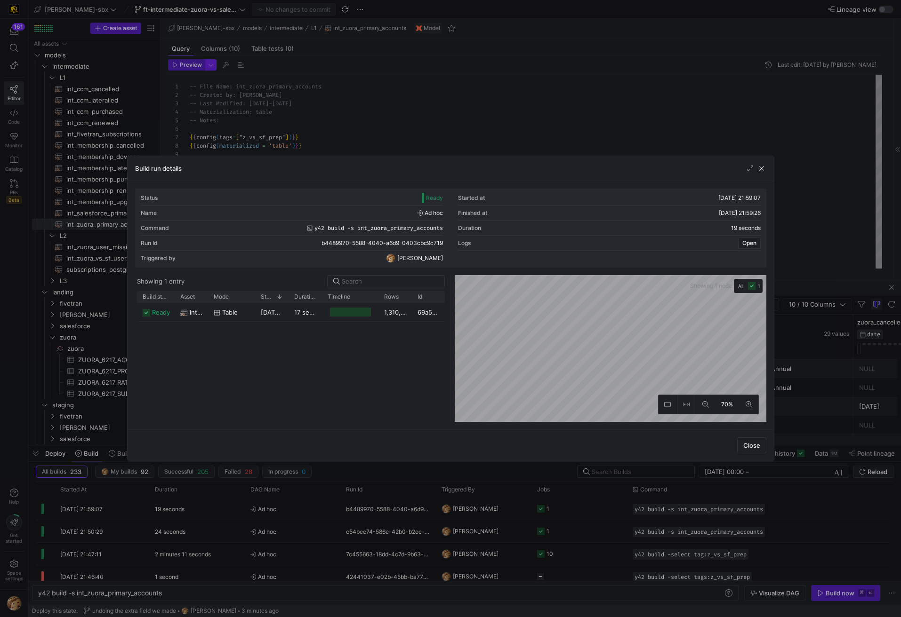
click at [212, 59] on div "Preview Last edit: Monday 18 August 2025 by Alejandro Baeza 14 15 16 17 18 19 2…" at bounding box center [524, 164] width 729 height 217
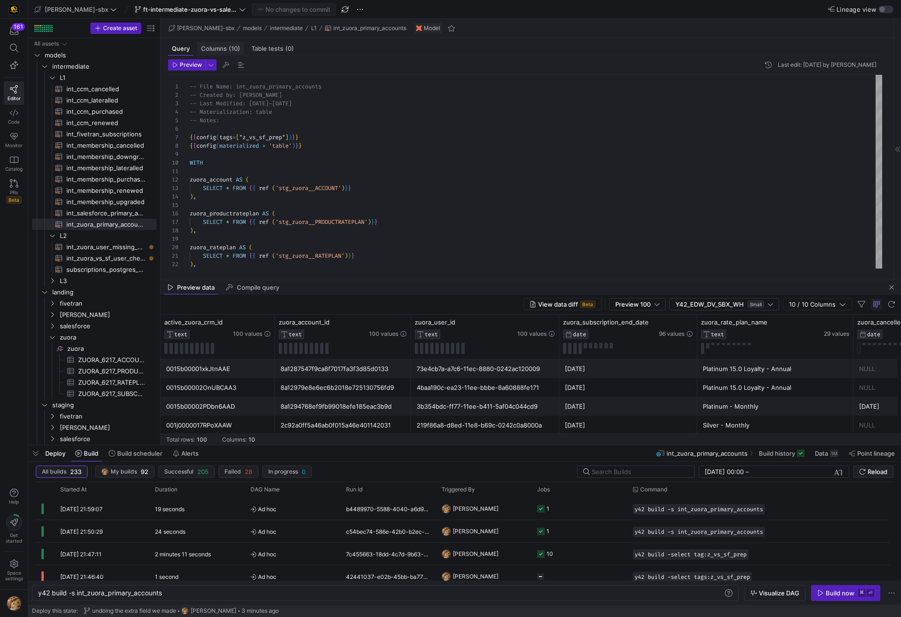
click at [220, 49] on span "Columns (10)" at bounding box center [220, 49] width 39 height 6
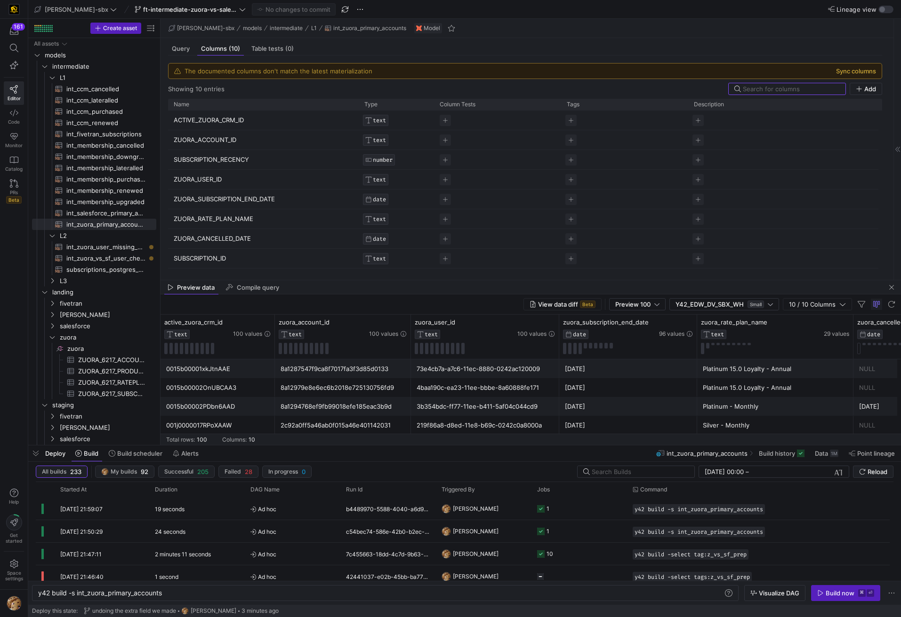
click at [852, 69] on button "Sync columns" at bounding box center [856, 71] width 40 height 8
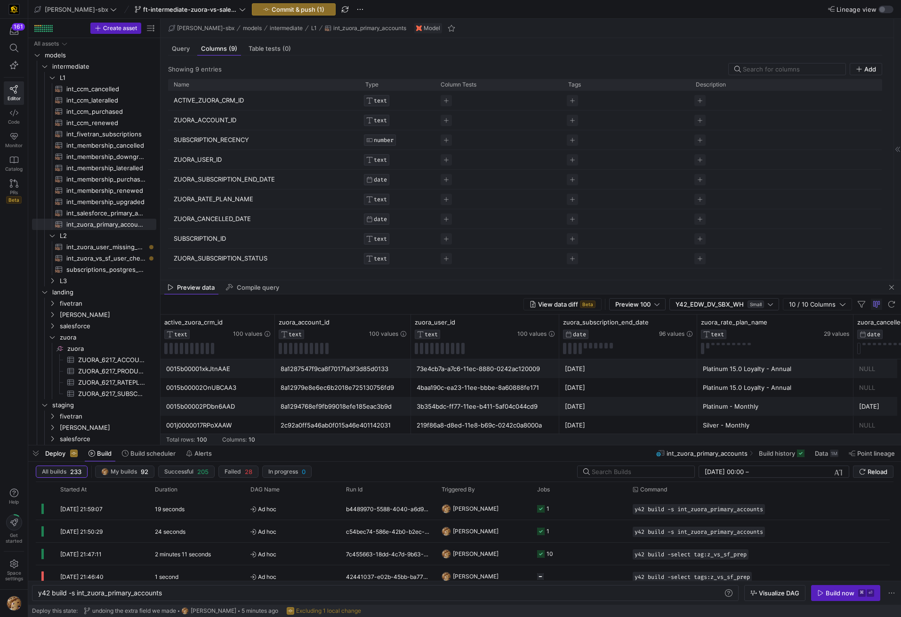
click at [235, 102] on p "ACTIVE_ZUORA_CRM_ID" at bounding box center [264, 100] width 180 height 18
click at [235, 102] on input "ACTIVE_ZUORA_CRM_ID" at bounding box center [259, 100] width 171 height 18
click at [234, 102] on input "ACTIVE_ZUORA_CRM_ID" at bounding box center [259, 100] width 171 height 18
click at [250, 257] on p "ZUORA_SUBSCRIPTION_STATUS" at bounding box center [264, 258] width 180 height 18
click at [250, 257] on input "ZUORA_SUBSCRIPTION_STATUS" at bounding box center [259, 258] width 171 height 18
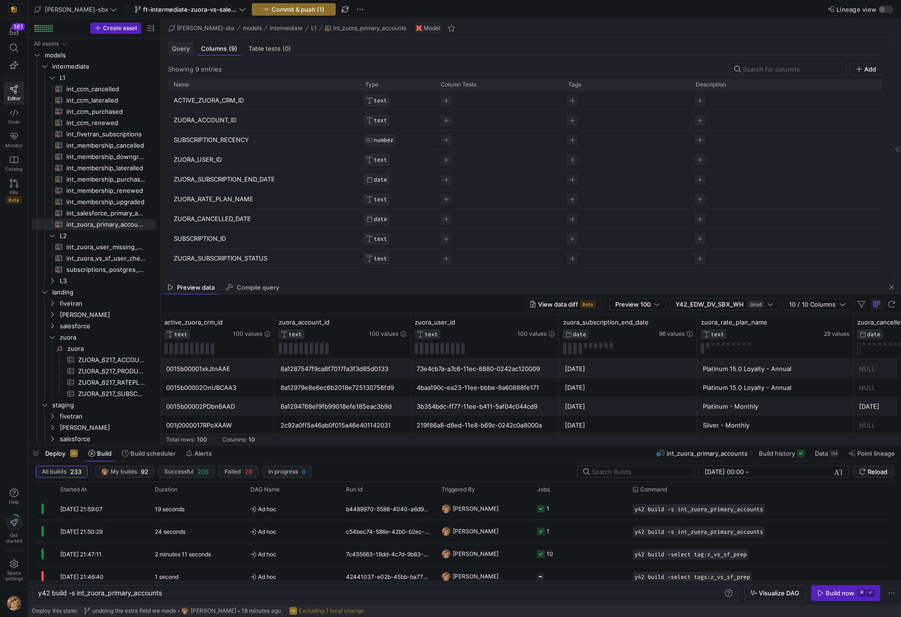
click at [178, 55] on div "Query" at bounding box center [180, 49] width 25 height 14
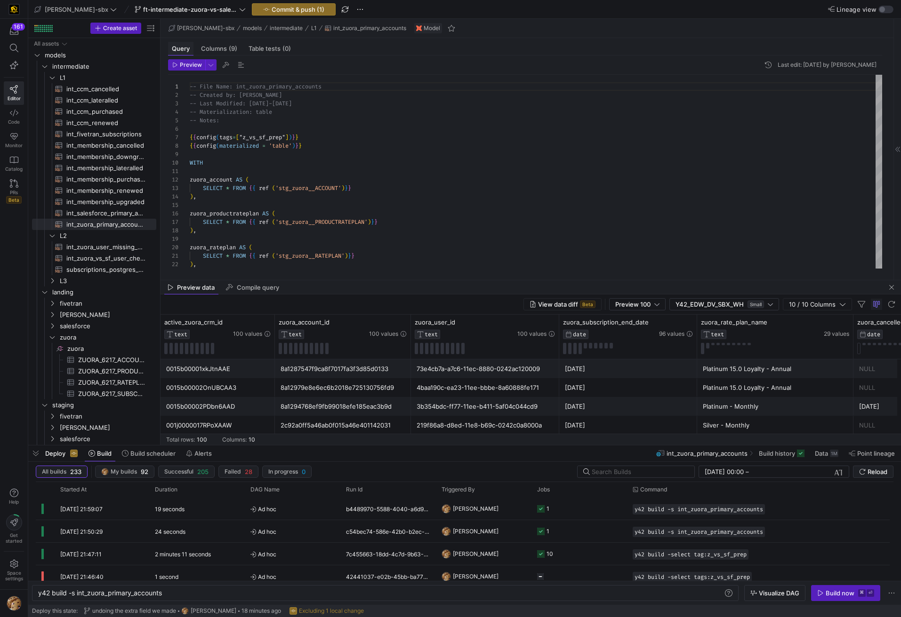
scroll to position [85, 0]
click at [96, 262] on span "int_zuora_vs_sf_user_check​​​​​​​​​​" at bounding box center [105, 258] width 79 height 11
type textarea "y42 build -s int_zuora_vs_sf_user_check"
type textarea "-- File Name: int_insert_records_into_zuora_vs_salesforce -- Created by: Alex B…"
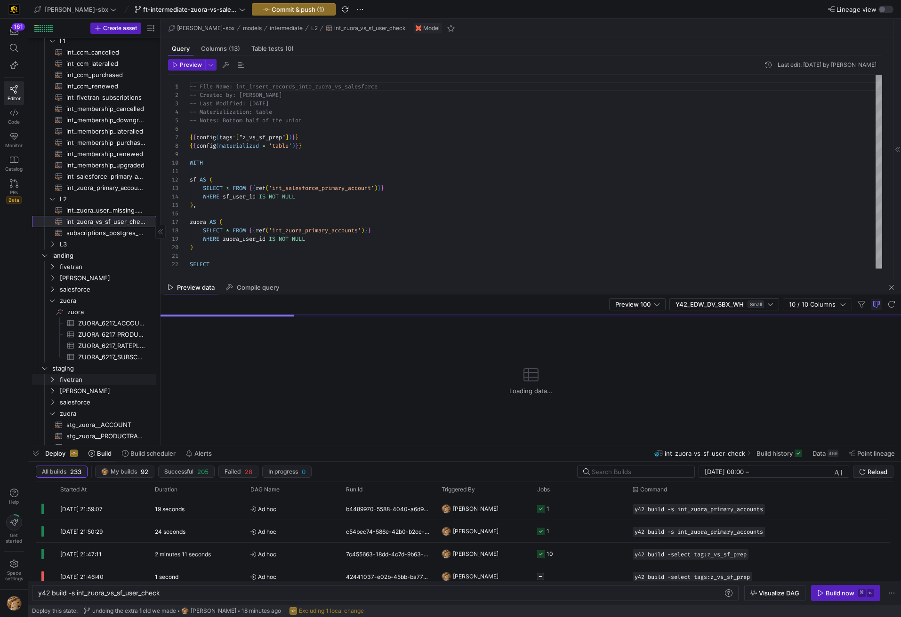
scroll to position [79, 0]
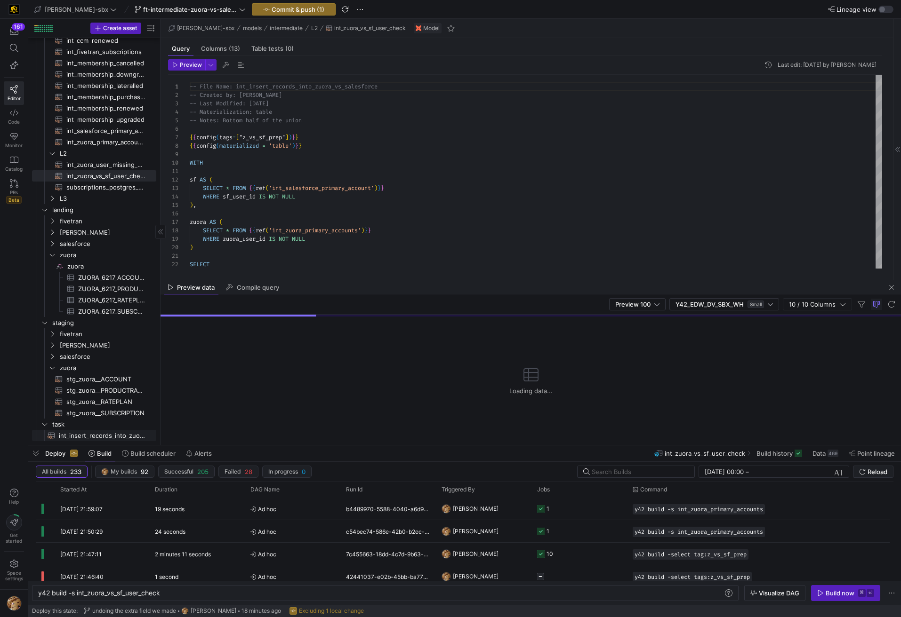
click at [95, 441] on link "int_insert_records_into_zuora_vs_salesforce​​​​​​​​​​" at bounding box center [94, 435] width 124 height 11
type textarea "y42 build -s int_insert_records_into_zuora_vs_salesforce"
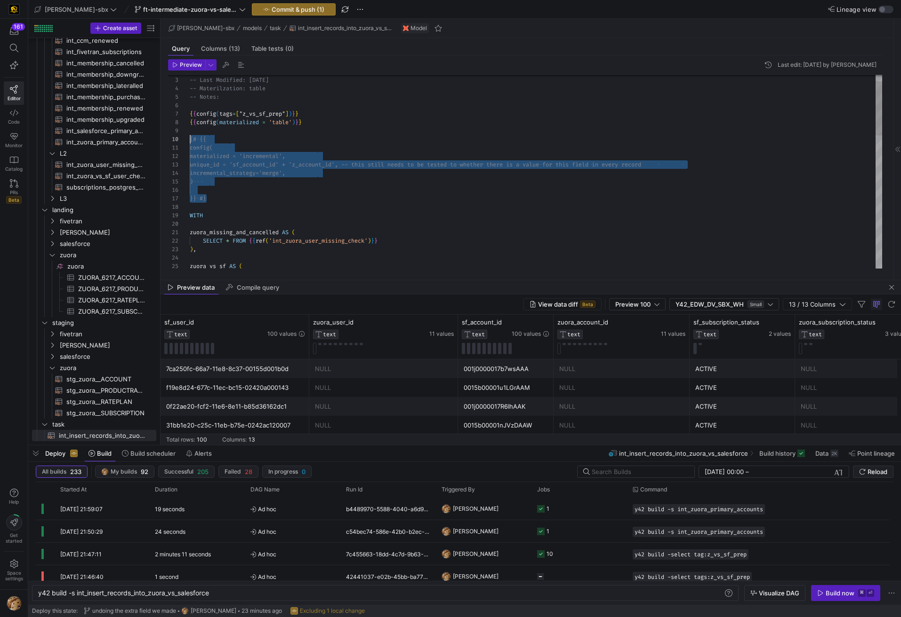
scroll to position [76, 0]
drag, startPoint x: 233, startPoint y: 198, endPoint x: 188, endPoint y: 135, distance: 77.2
click at [190, 135] on div "-- Created By: Alex Baeza and Grant Jones -- Last Modified: 2025-08-11 -- Mater…" at bounding box center [536, 398] width 692 height 694
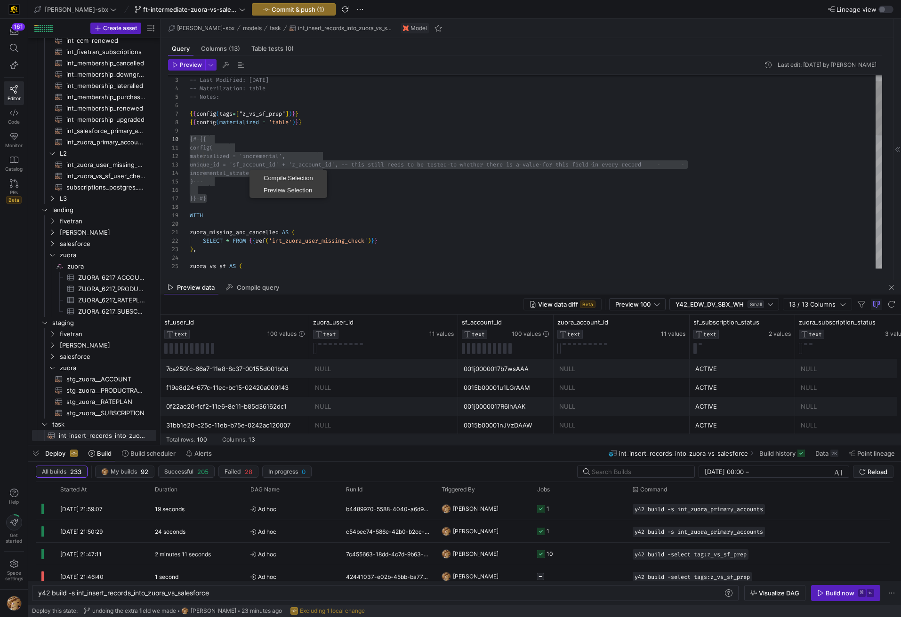
drag, startPoint x: 376, startPoint y: 149, endPoint x: 279, endPoint y: 163, distance: 98.4
click at [377, 148] on div "-- Created By: Alex Baeza and Grant Jones -- Last Modified: 2025-08-11 -- Mater…" at bounding box center [536, 398] width 692 height 694
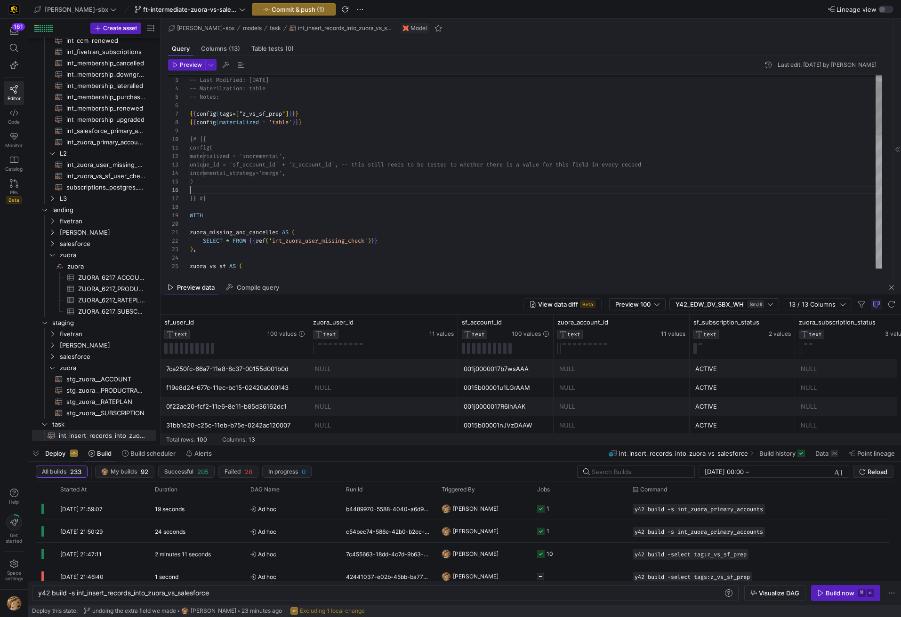
click at [210, 190] on div "-- Created By: Alex Baeza and Grant Jones -- Last Modified: 2025-08-11 -- Mater…" at bounding box center [536, 398] width 692 height 694
click at [211, 205] on div "-- Created By: Alex Baeza and Grant Jones -- Last Modified: 2025-08-11 -- Mater…" at bounding box center [536, 398] width 692 height 694
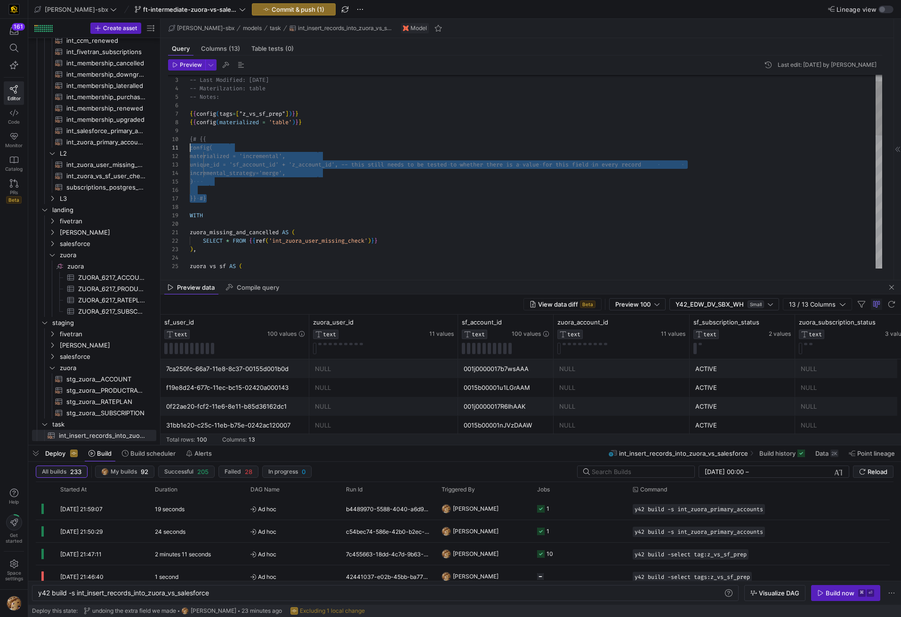
scroll to position [76, 0]
drag, startPoint x: 208, startPoint y: 201, endPoint x: 180, endPoint y: 142, distance: 65.5
click at [190, 142] on div "-- Created By: Alex Baeza and Grant Jones -- Last Modified: 2025-08-11 -- Mater…" at bounding box center [536, 398] width 692 height 694
click at [395, 114] on div "-- Created By: Alex Baeza and Grant Jones -- Last Modified: 2025-08-11 -- Mater…" at bounding box center [536, 398] width 692 height 694
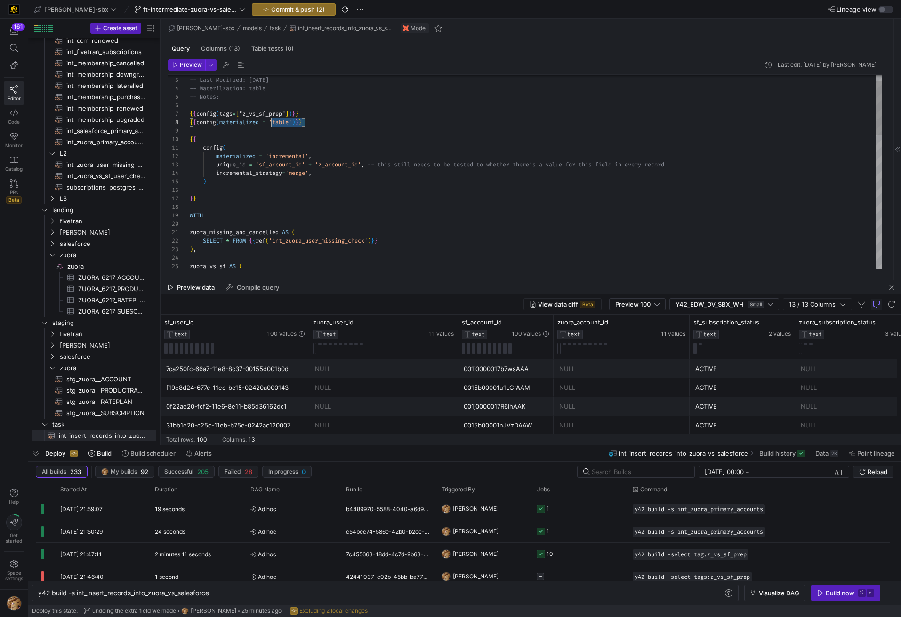
scroll to position [59, 0]
drag, startPoint x: 307, startPoint y: 122, endPoint x: 148, endPoint y: 123, distance: 159.5
click at [190, 123] on div "-- Created By: Alex Baeza and Grant Jones -- Last Modified: 2025-08-11 -- Mater…" at bounding box center [536, 398] width 692 height 694
click at [303, 118] on div "-- Created By: Alex Baeza and Grant Jones -- Last Modified: 2025-08-11 -- Mater…" at bounding box center [536, 398] width 692 height 694
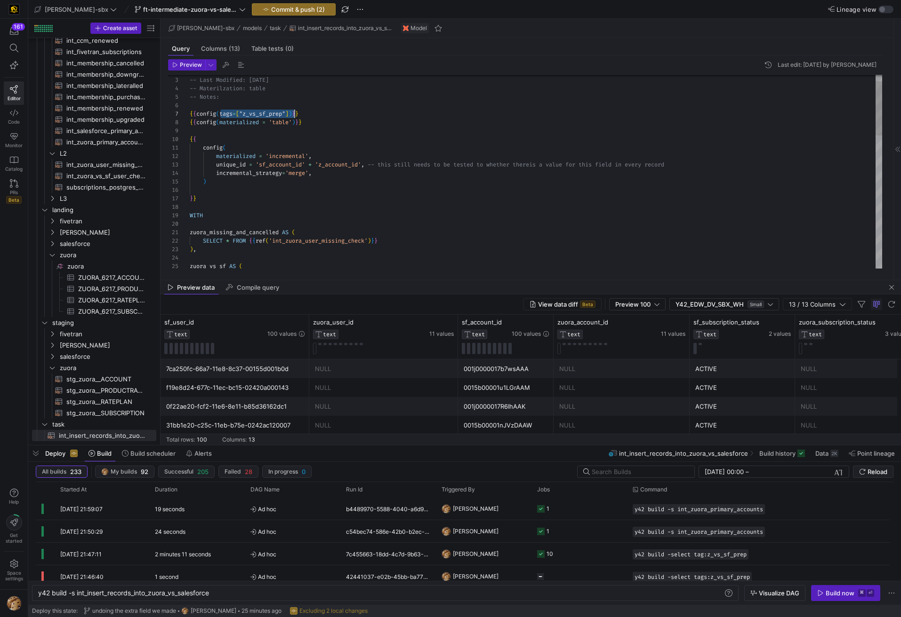
drag, startPoint x: 220, startPoint y: 114, endPoint x: 293, endPoint y: 115, distance: 72.9
click at [293, 115] on div "-- Created By: Alex Baeza and Grant Jones -- Last Modified: 2025-08-11 -- Mater…" at bounding box center [536, 398] width 692 height 694
click at [259, 152] on div "-- Created By: Alex Baeza and Grant Jones -- Last Modified: 2025-08-11 -- Mater…" at bounding box center [536, 398] width 692 height 694
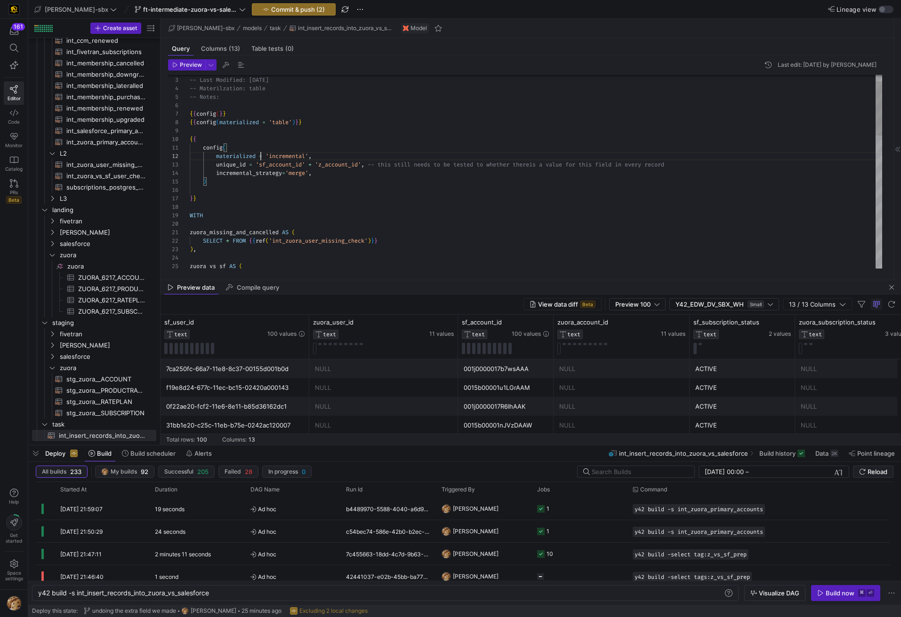
click at [259, 150] on div "-- Created By: Alex Baeza and Grant Jones -- Last Modified: 2025-08-11 -- Mater…" at bounding box center [536, 398] width 692 height 694
click at [299, 156] on div "-- Created By: Alex Baeza and Grant Jones -- Last Modified: 2025-08-11 -- Mater…" at bounding box center [536, 402] width 692 height 702
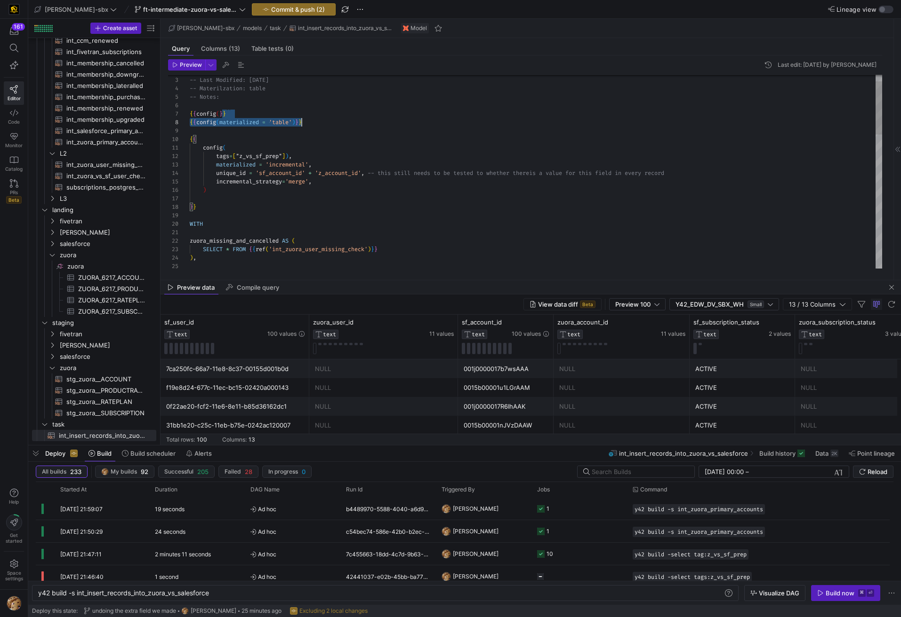
drag, startPoint x: 303, startPoint y: 120, endPoint x: 312, endPoint y: 123, distance: 10.1
click at [304, 117] on div "-- Created By: Alex Baeza and Grant Jones -- Last Modified: 2025-08-11 -- Mater…" at bounding box center [536, 402] width 692 height 702
drag, startPoint x: 299, startPoint y: 146, endPoint x: 183, endPoint y: 129, distance: 117.5
click at [190, 129] on div "-- Created By: Alex Baeza and Grant Jones -- Last Modified: 2025-08-11 -- Mater…" at bounding box center [536, 402] width 692 height 702
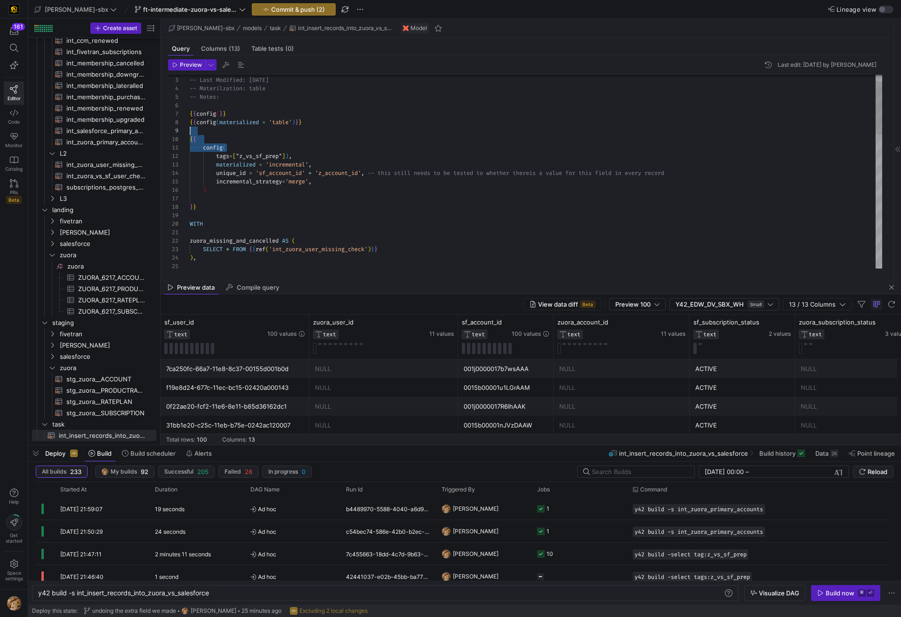
click at [203, 129] on div "-- Created By: Alex Baeza and Grant Jones -- Last Modified: 2025-08-11 -- Mater…" at bounding box center [536, 402] width 692 height 702
drag, startPoint x: 212, startPoint y: 131, endPoint x: 184, endPoint y: 112, distance: 33.4
click at [190, 112] on div "-- Created By: Alex Baeza and Grant Jones -- Last Modified: 2025-08-11 -- Mater…" at bounding box center [536, 402] width 692 height 702
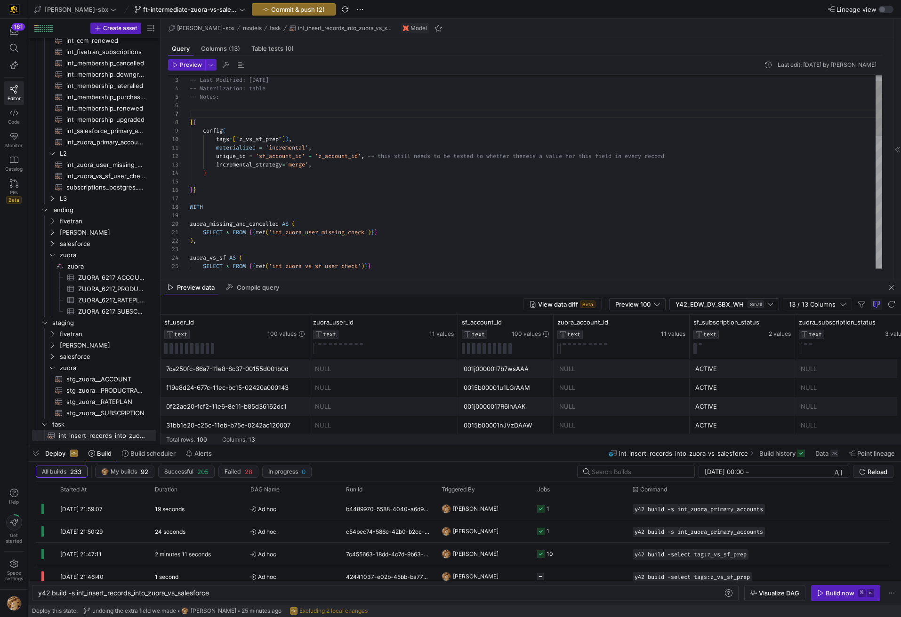
scroll to position [42, 0]
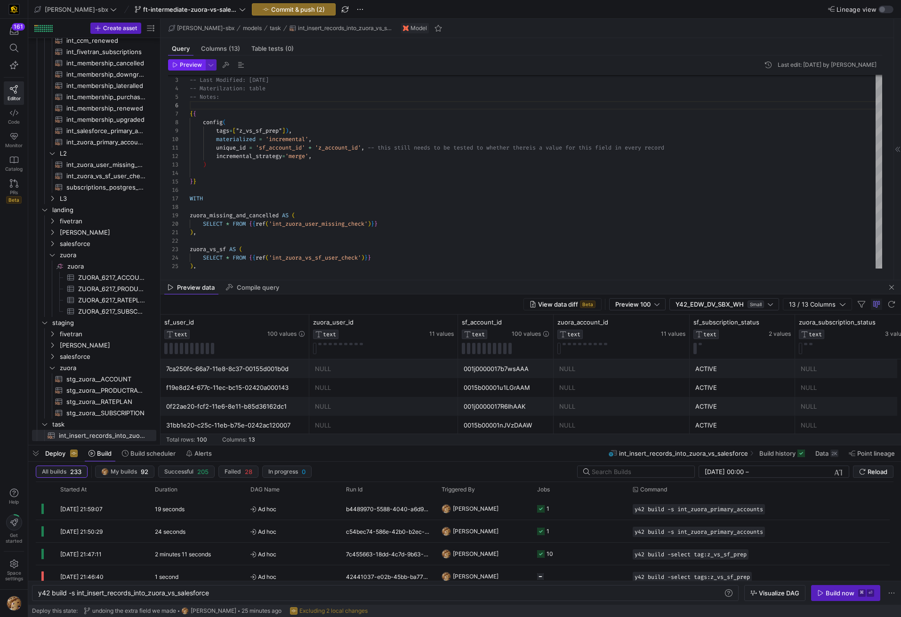
click at [190, 60] on button "Preview" at bounding box center [186, 64] width 37 height 11
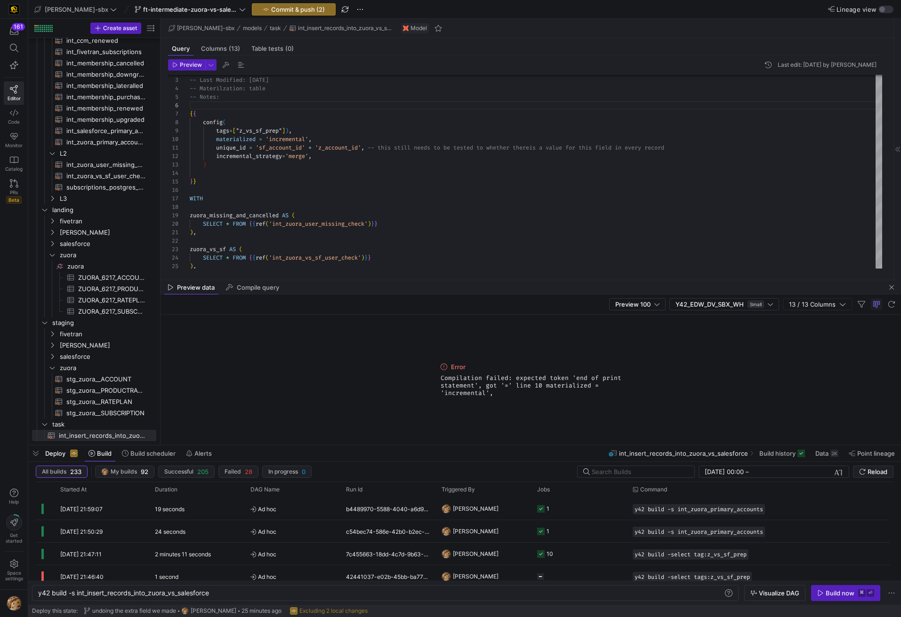
click at [430, 274] on mat-tab-group "Query Columns (13) Table tests (0) Preview Last edit: Monday 18 August 2025 by …" at bounding box center [524, 159] width 729 height 242
click at [336, 151] on div "-- Created By: Alex Baeza and Grant Jones -- Last Modified: 2025-08-11 -- Mater…" at bounding box center [536, 389] width 692 height 677
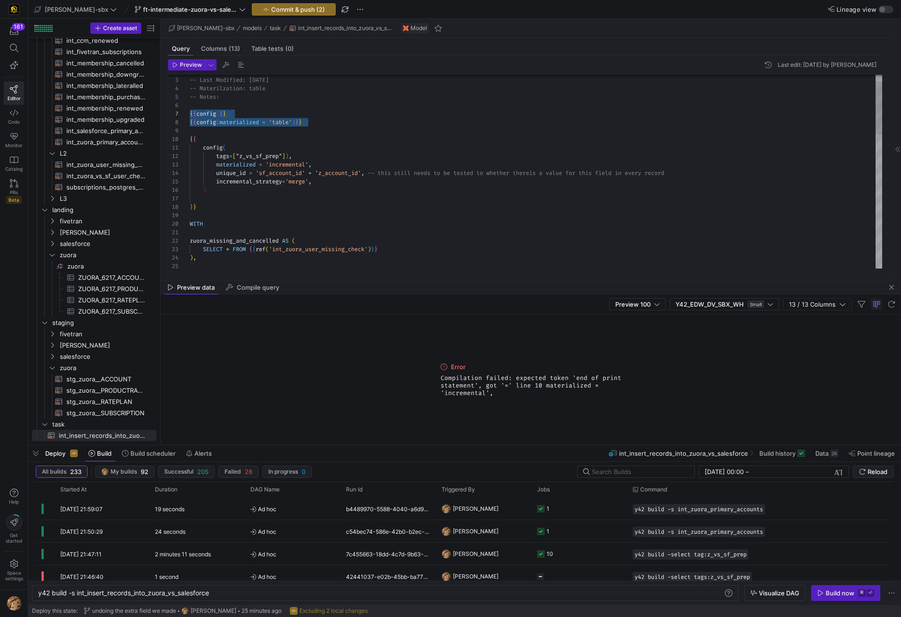
click at [248, 123] on div "-- Created By: Alex Baeza and Grant Jones -- Last Modified: 2025-08-11 -- Mater…" at bounding box center [536, 402] width 692 height 702
click at [308, 152] on div "-- Created By: Alex Baeza and Grant Jones -- Last Modified: 2025-08-11 -- Mater…" at bounding box center [536, 402] width 692 height 702
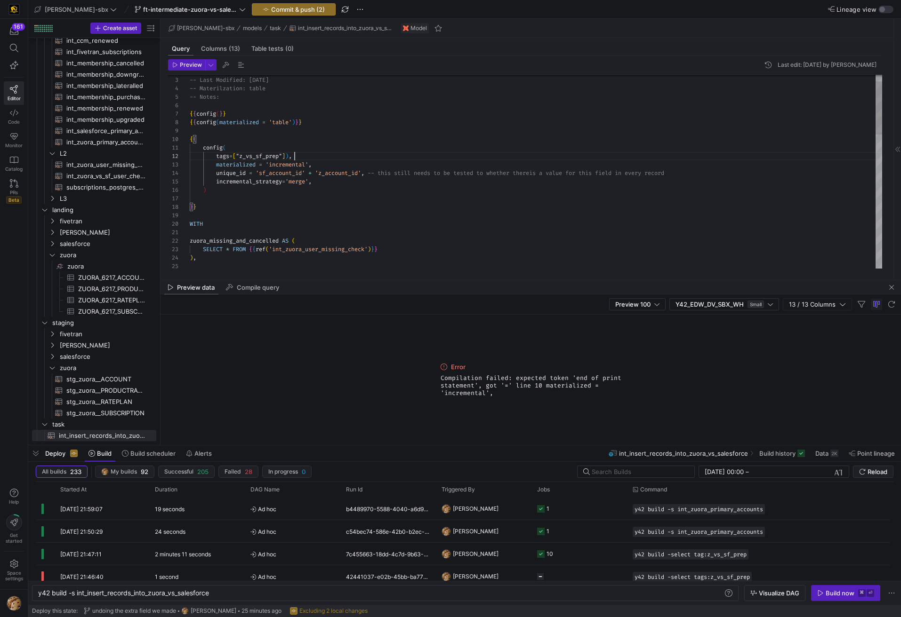
click at [248, 122] on div "-- Created By: Alex Baeza and Grant Jones -- Last Modified: 2025-08-11 -- Mater…" at bounding box center [536, 402] width 692 height 702
click at [249, 122] on div "-- Created By: Alex Baeza and Grant Jones -- Last Modified: 2025-08-11 -- Mater…" at bounding box center [536, 402] width 692 height 702
click at [251, 121] on div "-- Created By: Alex Baeza and Grant Jones -- Last Modified: 2025-08-11 -- Mater…" at bounding box center [536, 402] width 692 height 702
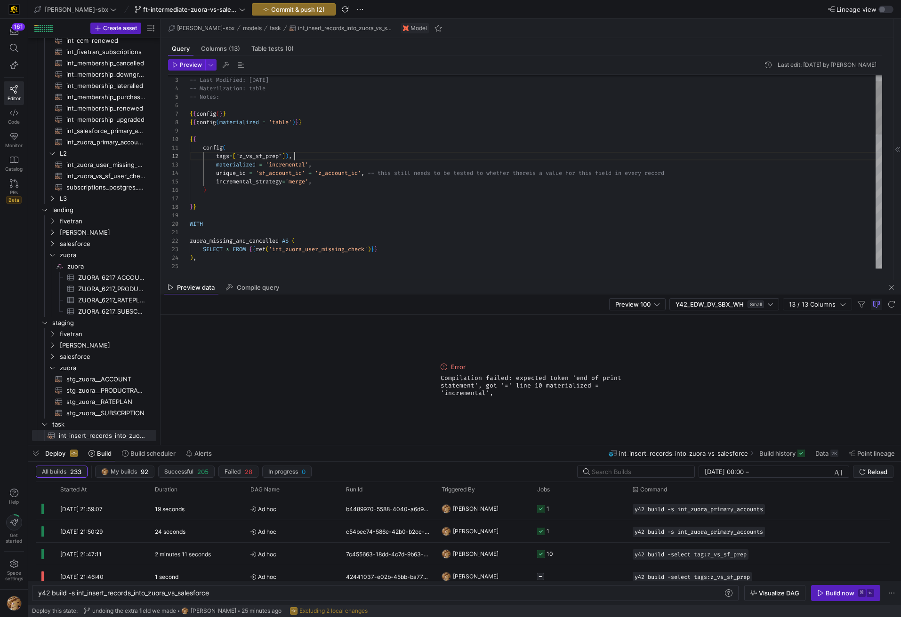
click at [311, 153] on div "-- Created By: Alex Baeza and Grant Jones -- Last Modified: 2025-08-11 -- Mater…" at bounding box center [536, 402] width 692 height 702
drag, startPoint x: 229, startPoint y: 155, endPoint x: 241, endPoint y: 154, distance: 11.8
click at [229, 156] on div "-- Created By: Alex Baeza and Grant Jones -- Last Modified: 2025-08-11 -- Mater…" at bounding box center [536, 402] width 692 height 702
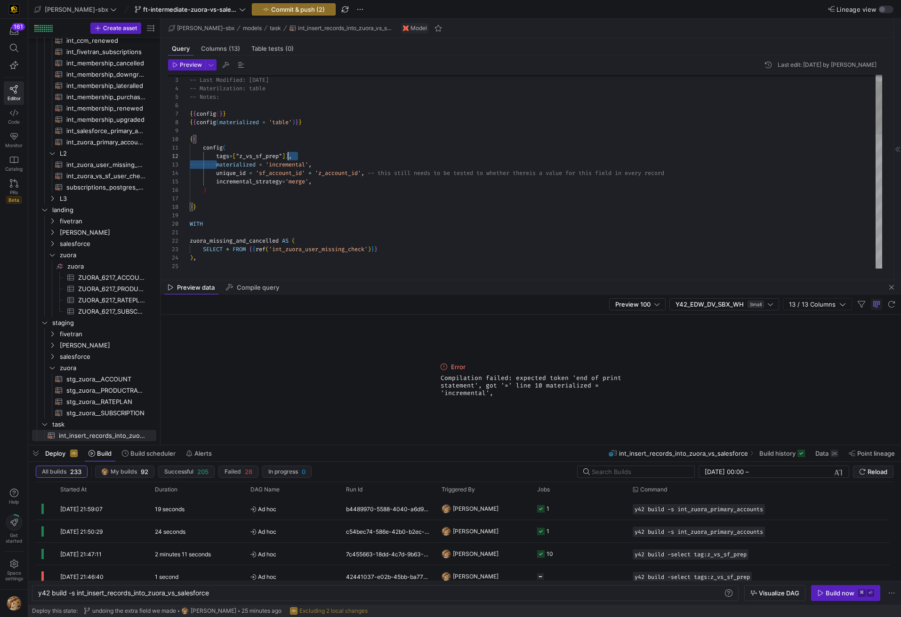
drag, startPoint x: 217, startPoint y: 163, endPoint x: 290, endPoint y: 157, distance: 73.2
click at [290, 157] on div "-- Created By: Alex Baeza and Grant Jones -- Last Modified: 2025-08-11 -- Mater…" at bounding box center [536, 402] width 692 height 702
click at [305, 125] on div "-- Created By: Alex Baeza and Grant Jones -- Last Modified: 2025-08-11 -- Mater…" at bounding box center [536, 402] width 692 height 702
drag, startPoint x: 243, startPoint y: 166, endPoint x: 233, endPoint y: 165, distance: 9.9
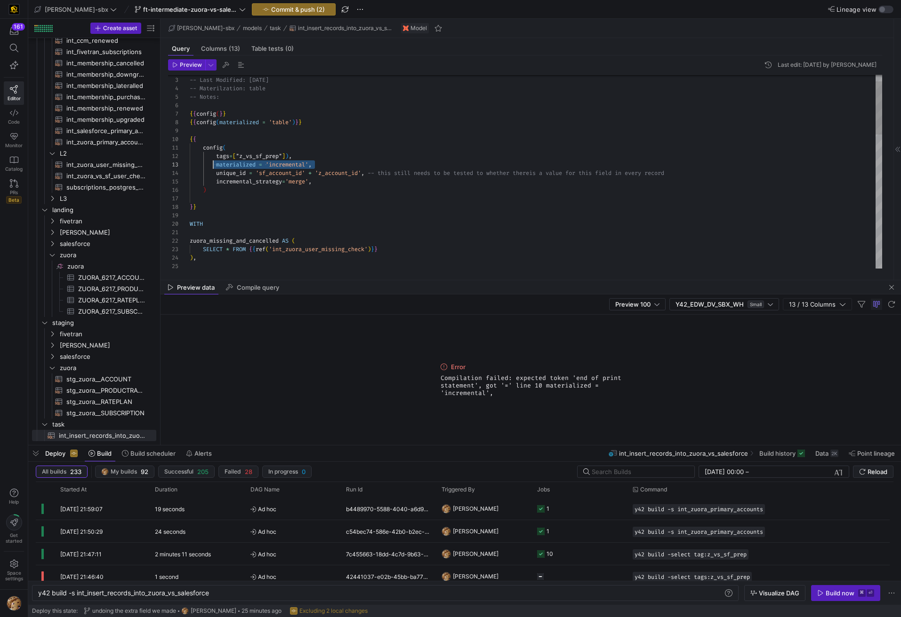
click at [216, 166] on div "-- Created By: Alex Baeza and Grant Jones -- Last Modified: 2025-08-11 -- Mater…" at bounding box center [536, 402] width 692 height 702
drag, startPoint x: 299, startPoint y: 122, endPoint x: 198, endPoint y: 125, distance: 101.2
click at [198, 125] on div "-- Created By: Alex Baeza and Grant Jones -- Last Modified: 2025-08-11 -- Mater…" at bounding box center [536, 402] width 692 height 702
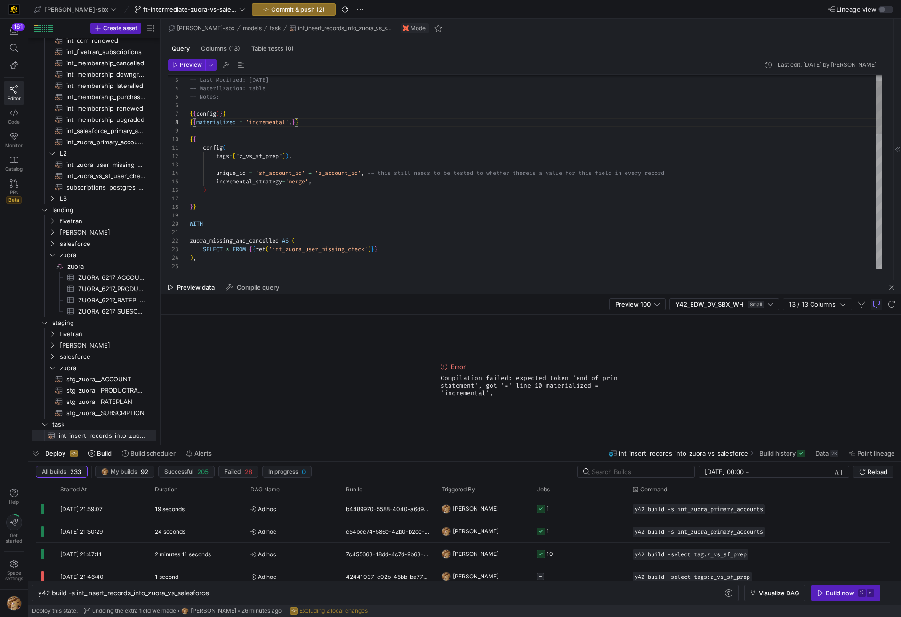
click at [296, 97] on div "-- Created By: Alex Baeza and Grant Jones -- Last Modified: 2025-08-11 -- Mater…" at bounding box center [536, 402] width 692 height 702
click at [302, 125] on div "-- Created By: Alex Baeza and Grant Jones -- Last Modified: 2025-08-11 -- Mater…" at bounding box center [536, 402] width 692 height 702
click at [285, 120] on div "-- Created By: Alex Baeza and Grant Jones -- Last Modified: 2025-08-11 -- Mater…" at bounding box center [536, 402] width 692 height 702
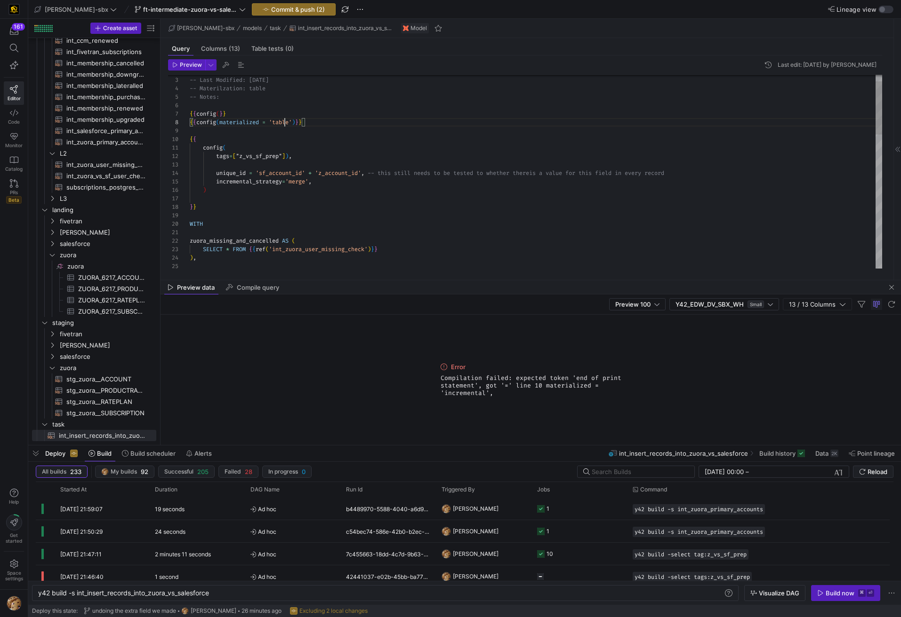
click at [285, 120] on div "-- Created By: Alex Baeza and Grant Jones -- Last Modified: 2025-08-11 -- Mater…" at bounding box center [536, 402] width 692 height 702
click at [573, 64] on header "Preview Last edit: Monday 18 August 2025 by Alejandro Baeza" at bounding box center [525, 67] width 714 height 16
click at [362, 145] on div "-- Created By: Alex Baeza and Grant Jones -- Last Modified: 2025-08-11 -- Mater…" at bounding box center [536, 402] width 692 height 702
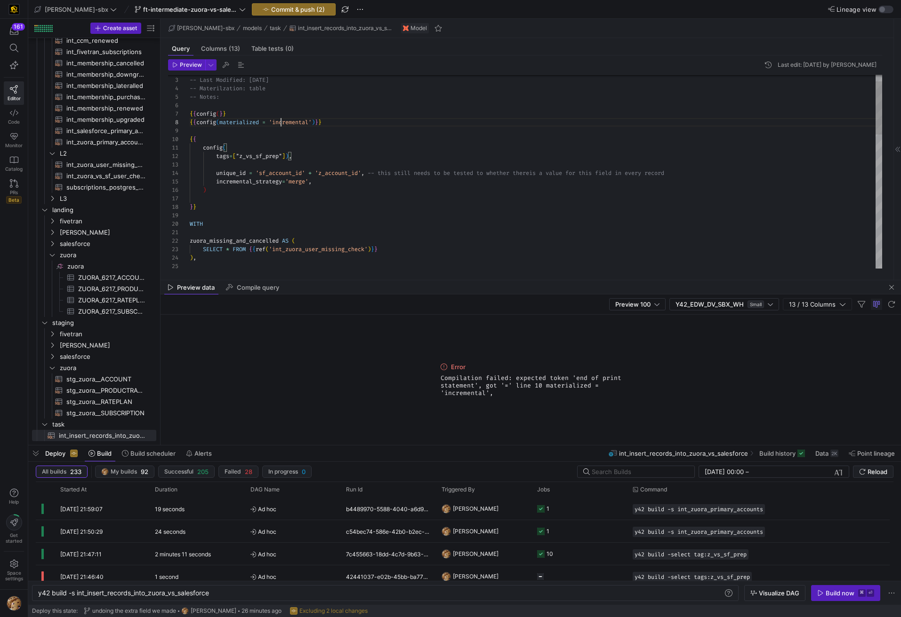
click at [280, 120] on div "-- Created By: Alex Baeza and Grant Jones -- Last Modified: 2025-08-11 -- Mater…" at bounding box center [536, 402] width 692 height 702
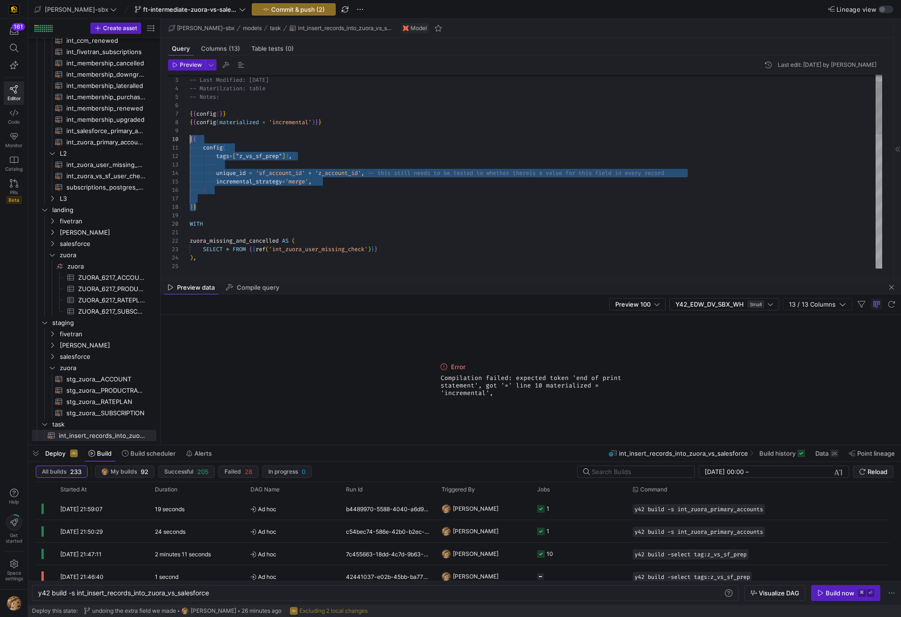
scroll to position [76, 0]
drag, startPoint x: 204, startPoint y: 196, endPoint x: 159, endPoint y: 141, distance: 70.6
click at [190, 141] on div "-- Created By: Alex Baeza and Grant Jones -- Last Modified: 2025-08-11 -- Mater…" at bounding box center [536, 402] width 692 height 702
click at [357, 119] on div "-- Created By: Alex Baeza and Grant Jones -- Last Modified: 2025-08-11 -- Mater…" at bounding box center [536, 402] width 692 height 702
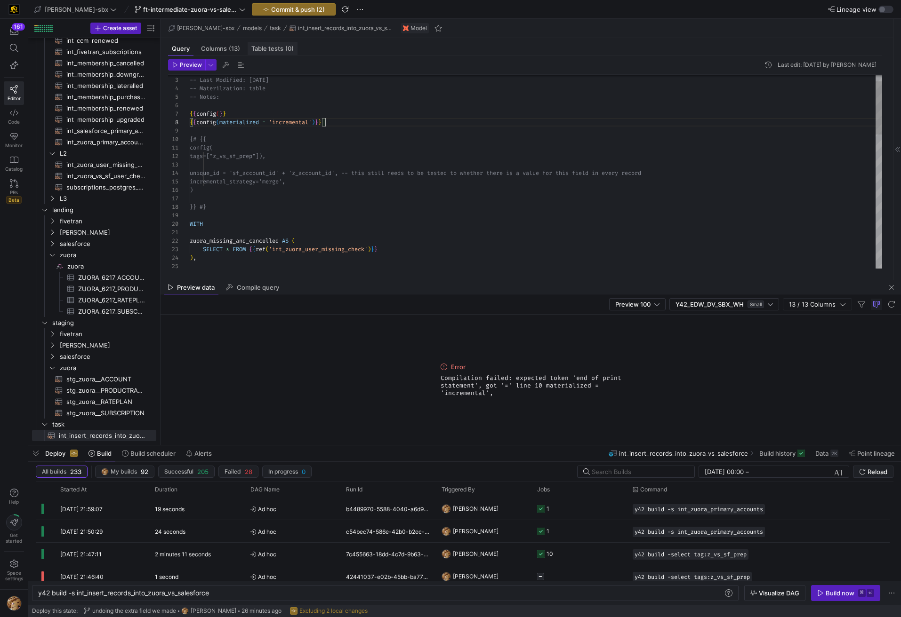
scroll to position [59, 136]
click at [221, 113] on div "-- Created By: Alex Baeza and Grant Jones -- Last Modified: 2025-08-11 -- Mater…" at bounding box center [536, 402] width 692 height 702
drag, startPoint x: 216, startPoint y: 155, endPoint x: 291, endPoint y: 155, distance: 74.4
click at [291, 155] on div "-- Created By: Alex Baeza and Grant Jones -- Last Modified: 2025-08-11 -- Mater…" at bounding box center [536, 402] width 692 height 702
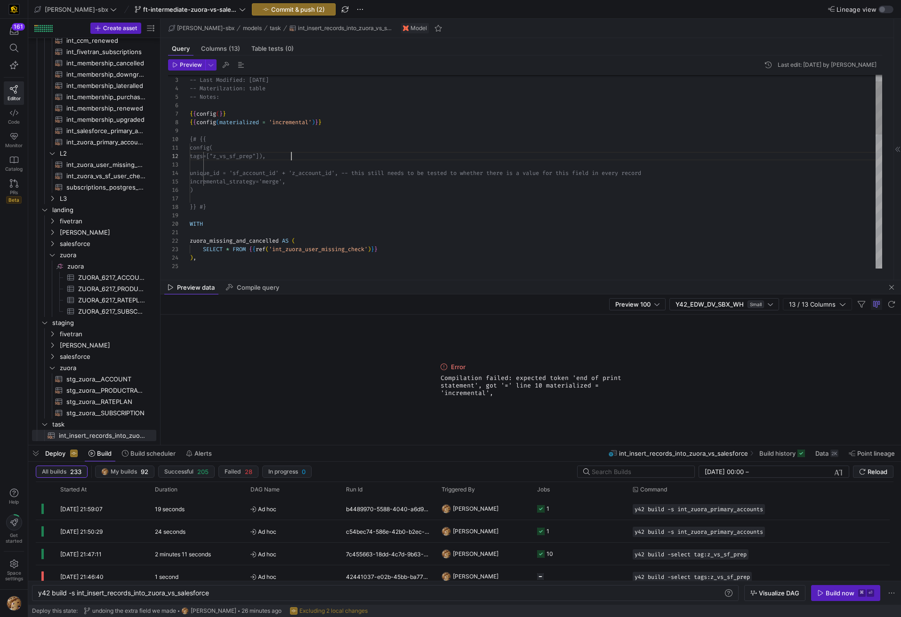
click at [226, 156] on div "-- Created By: Alex Baeza and Grant Jones -- Last Modified: 2025-08-11 -- Mater…" at bounding box center [536, 402] width 692 height 702
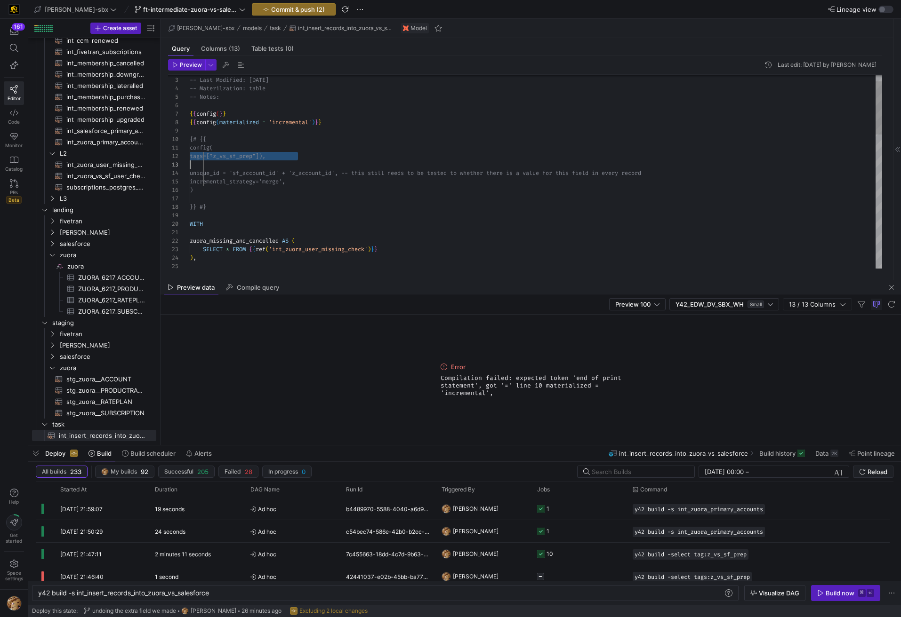
click at [226, 156] on div "-- Created By: Alex Baeza and Grant Jones -- Last Modified: 2025-08-11 -- Mater…" at bounding box center [536, 402] width 692 height 702
drag, startPoint x: 217, startPoint y: 155, endPoint x: 290, endPoint y: 156, distance: 72.5
click at [290, 156] on div "-- Created By: Alex Baeza and Grant Jones -- Last Modified: 2025-08-11 -- Mater…" at bounding box center [536, 402] width 692 height 702
click at [221, 113] on div "-- Created By: Alex Baeza and Grant Jones -- Last Modified: 2025-08-11 -- Mater…" at bounding box center [536, 402] width 692 height 702
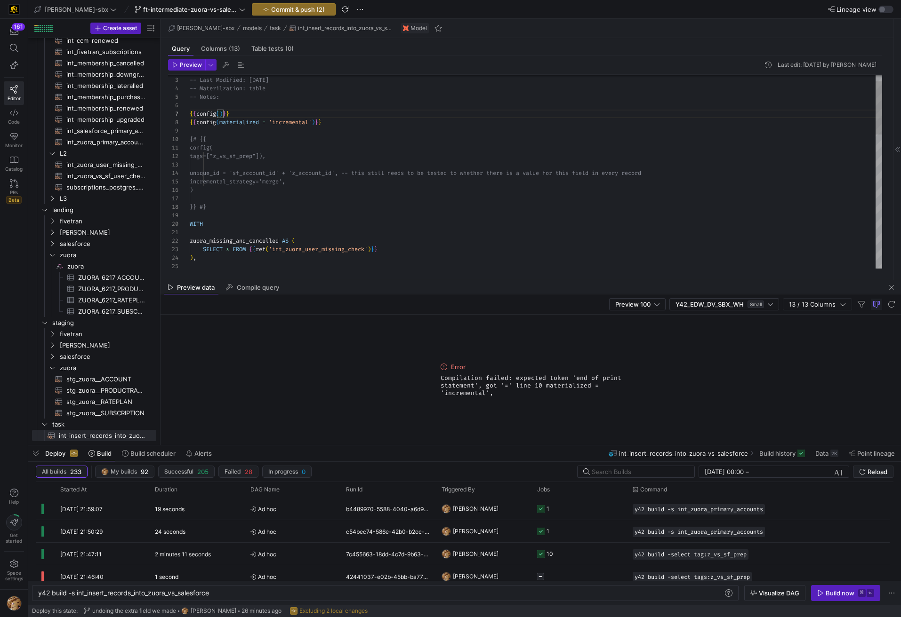
scroll to position [51, 105]
click at [332, 115] on div "-- Created By: Alex Baeza and Grant Jones -- Last Modified: 2025-08-11 -- Mater…" at bounding box center [536, 402] width 692 height 702
click at [183, 63] on span "Preview" at bounding box center [191, 65] width 22 height 7
click at [294, 113] on div "-- Created By: Alex Baeza and Grant Jones -- Last Modified: 2025-08-11 -- Mater…" at bounding box center [536, 402] width 692 height 702
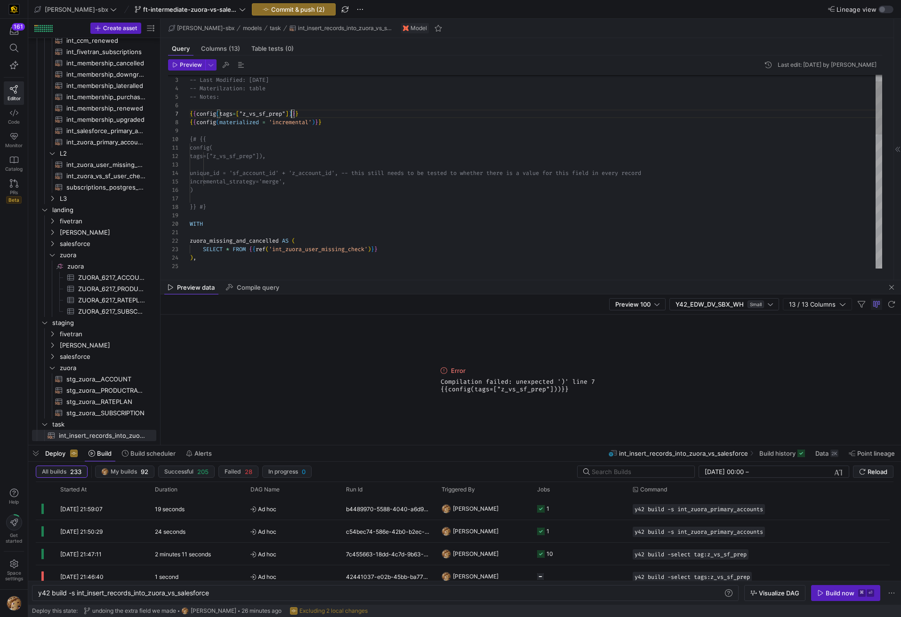
scroll to position [51, 102]
click at [189, 69] on span "button" at bounding box center [186, 65] width 36 height 10
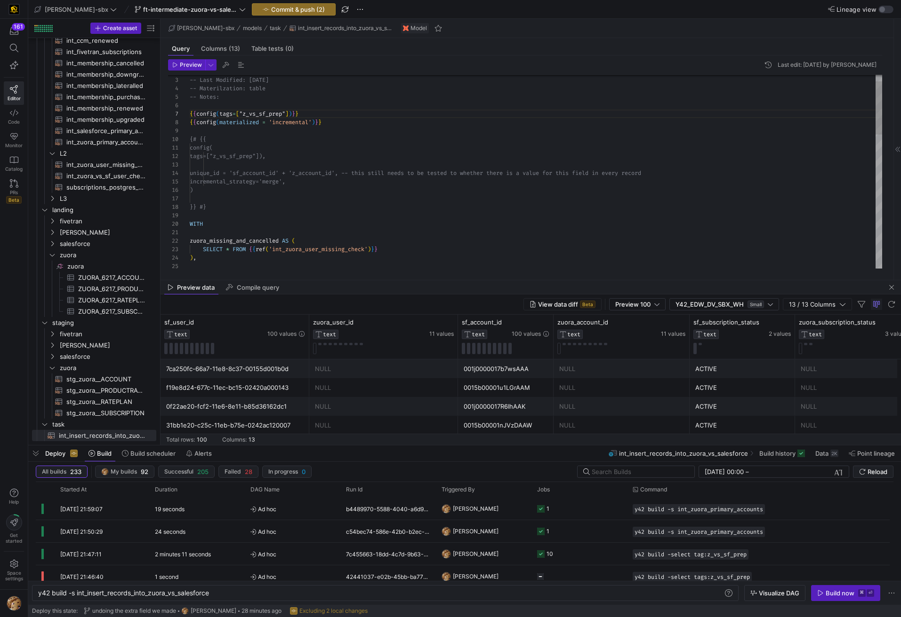
click at [256, 136] on div "-- Created By: Alex Baeza and Grant Jones -- Last Modified: 2025-08-11 -- Mater…" at bounding box center [536, 402] width 692 height 702
click at [331, 121] on div "-- Created By: Alex Baeza and Grant Jones -- Last Modified: 2025-08-11 -- Mater…" at bounding box center [536, 402] width 692 height 702
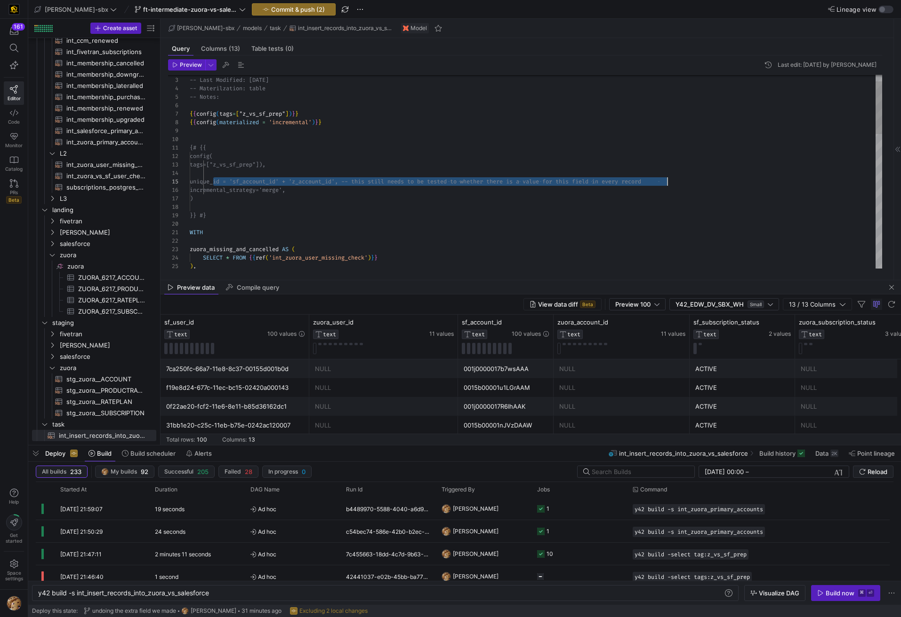
scroll to position [34, 494]
drag, startPoint x: 213, startPoint y: 182, endPoint x: 689, endPoint y: 179, distance: 476.2
click at [689, 179] on div "-- Created By: Alex Baeza and Grant Jones -- Last Modified: 2025-08-11 -- Mater…" at bounding box center [536, 406] width 692 height 711
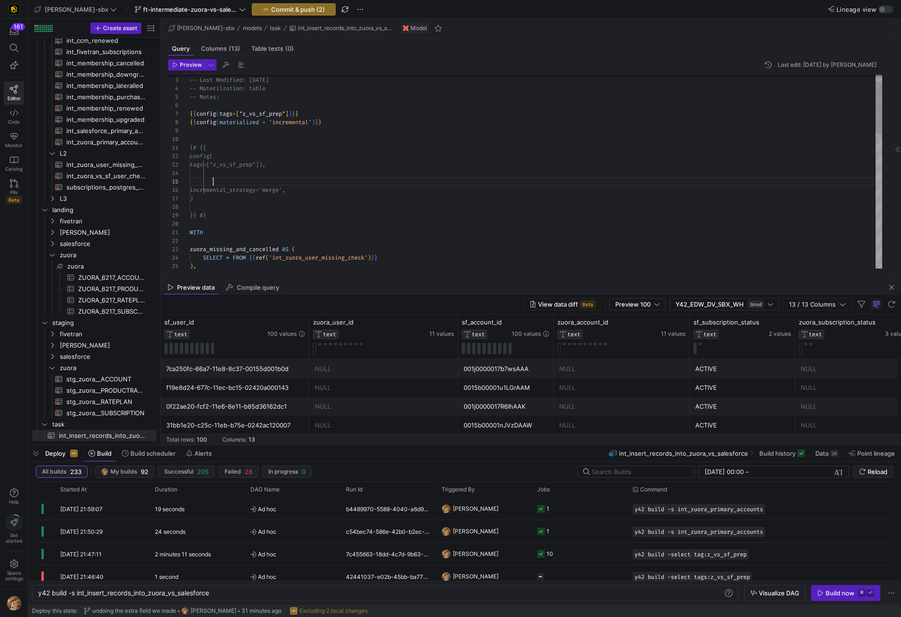
scroll to position [34, 24]
click at [234, 132] on div "-- Created By: Alex Baeza and Grant Jones -- Last Modified: 2025-08-11 -- Mater…" at bounding box center [536, 406] width 692 height 711
click at [225, 132] on div "-- Created By: Alex Baeza and Grant Jones -- Last Modified: 2025-08-11 -- Mater…" at bounding box center [536, 406] width 692 height 711
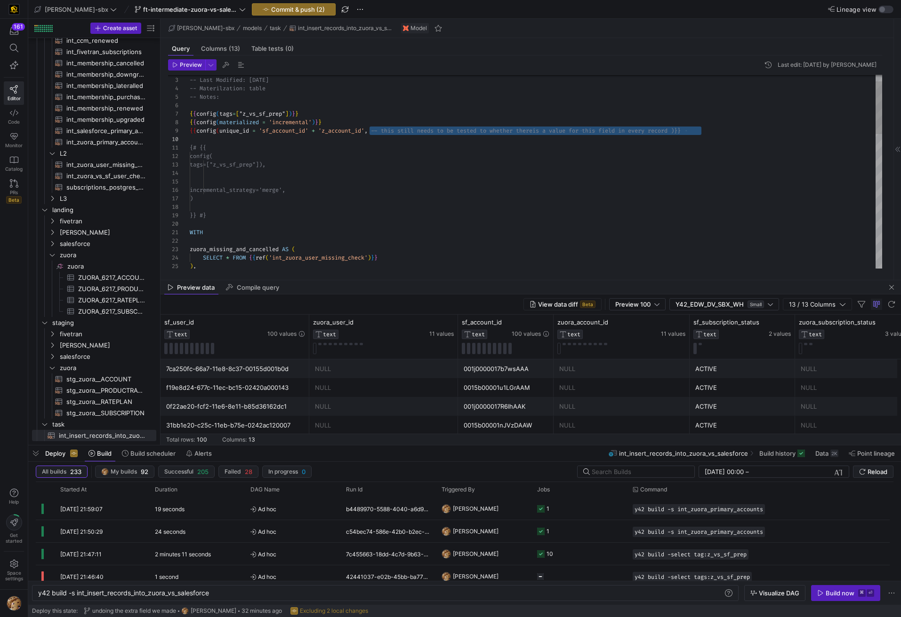
scroll to position [68, 498]
drag, startPoint x: 370, startPoint y: 133, endPoint x: 688, endPoint y: 134, distance: 317.6
type textarea "-- File Name: int_insert_records_into_zuora_vs_salesforce -- Created By: Alex B…"
click at [183, 70] on span "button" at bounding box center [186, 65] width 36 height 10
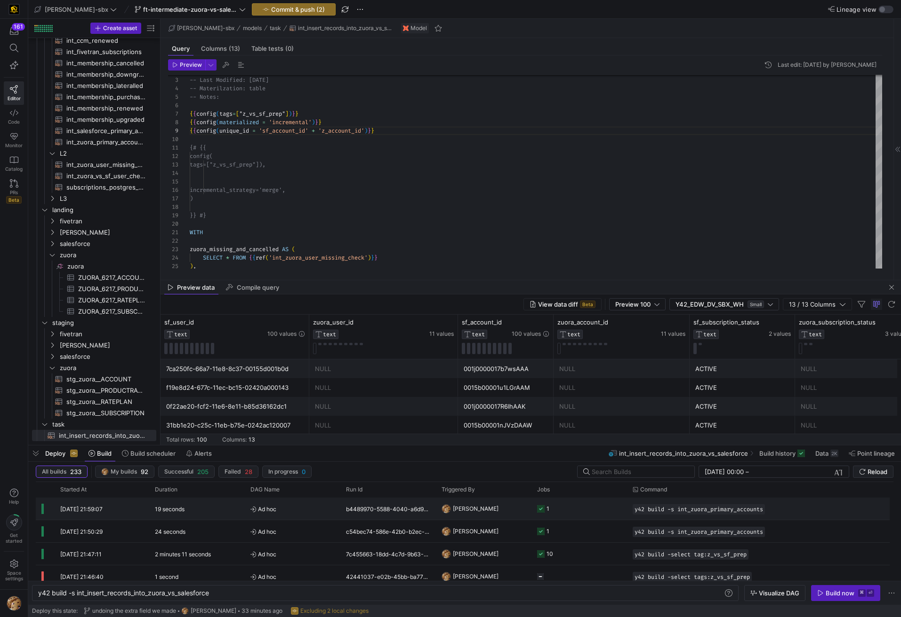
click at [480, 510] on span "[PERSON_NAME]" at bounding box center [476, 509] width 46 height 22
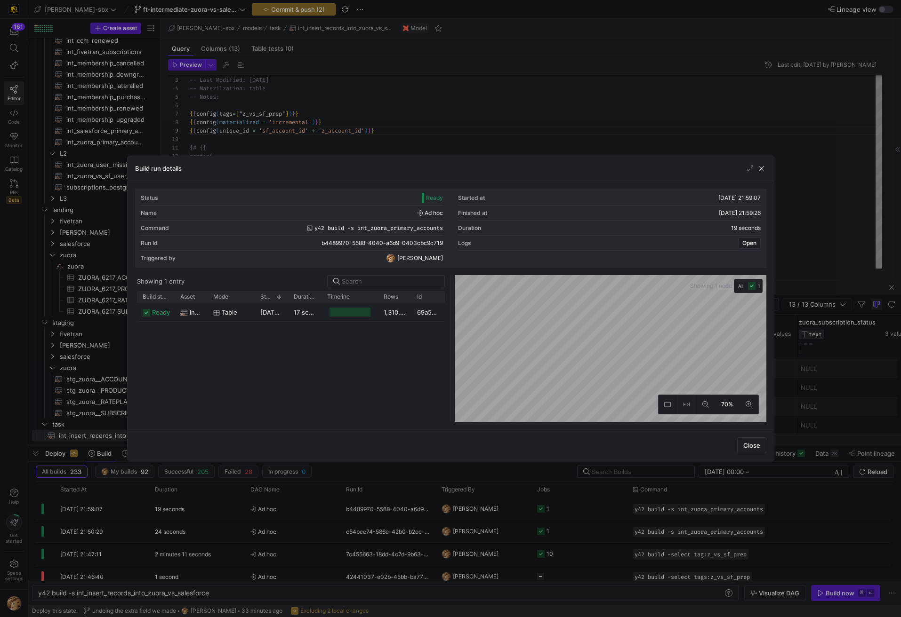
click at [765, 160] on div "Build run details" at bounding box center [451, 168] width 646 height 25
click at [760, 170] on span "button" at bounding box center [761, 168] width 9 height 9
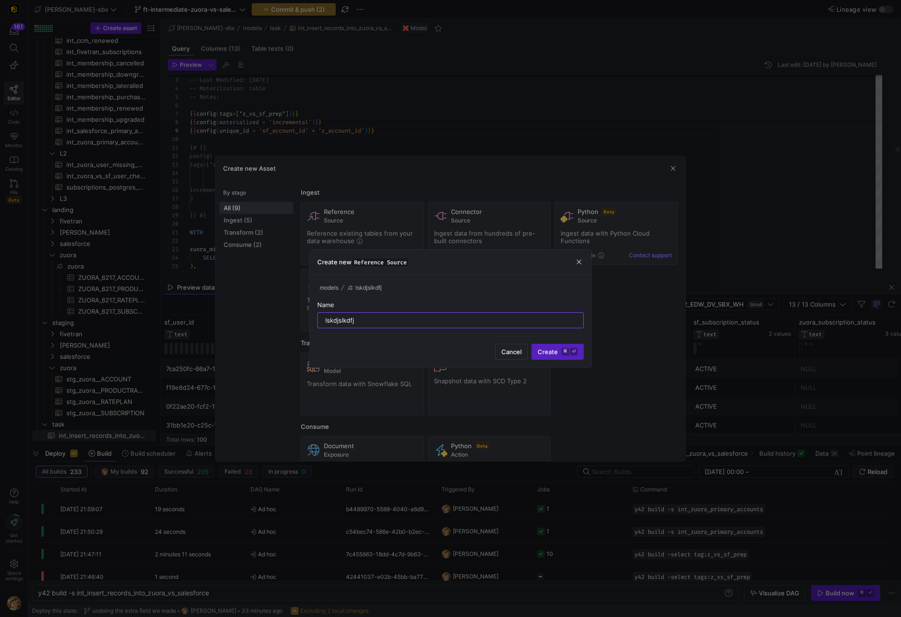
type input "lskdjslkdfj1"
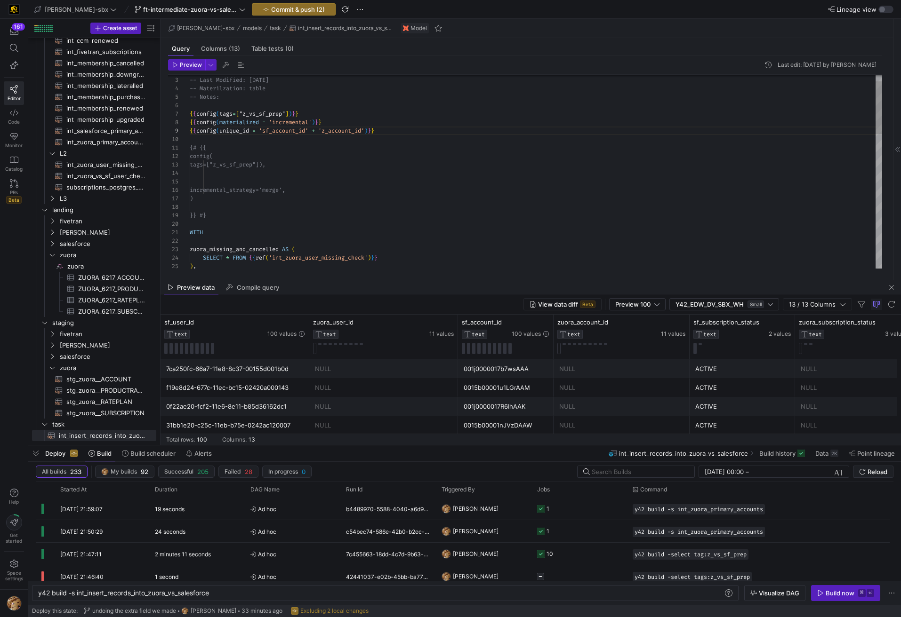
scroll to position [0, 17]
click at [325, 146] on div "-- Created By: Alex Baeza and Grant Jones -- Last Modified: 2025-08-11 -- Mater…" at bounding box center [536, 406] width 692 height 711
click at [288, 132] on div "-- Created By: Alex Baeza and Grant Jones -- Last Modified: 2025-08-11 -- Mater…" at bounding box center [536, 406] width 692 height 711
drag, startPoint x: 310, startPoint y: 193, endPoint x: 216, endPoint y: 190, distance: 93.2
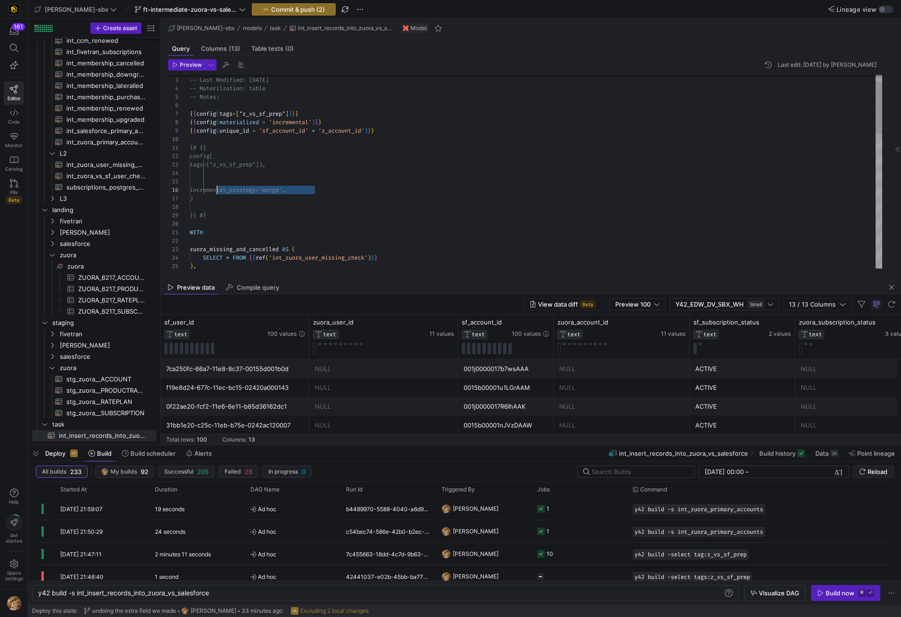
click at [216, 190] on div "incremental_strategy='merge', ) }} #} WITH {# {{ config( tags=["z_vs_sf_prep"])…" at bounding box center [536, 406] width 692 height 711
click at [333, 178] on div "incremental_strategy='merge', ) }} #} WITH {# {{ config( tags=["z_vs_sf_prep"])…" at bounding box center [536, 406] width 692 height 711
click at [306, 192] on div "incremental_strategy='merge', ) }} #} WITH {# {{ config( tags=["z_vs_sf_prep"])…" at bounding box center [536, 406] width 692 height 711
click at [331, 191] on div "incremental_strategy='merge', ) }} #} WITH {# {{ config( tags=["z_vs_sf_prep"])…" at bounding box center [536, 406] width 692 height 711
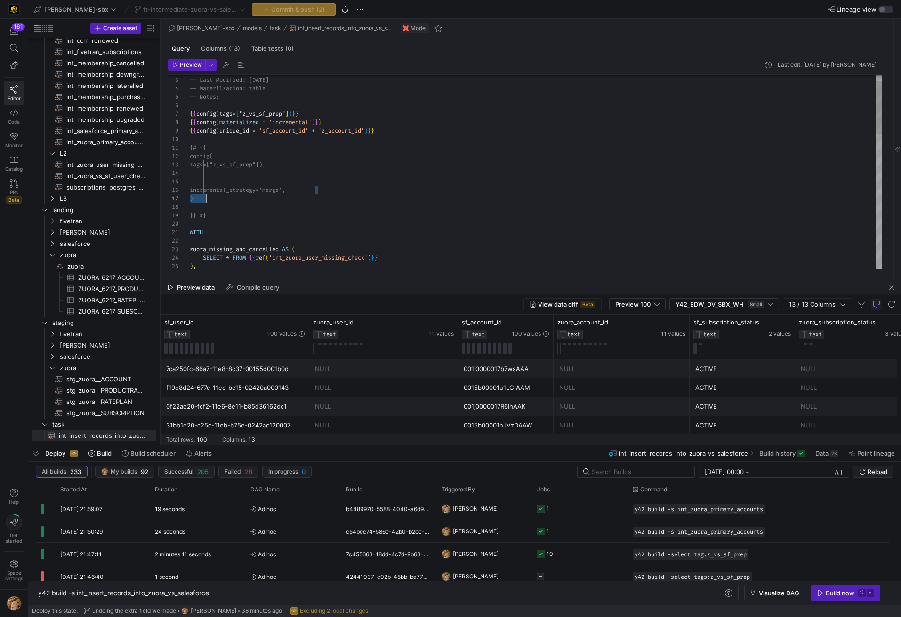
scroll to position [42, 27]
drag, startPoint x: 329, startPoint y: 191, endPoint x: 216, endPoint y: 190, distance: 112.5
click at [216, 190] on div "incremental_strategy='merge', ) }} #} WITH {# {{ config( tags=["z_vs_sf_prep"])…" at bounding box center [536, 406] width 692 height 711
click at [408, 127] on div "incremental_strategy='merge', ) }} #} WITH {# {{ config( tags=["z_vs_sf_prep"])…" at bounding box center [536, 406] width 692 height 711
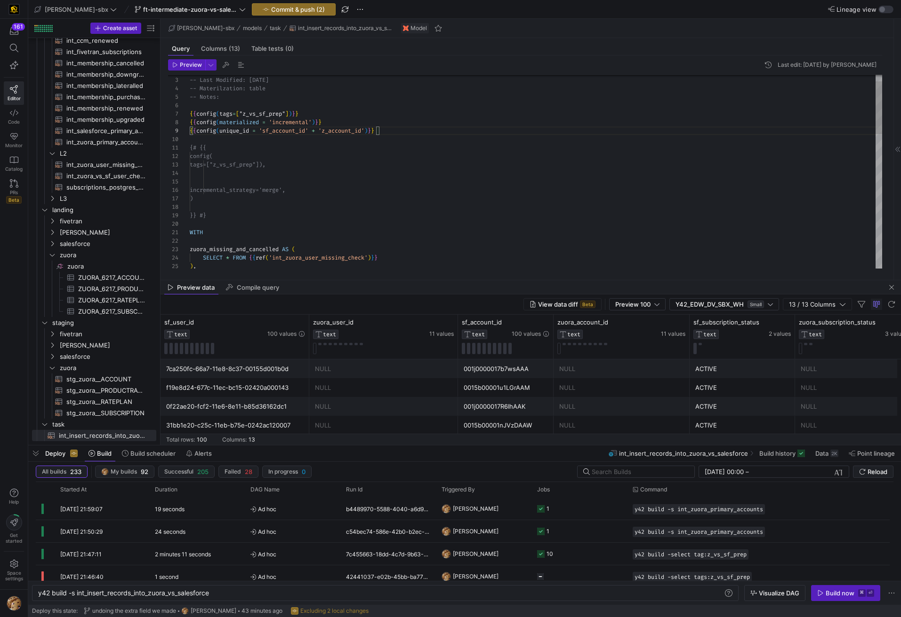
scroll to position [76, 0]
drag, startPoint x: 189, startPoint y: 130, endPoint x: 404, endPoint y: 139, distance: 215.3
click at [404, 139] on div "15 16 17 18 19 20 21 22 23 12 13 14 8 9 11 2 3 4 5 6 7 24 25 10 incremental_str…" at bounding box center [525, 172] width 714 height 194
drag, startPoint x: 398, startPoint y: 131, endPoint x: 187, endPoint y: 133, distance: 210.4
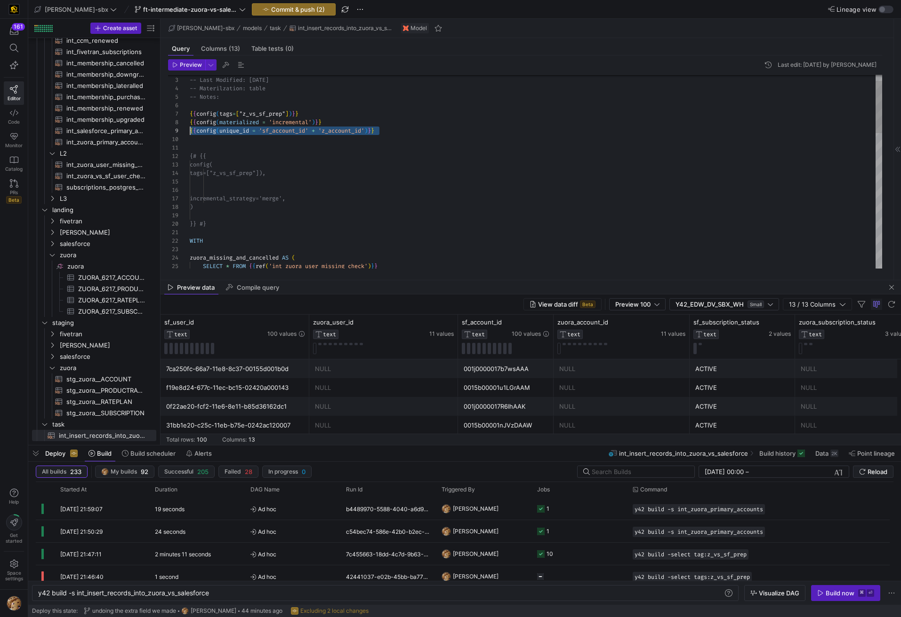
click at [190, 133] on div "incremental_strategy='merge', ) }} #} WITH {# {{ config( tags=["z_vs_sf_prep"])…" at bounding box center [536, 410] width 692 height 719
click at [454, 126] on div "incremental_strategy='merge', ) }} #} WITH {# {{ config( tags=["z_vs_sf_prep"])…" at bounding box center [536, 410] width 692 height 719
click at [452, 130] on div "incremental_strategy='merge', ) }} #} WITH {# {{ config( tags=["z_vs_sf_prep"])…" at bounding box center [536, 410] width 692 height 719
click at [334, 134] on div "incremental_strategy='merge', ) }} #} WITH {# {{ config( tags=["z_vs_sf_prep"])…" at bounding box center [536, 415] width 692 height 728
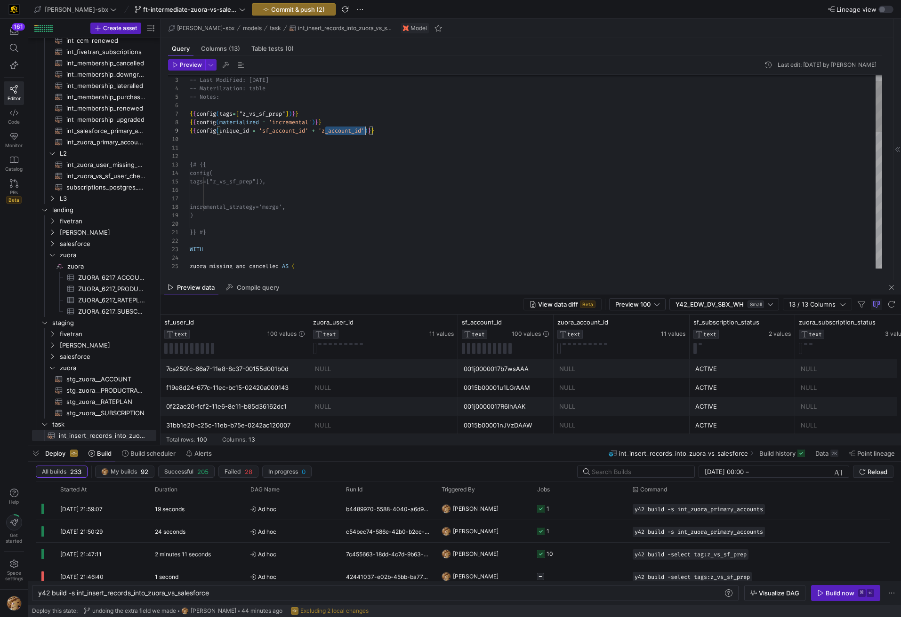
click at [334, 134] on div "incremental_strategy='merge', ) }} #} WITH {# {{ config( tags=["z_vs_sf_prep"])…" at bounding box center [536, 415] width 692 height 728
click at [408, 125] on div "incremental_strategy='merge', ) }} #} WITH {# {{ config( tags=["z_vs_sf_prep"])…" at bounding box center [536, 415] width 692 height 728
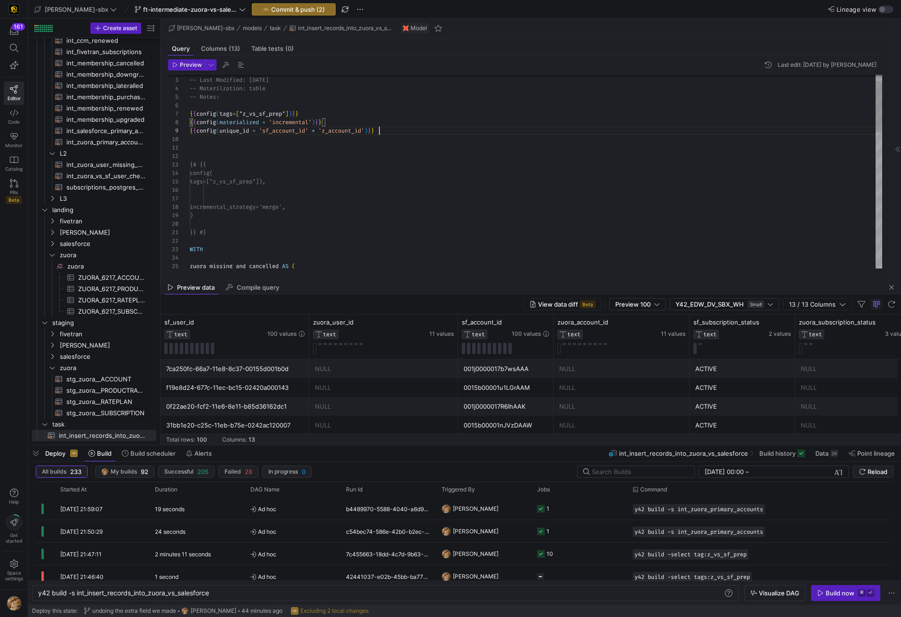
drag, startPoint x: 407, startPoint y: 129, endPoint x: 415, endPoint y: 137, distance: 11.3
click at [406, 129] on div "incremental_strategy='merge', ) }} #} WITH {# {{ config( tags=["z_vs_sf_prep"])…" at bounding box center [536, 415] width 692 height 728
click at [238, 220] on div "incremental_strategy='merge', ) }} #} WITH {# {{ config( tags=["z_vs_sf_prep"])…" at bounding box center [536, 423] width 692 height 744
click at [239, 220] on div "incremental_strategy='merge', ) }} #} WITH {# {{ config( tags=["z_vs_sf_prep"])…" at bounding box center [536, 423] width 692 height 744
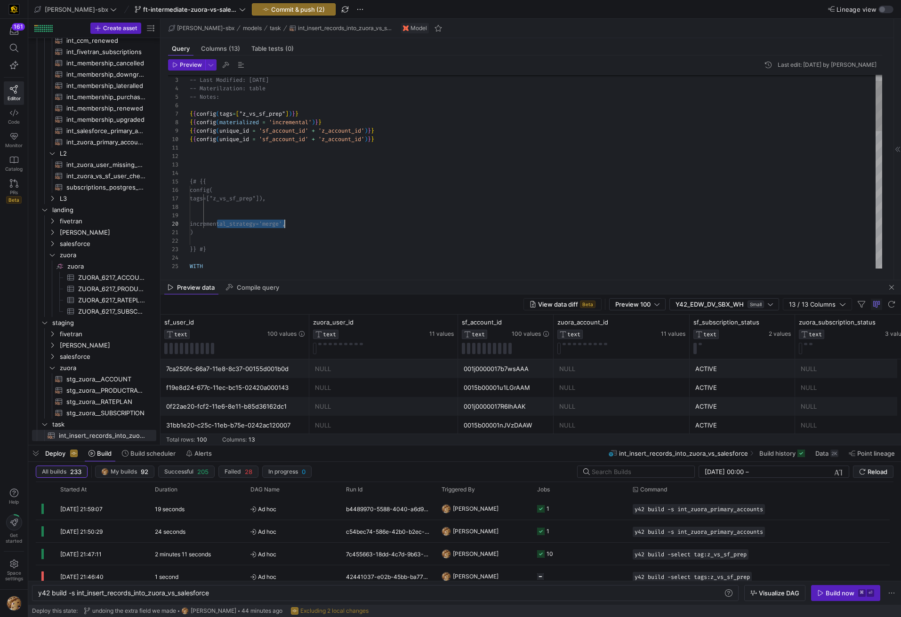
click at [214, 224] on div "incremental_strategy='merge', ) }} #} WITH {# {{ config( tags=["z_vs_sf_prep"])…" at bounding box center [536, 423] width 692 height 744
drag, startPoint x: 214, startPoint y: 223, endPoint x: 311, endPoint y: 223, distance: 96.9
click at [311, 223] on div "incremental_strategy='merge', ) }} #} WITH {# {{ config( tags=["z_vs_sf_prep"])…" at bounding box center [536, 423] width 692 height 744
drag, startPoint x: 198, startPoint y: 139, endPoint x: 381, endPoint y: 132, distance: 183.2
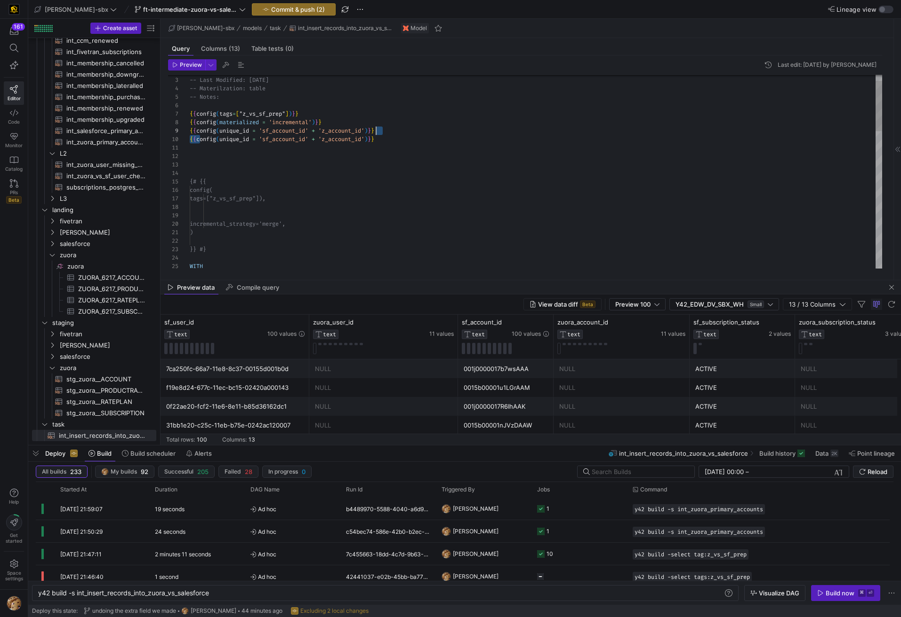
click at [381, 132] on div "incremental_strategy='merge', ) }} #} WITH {# {{ config( tags=["z_vs_sf_prep"])…" at bounding box center [536, 423] width 692 height 744
click at [372, 138] on div "incremental_strategy='merge', ) }} #} WITH {# {{ config( tags=["z_vs_sf_prep"])…" at bounding box center [536, 423] width 692 height 744
drag, startPoint x: 377, startPoint y: 140, endPoint x: 219, endPoint y: 143, distance: 158.1
click at [219, 143] on div "incremental_strategy='merge', ) }} #} WITH {# {{ config( tags=["z_vs_sf_prep"])…" at bounding box center [536, 423] width 692 height 744
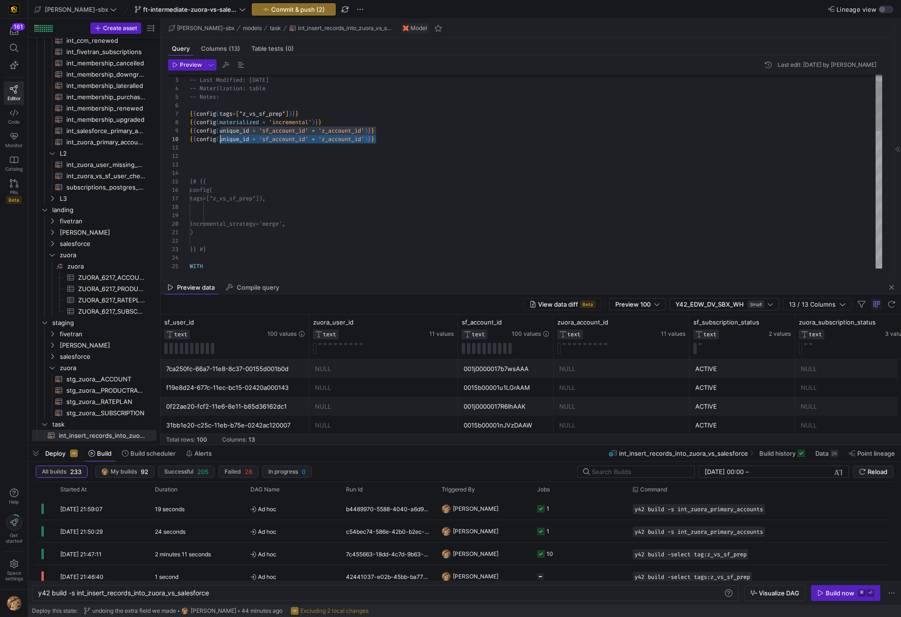
click at [221, 143] on div "incremental_strategy='merge', ) }} #} WITH {# {{ config( tags=["z_vs_sf_prep"])…" at bounding box center [536, 423] width 692 height 744
drag, startPoint x: 220, startPoint y: 140, endPoint x: 368, endPoint y: 142, distance: 148.2
click at [368, 142] on div "incremental_strategy='merge', ) }} #} WITH {# {{ config( tags=["z_vs_sf_prep"])…" at bounding box center [536, 423] width 692 height 744
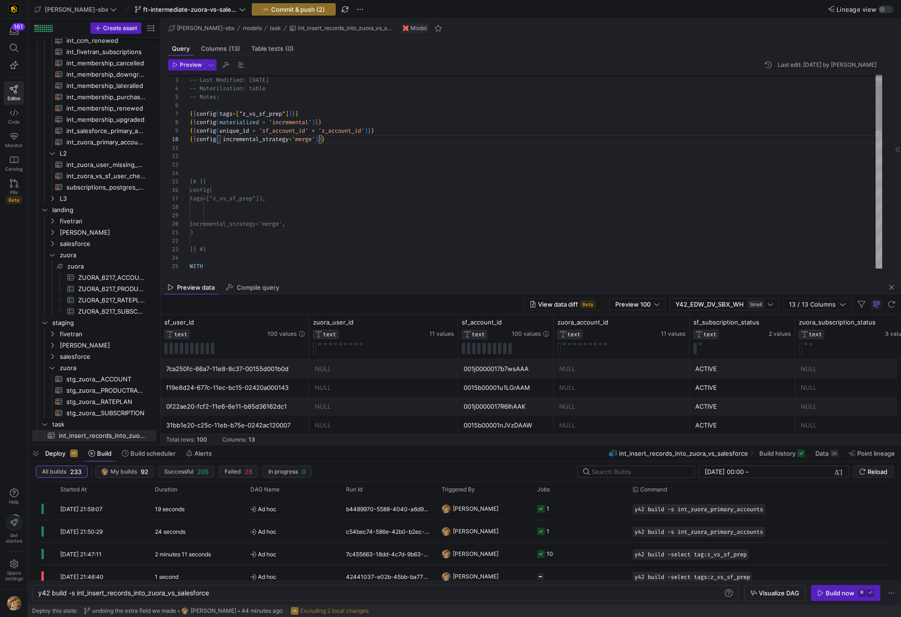
click at [308, 141] on div "incremental_strategy='merge', ) }} #} WITH {# {{ config( tags=["z_vs_sf_prep"])…" at bounding box center [536, 423] width 692 height 744
click at [506, 153] on div "incremental_strategy='merge', ) }} #} WITH {# {{ config( tags=["z_vs_sf_prep"])…" at bounding box center [536, 423] width 692 height 744
click at [190, 65] on span "Preview" at bounding box center [191, 65] width 22 height 7
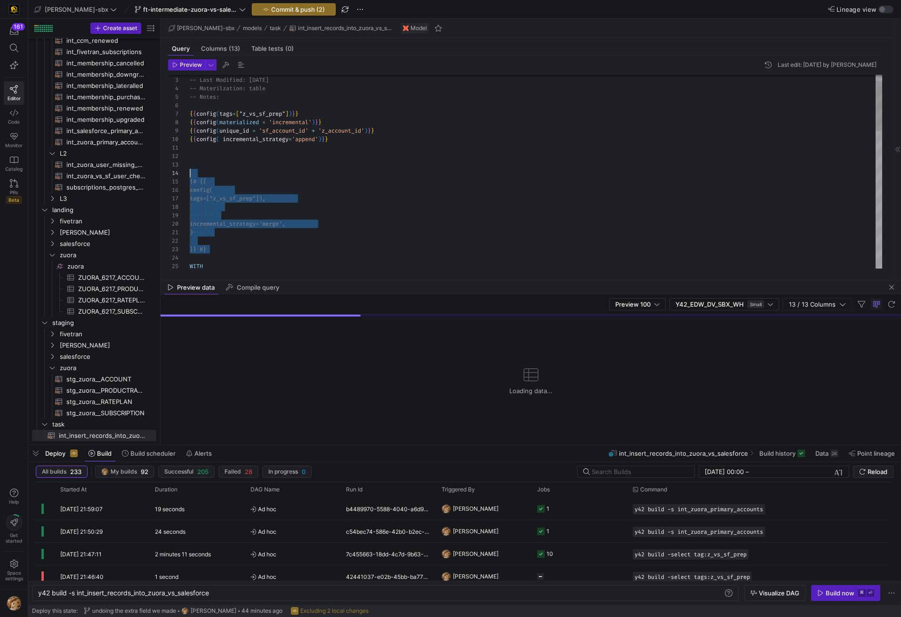
drag, startPoint x: 164, startPoint y: 217, endPoint x: 154, endPoint y: 171, distance: 46.6
click at [190, 171] on div "incremental_strategy='merge', ) }} #} WITH {# {{ config( tags=["z_vs_sf_prep"])…" at bounding box center [536, 423] width 692 height 744
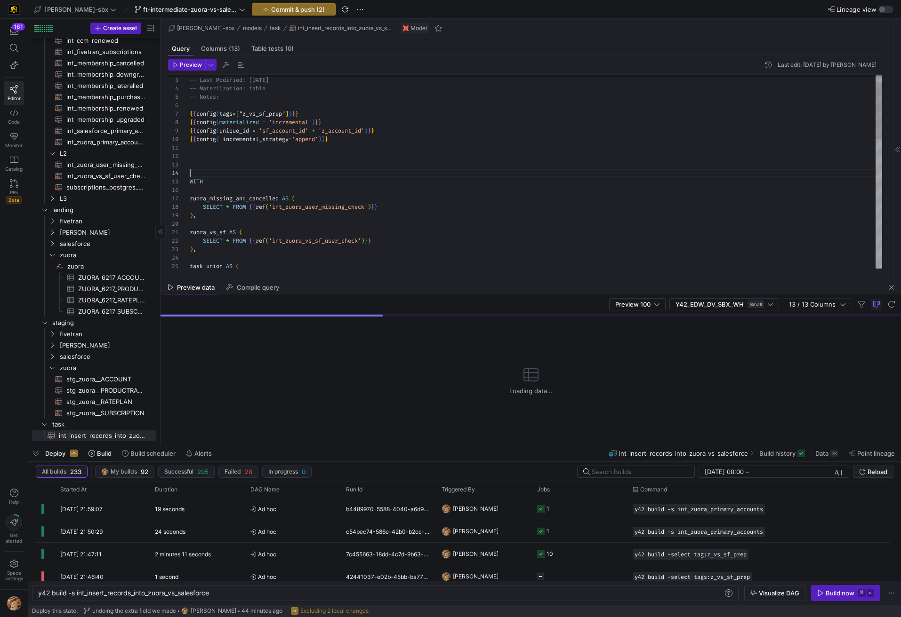
type textarea "WITH zuora_missing_and_cancelled AS ( SELECT * FROM {{ref('int_zuora_user_missi…"
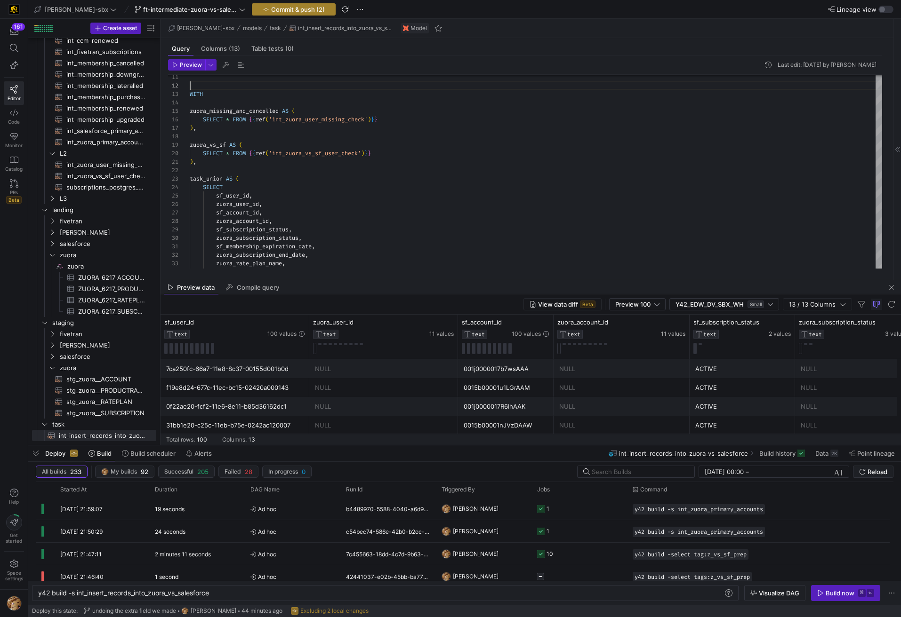
click at [254, 13] on span "button" at bounding box center [293, 9] width 83 height 11
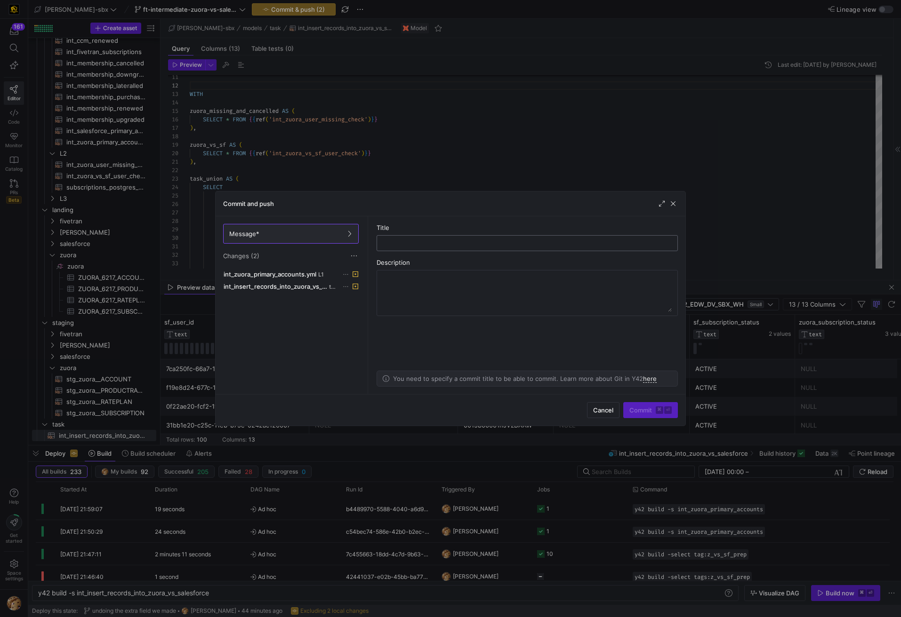
click at [422, 242] on input "text" at bounding box center [526, 244] width 285 height 8
type input "config changes? NOT sure if proper, but a preliminary attempt"
click at [640, 408] on span "Commit ⌘ ⏎" at bounding box center [650, 411] width 42 height 8
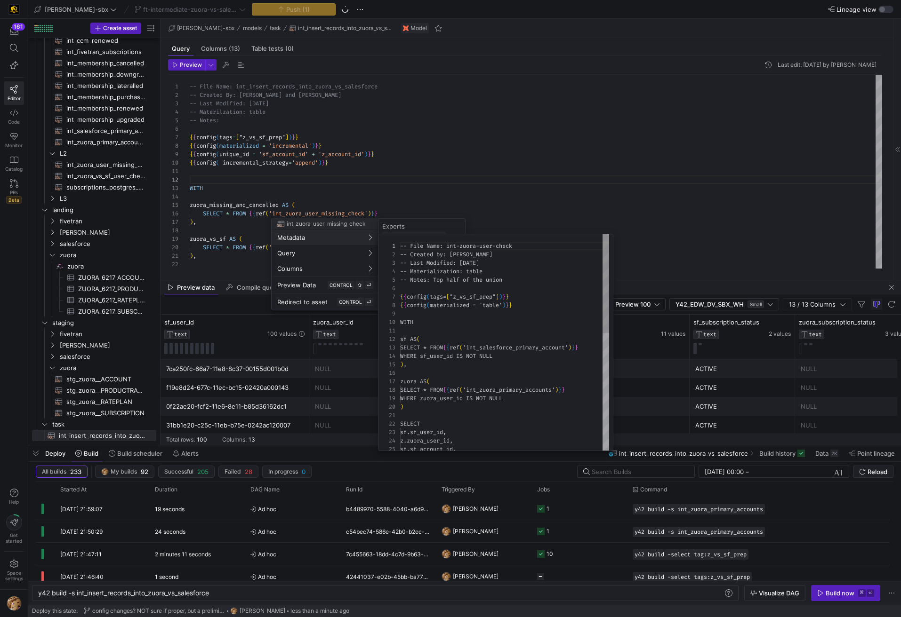
scroll to position [0, 0]
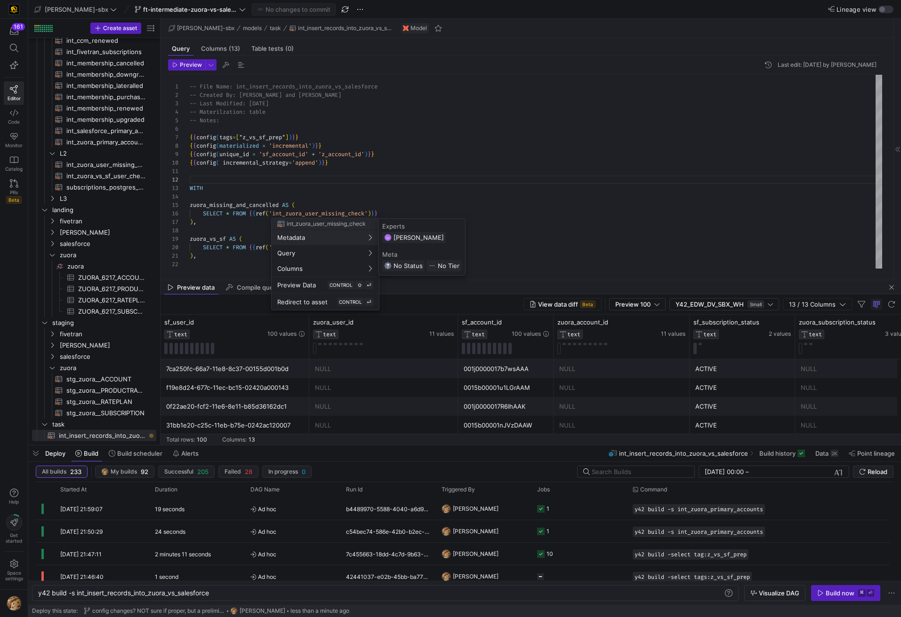
click at [416, 108] on div at bounding box center [450, 308] width 901 height 617
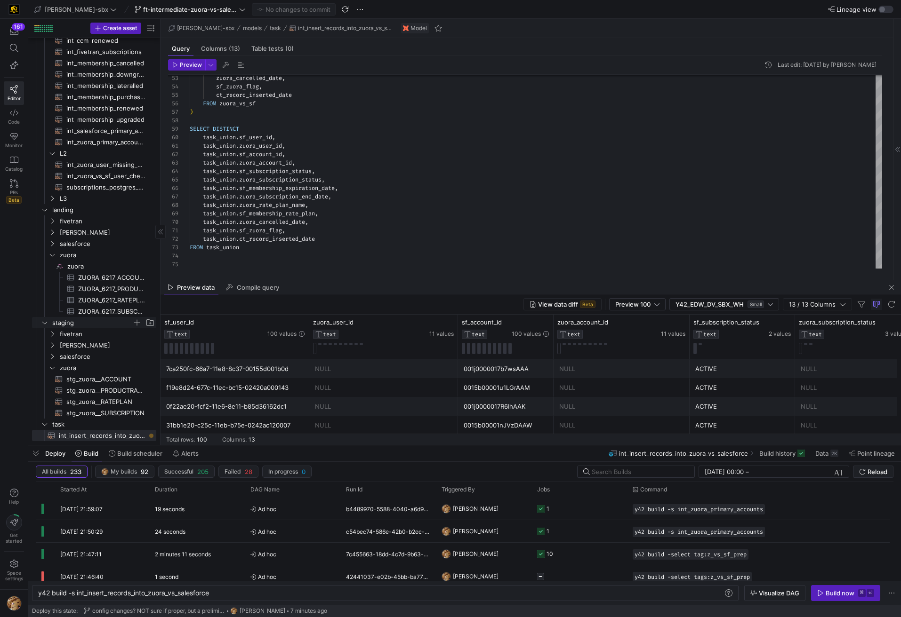
click at [71, 322] on span "staging" at bounding box center [92, 323] width 80 height 11
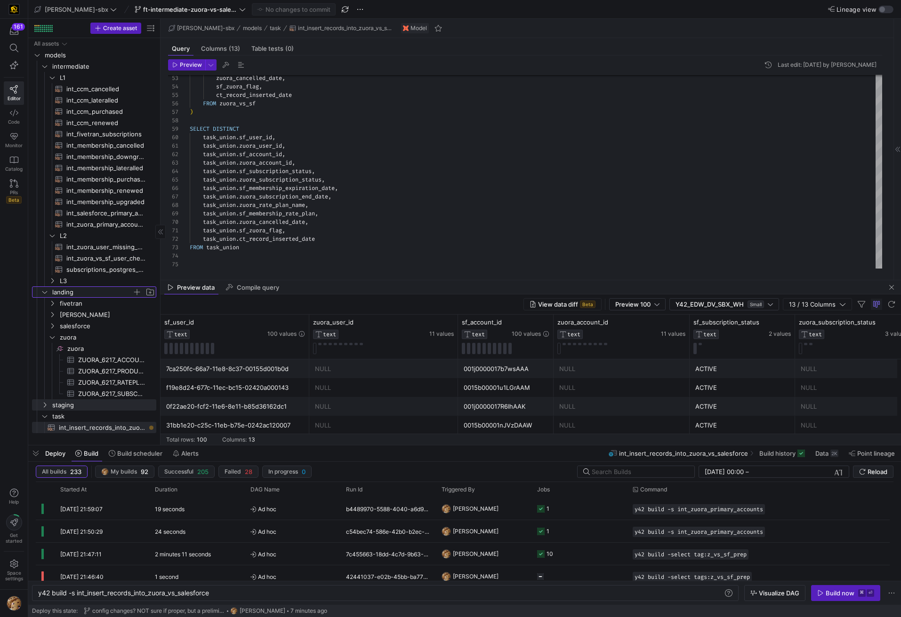
click at [48, 291] on span "landing" at bounding box center [98, 292] width 116 height 10
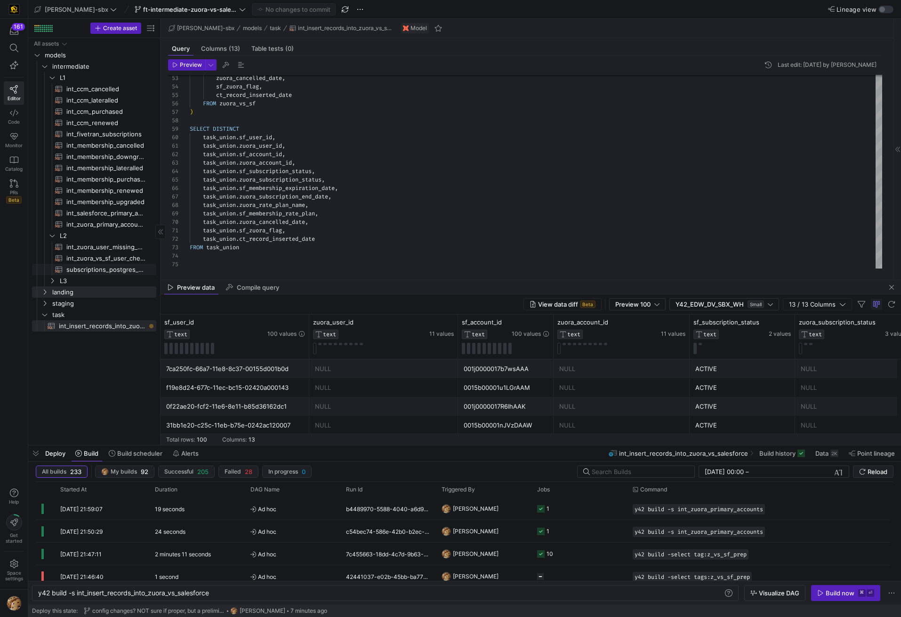
click at [90, 264] on span "subscriptions_postgres_kafka_joined_view​​​​​​​​​​" at bounding box center [105, 269] width 79 height 11
type textarea "y42 build -s subscriptions_postgres_kafka_joined_view"
type textarea "{{config (tags=["kafka_joined_view"])}} WITH kafka_CCM_cancelled AS ( SELECT * …"
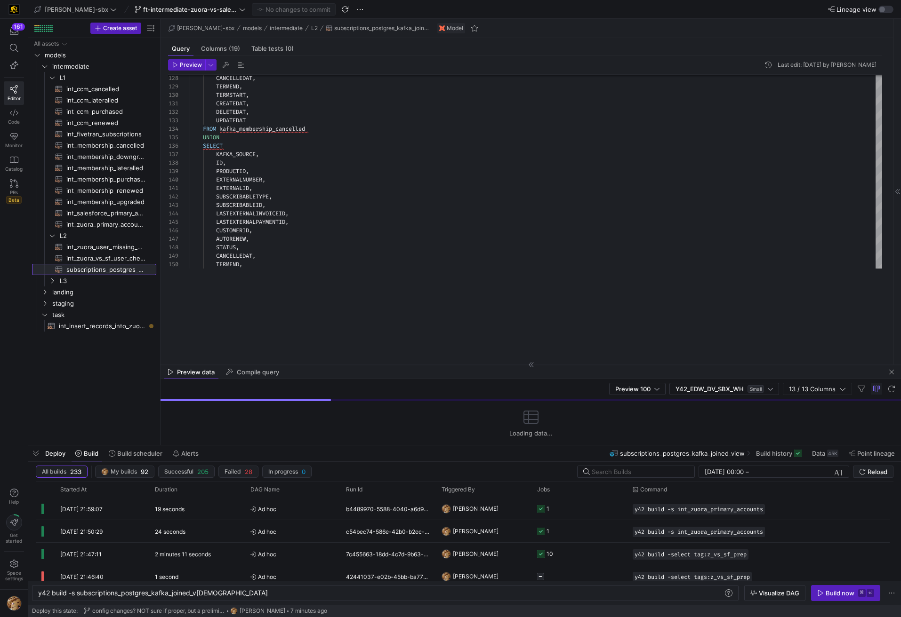
drag, startPoint x: 358, startPoint y: 281, endPoint x: 361, endPoint y: 379, distance: 98.4
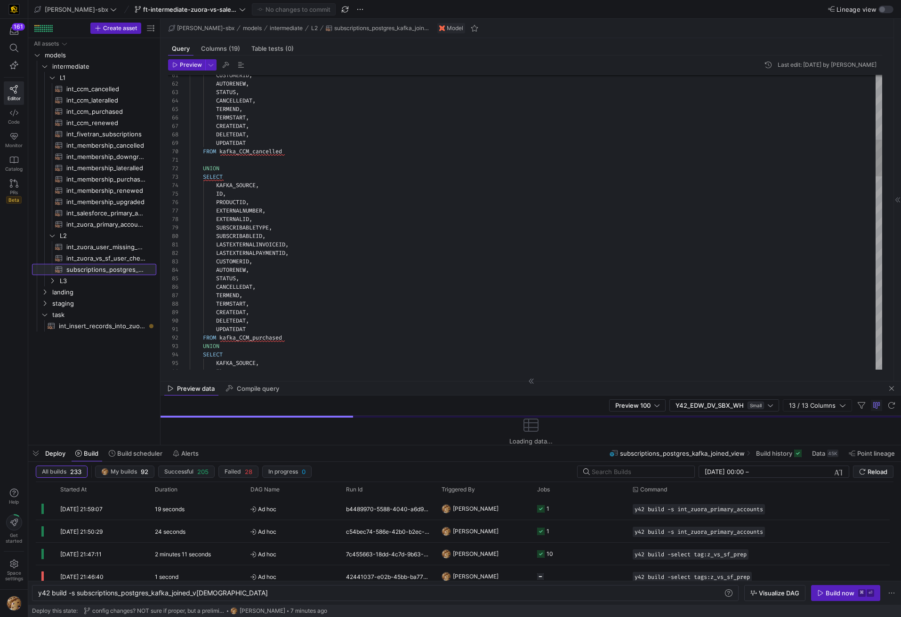
scroll to position [85, 0]
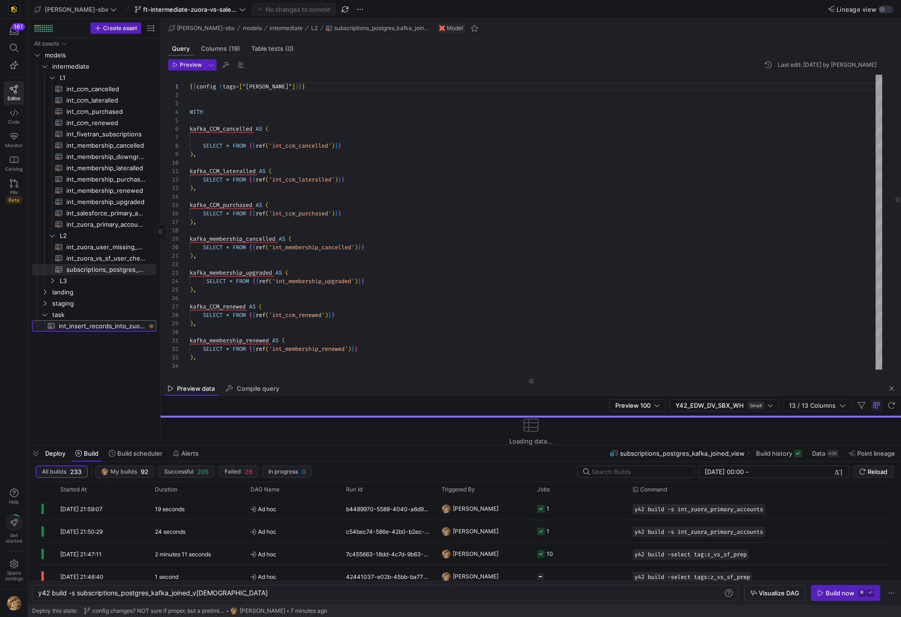
click at [100, 323] on span "int_insert_records_into_zuora_vs_salesforce​​​​​​​​​​" at bounding box center [102, 326] width 87 height 11
type textarea "y42 build -s int_insert_records_into_zuora_vs_salesforce"
type textarea "-- File Name: int_insert_records_into_zuora_vs_salesforce -- Created By: Alex B…"
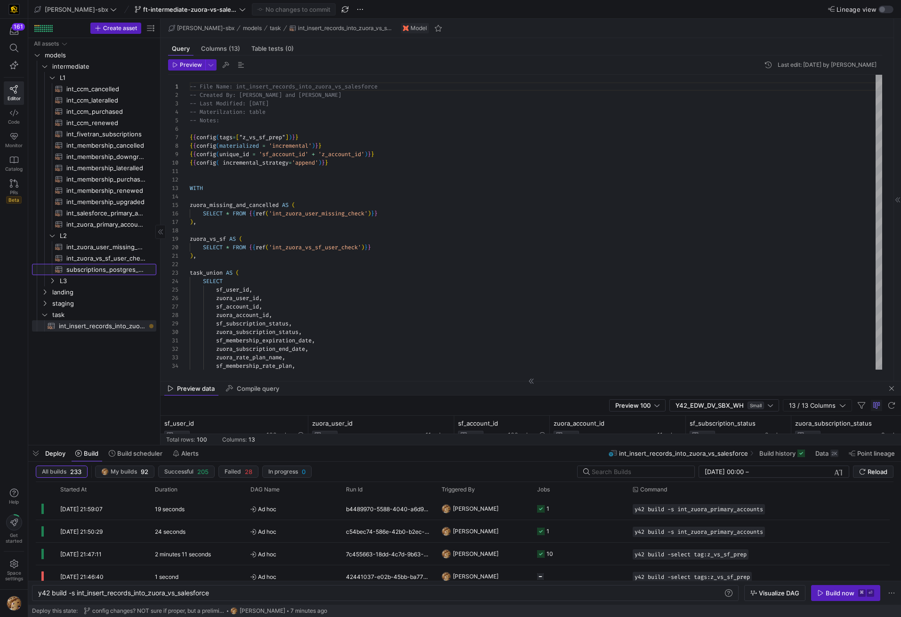
click at [105, 267] on span "subscriptions_postgres_kafka_joined_view​​​​​​​​​​" at bounding box center [105, 269] width 79 height 11
type textarea "y42 build -s subscriptions_postgres_kafka_joined_view"
type textarea "{{config (tags=["kafka_joined_view"])}} WITH kafka_CCM_cancelled AS ( SELECT * …"
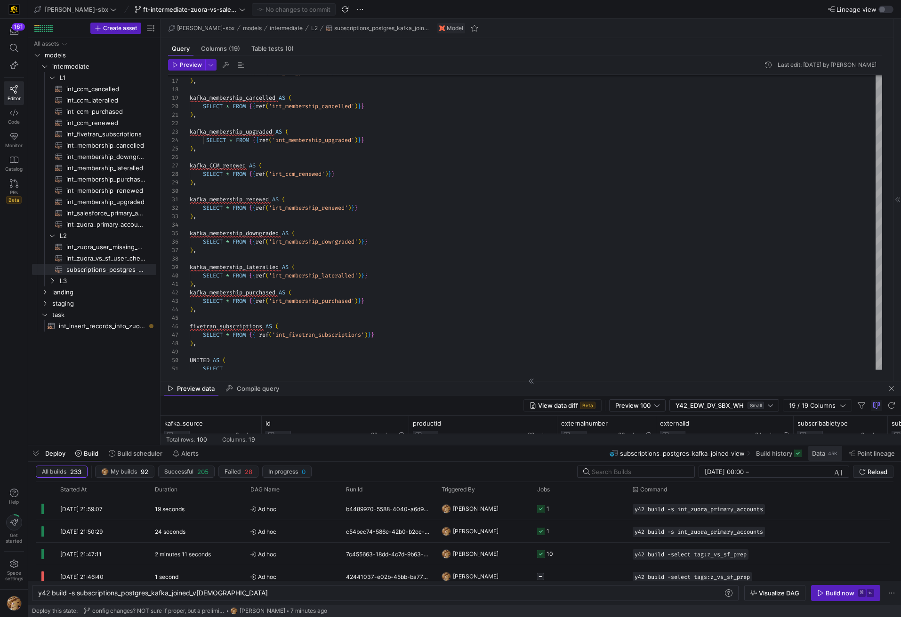
click at [828, 454] on div "45K" at bounding box center [832, 454] width 11 height 8
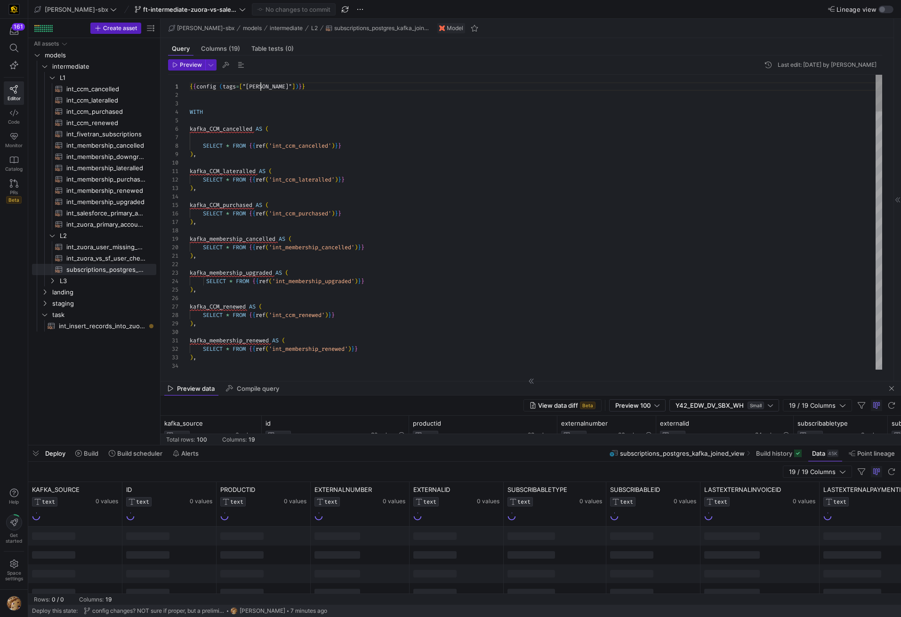
click at [87, 462] on div "19 / 19 Columns" at bounding box center [464, 472] width 872 height 20
click at [88, 455] on span "Build" at bounding box center [91, 454] width 15 height 8
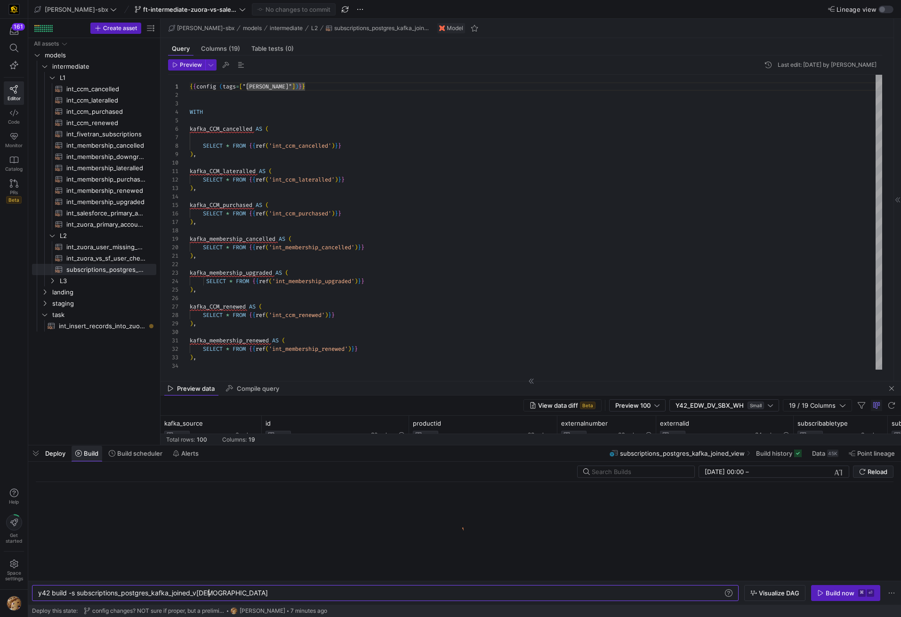
scroll to position [0, 170]
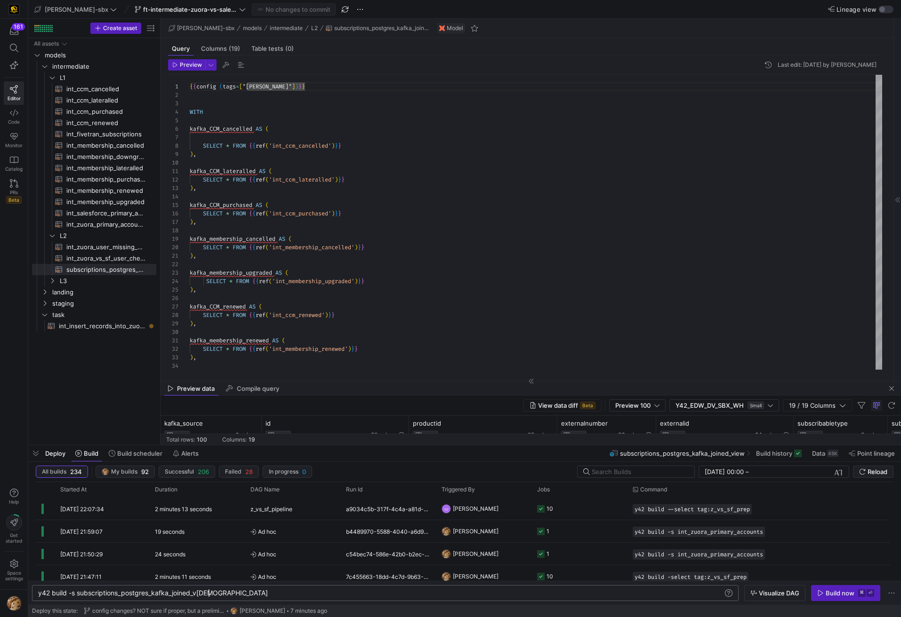
click at [140, 595] on div "y42 build -s subscriptions_postgres_kafka_joined_v iew" at bounding box center [380, 594] width 685 height 8
click at [139, 594] on div "y42 build -s subscriptions_postgres_kafka_joined_v iew" at bounding box center [380, 594] width 685 height 8
click at [82, 594] on div "y42 build -s subscriptions_postgres_kafka_joined_v iew" at bounding box center [380, 594] width 685 height 8
type textarea "{{config (tags=["kafka_joined_view"])}}y42 build -select tag:"
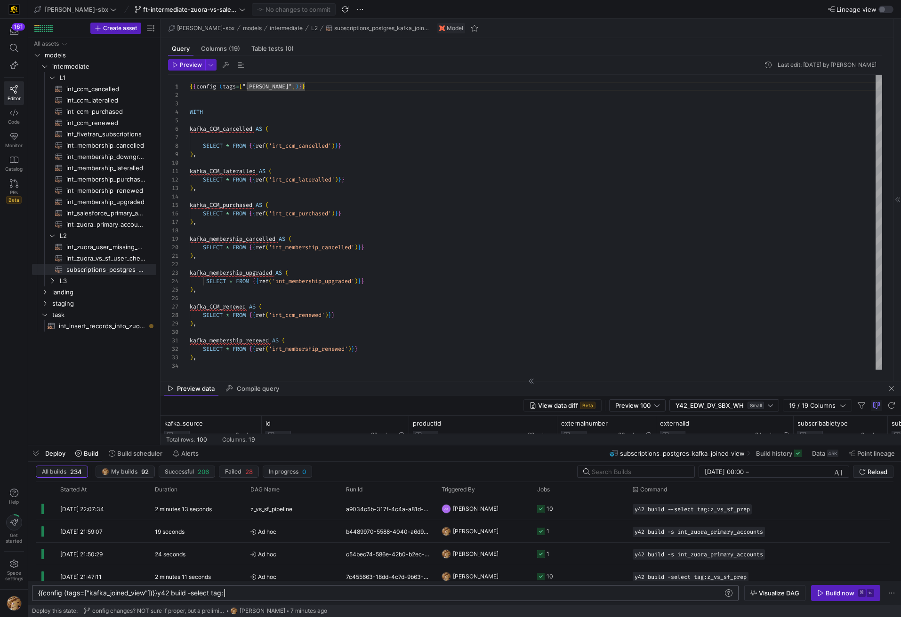
scroll to position [0, 186]
click at [254, 590] on div "{{config (tags=["kafka_joined_view"])}}y42 build - select tag:" at bounding box center [380, 594] width 685 height 8
drag, startPoint x: 172, startPoint y: 593, endPoint x: 35, endPoint y: 593, distance: 136.9
click at [38, 593] on div "{{config (tags=["kafka_joined_view"])}}y42 build - select tag:" at bounding box center [380, 594] width 685 height 8
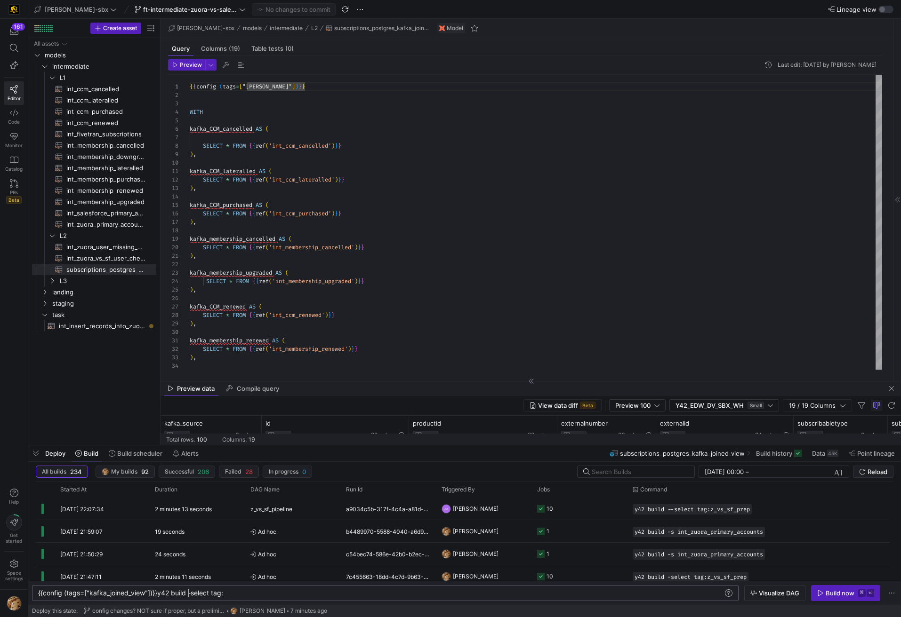
click at [190, 593] on div "{{config (tags=["kafka_joined_view"])}}y42 build - select tag:" at bounding box center [380, 594] width 685 height 8
drag, startPoint x: 157, startPoint y: 594, endPoint x: 33, endPoint y: 591, distance: 124.3
click at [38, 591] on div "{{config (tags=["kafka_joined_view"])}}y42 build - select tag:" at bounding box center [380, 594] width 685 height 8
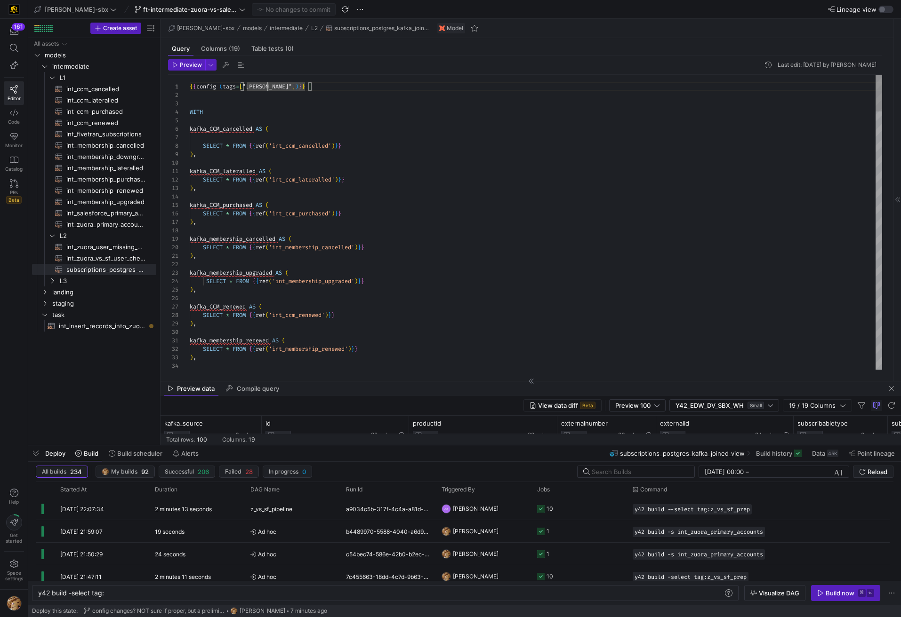
click at [128, 588] on div "y42 build -select tag: y42 build -select tag:" at bounding box center [385, 593] width 706 height 16
click at [126, 593] on div "y42 build -select tag:" at bounding box center [380, 594] width 685 height 8
type textarea "y42 build -select tag:kafka_joined_view"
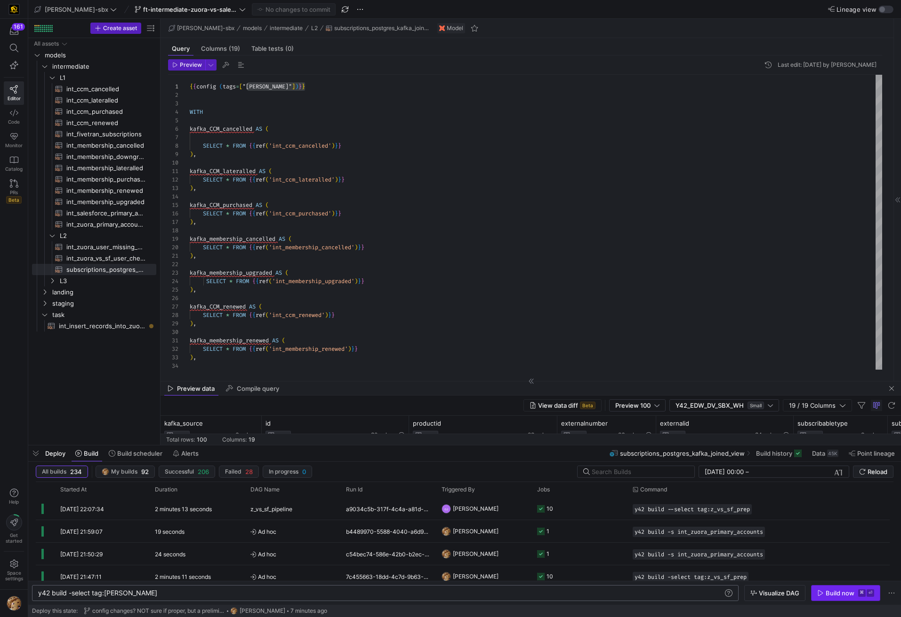
click at [832, 590] on div "Build now" at bounding box center [839, 594] width 29 height 8
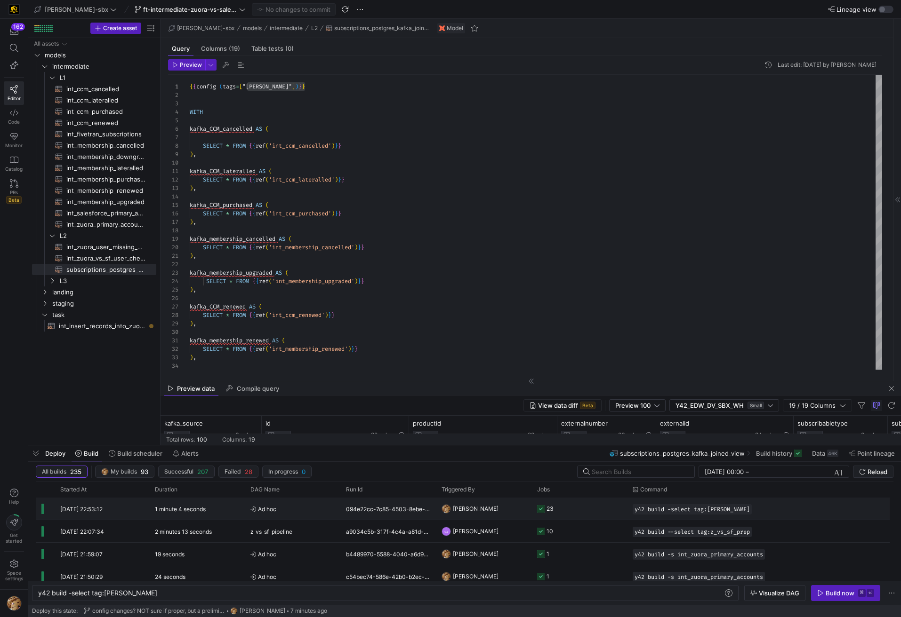
scroll to position [0, 122]
click at [489, 520] on div "[PERSON_NAME]" at bounding box center [484, 509] width 96 height 22
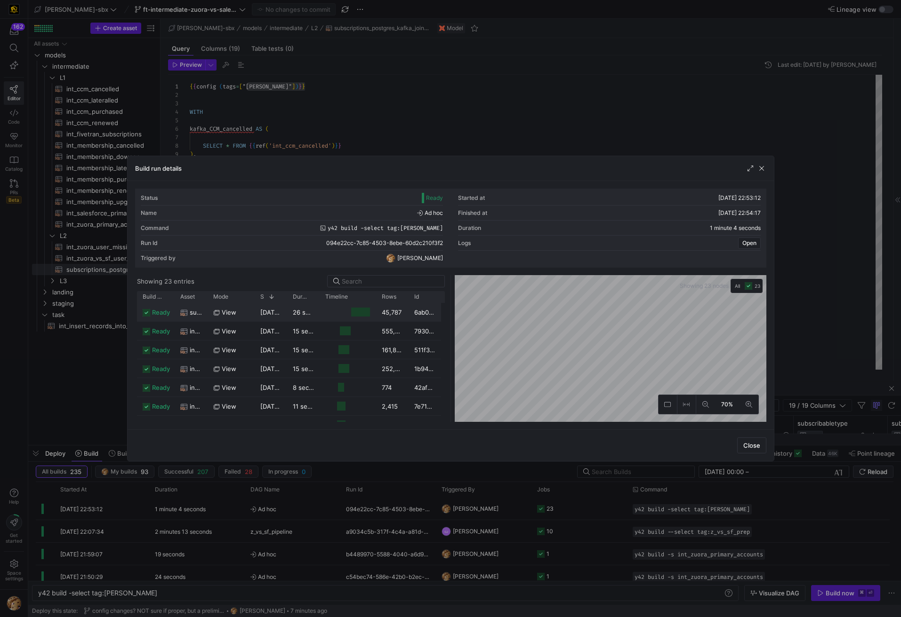
click at [187, 315] on icon at bounding box center [184, 313] width 8 height 8
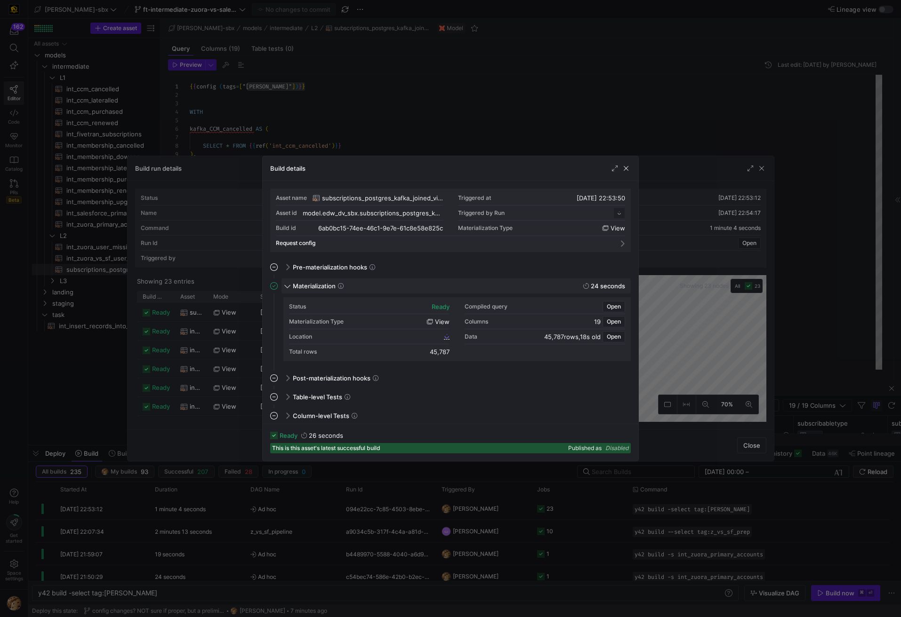
scroll to position [85, 0]
click at [421, 337] on span "6ab0bc15_74ee_46c1_9e7e_61c8e58e825c" at bounding box center [385, 336] width 112 height 7
click at [382, 340] on div "Location 6ab0bc15_74ee_46c1_9e7e_61c8e58e825c" at bounding box center [369, 336] width 160 height 15
click at [383, 336] on span "6ab0bc15_74ee_46c1_9e7e_61c8e58e825c" at bounding box center [385, 336] width 112 height 7
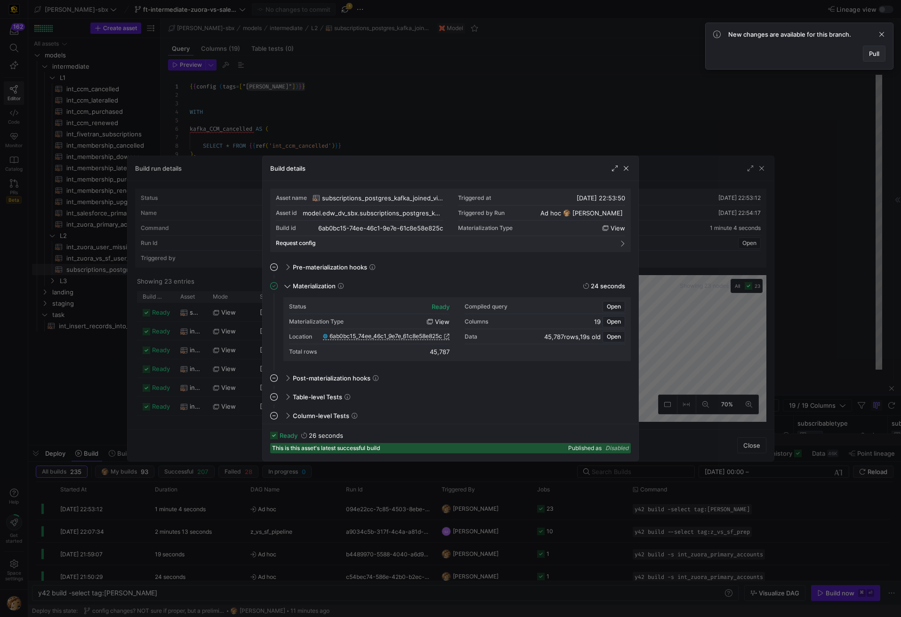
click at [870, 54] on span "Pull" at bounding box center [874, 54] width 10 height 8
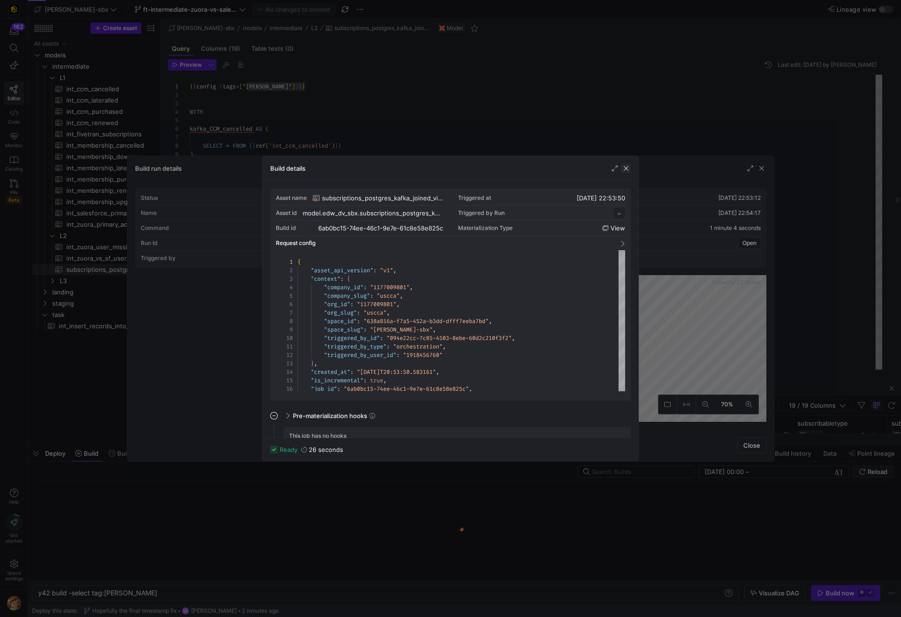
click at [624, 170] on span "button" at bounding box center [625, 168] width 9 height 9
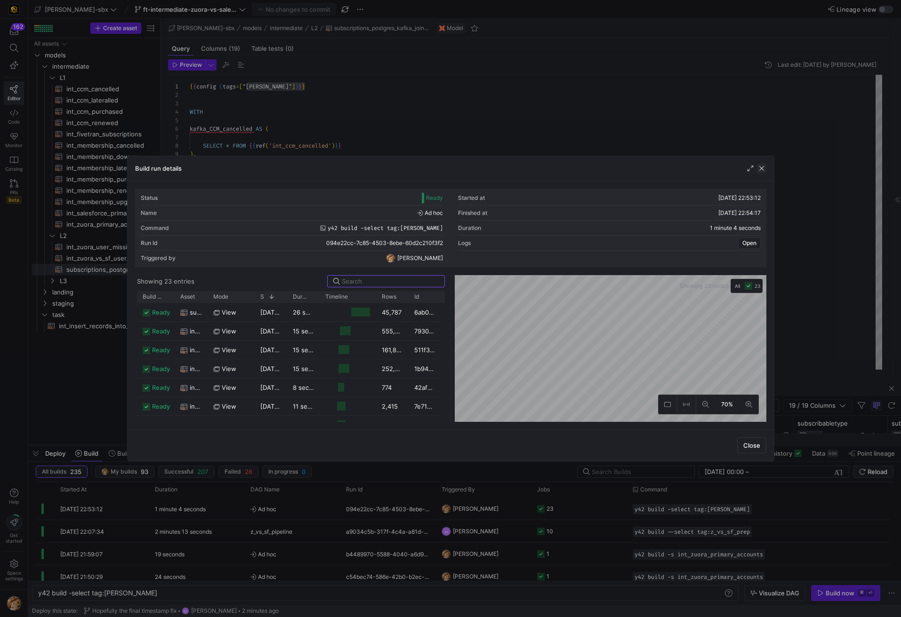
click at [761, 168] on span "button" at bounding box center [761, 168] width 9 height 9
